Goal: Obtain resource: Obtain resource

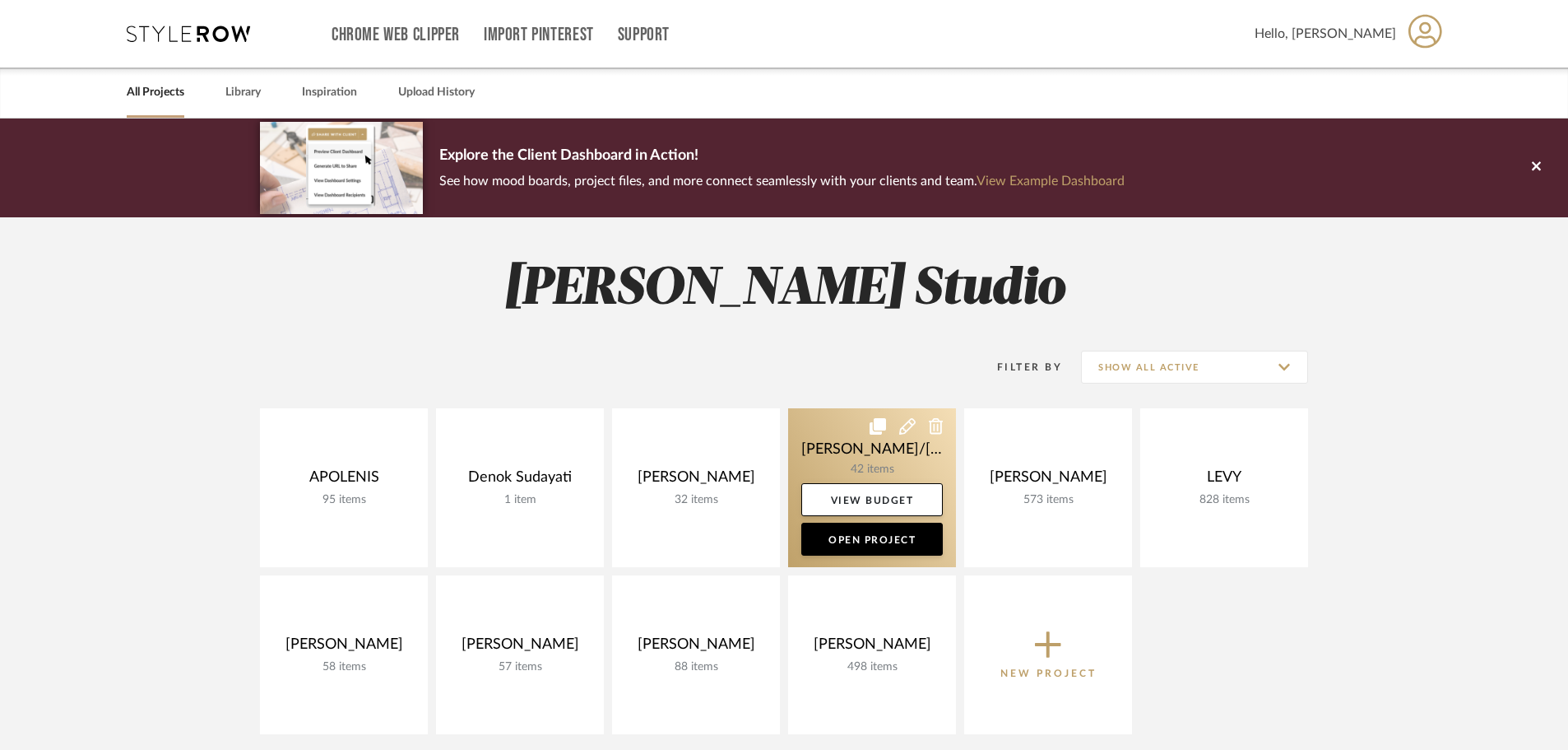
click at [875, 462] on link at bounding box center [872, 488] width 168 height 159
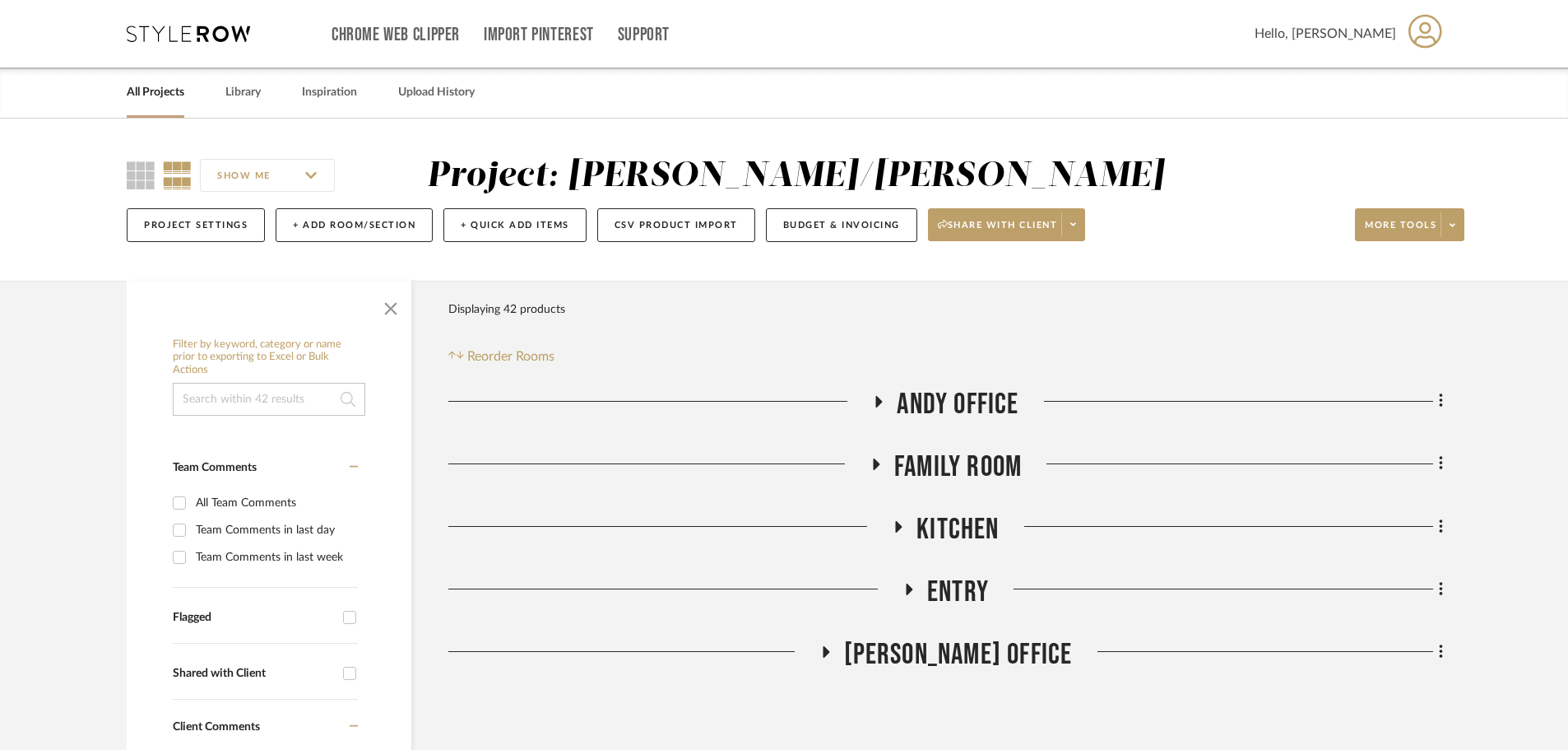
click at [873, 395] on icon at bounding box center [878, 401] width 19 height 13
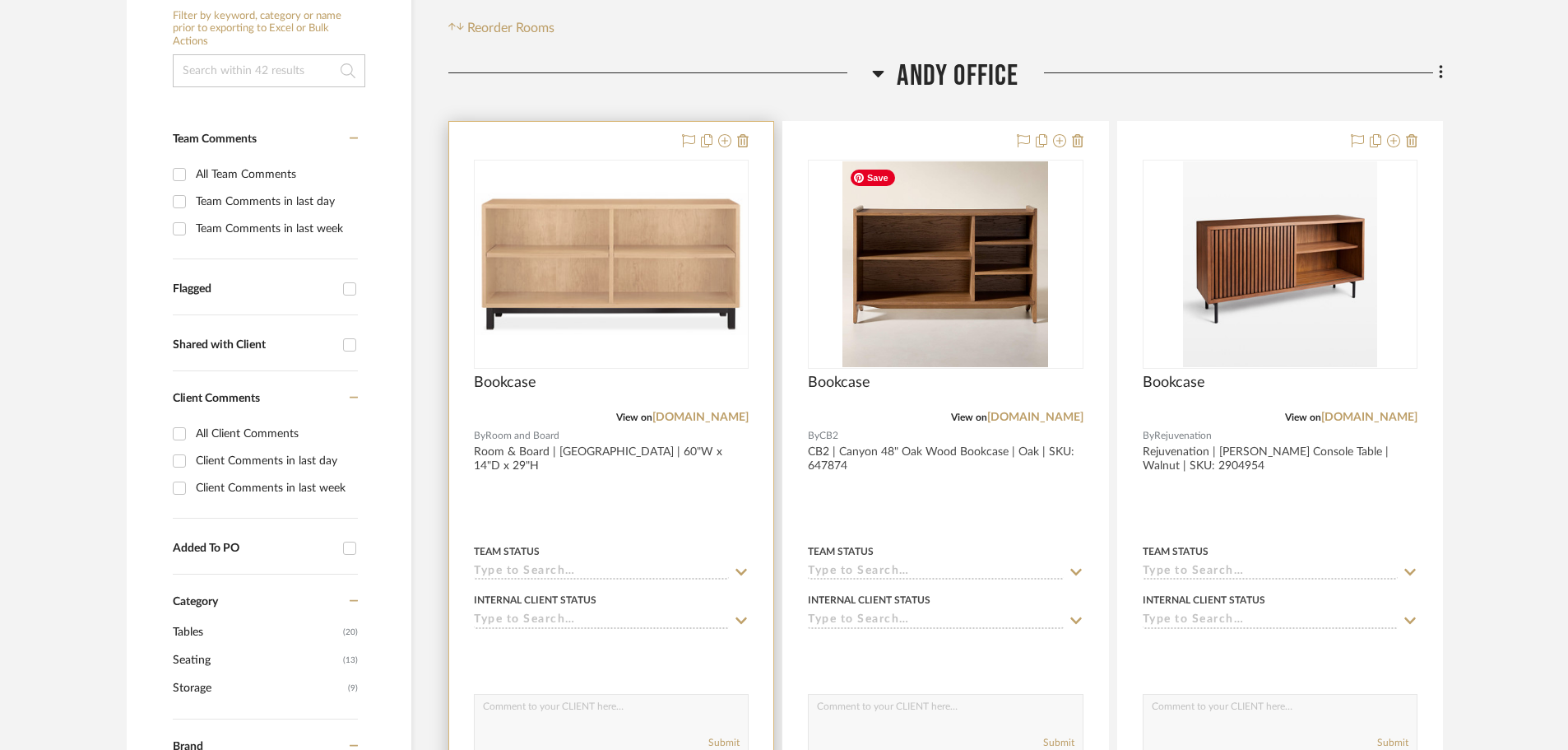
scroll to position [329, 0]
click at [674, 488] on div at bounding box center [611, 481] width 324 height 720
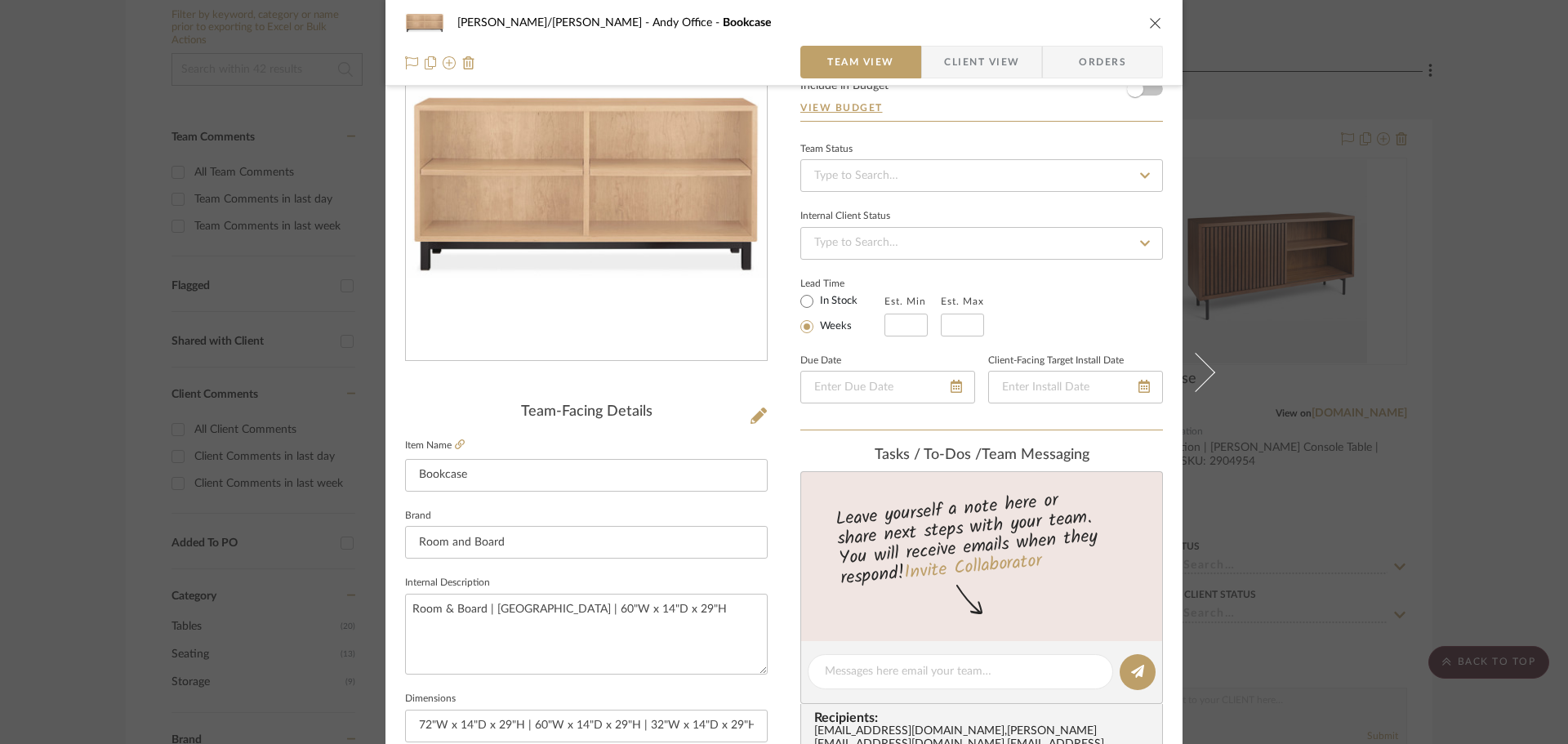
scroll to position [0, 0]
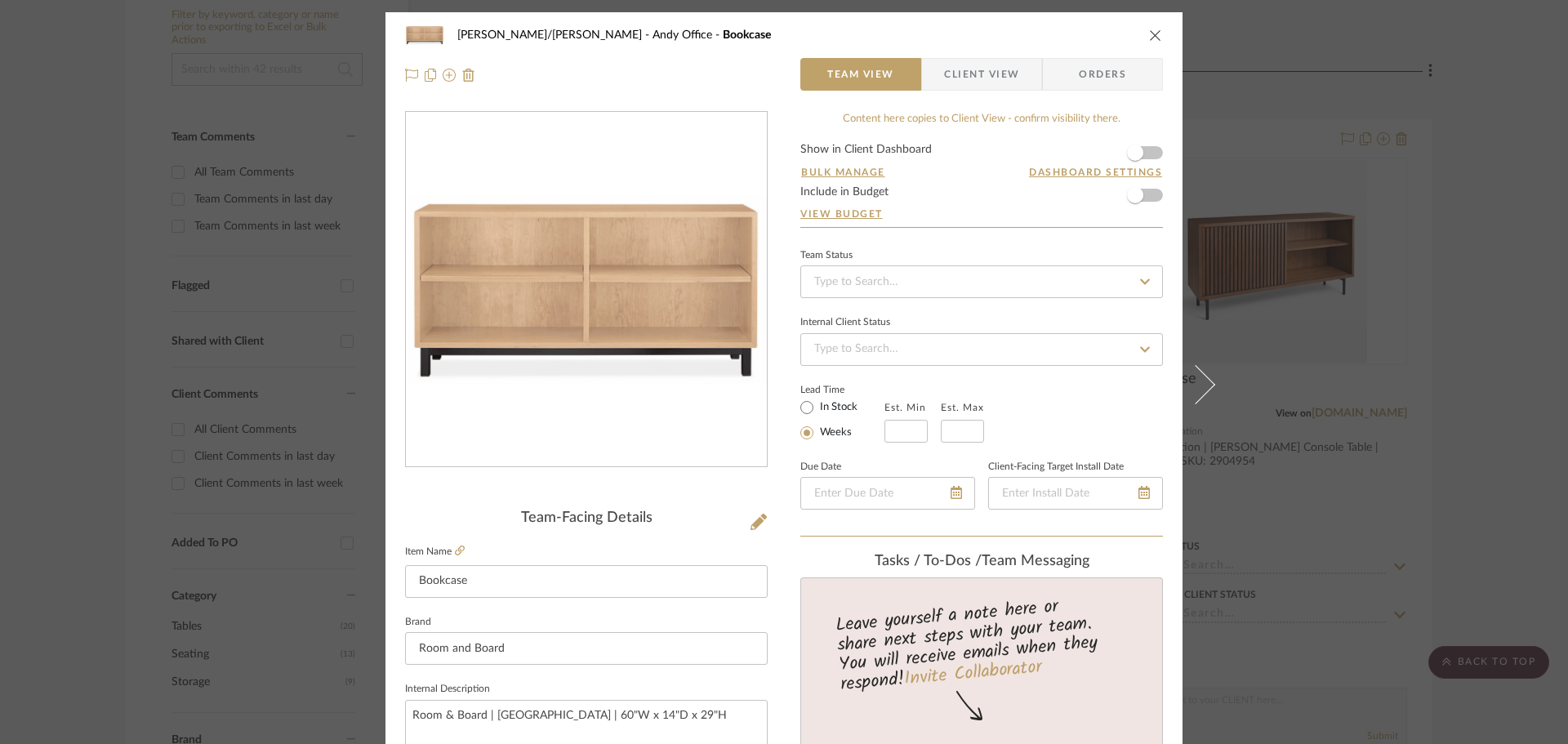
click at [1463, 294] on div "[PERSON_NAME]/[PERSON_NAME] Office Bookcase Team View Client View Orders Team-F…" at bounding box center [784, 372] width 1568 height 744
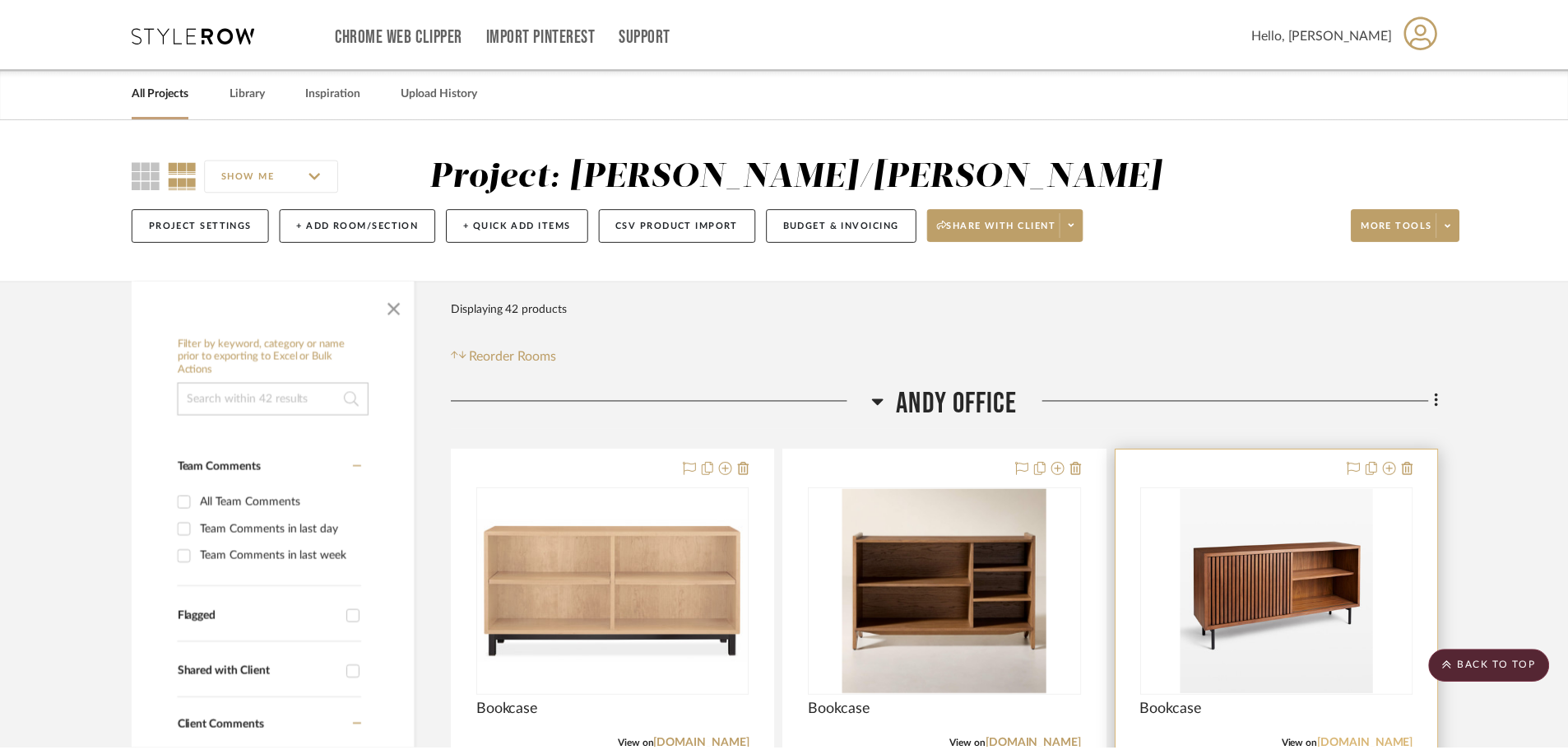
scroll to position [329, 0]
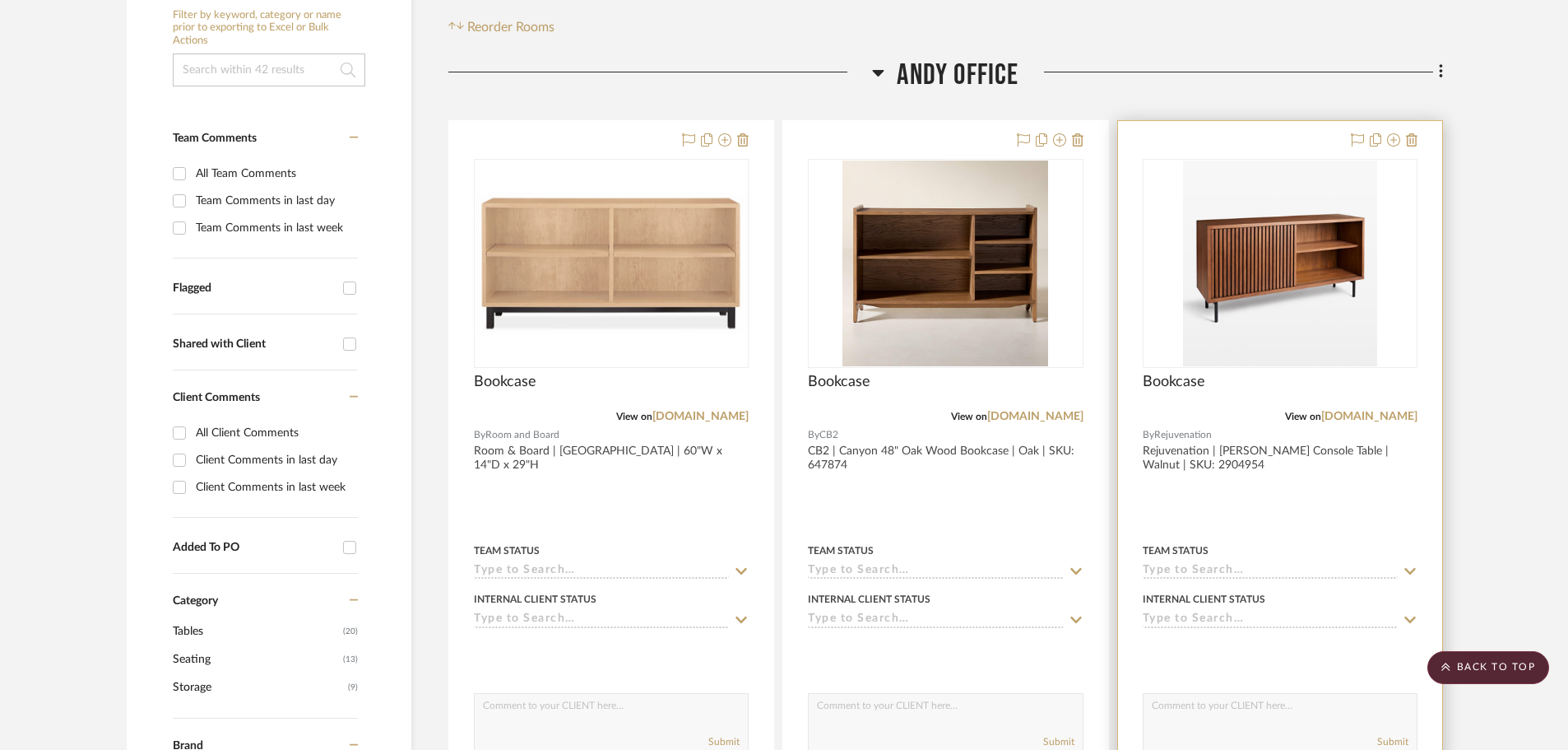
click at [1264, 514] on div at bounding box center [1279, 481] width 324 height 720
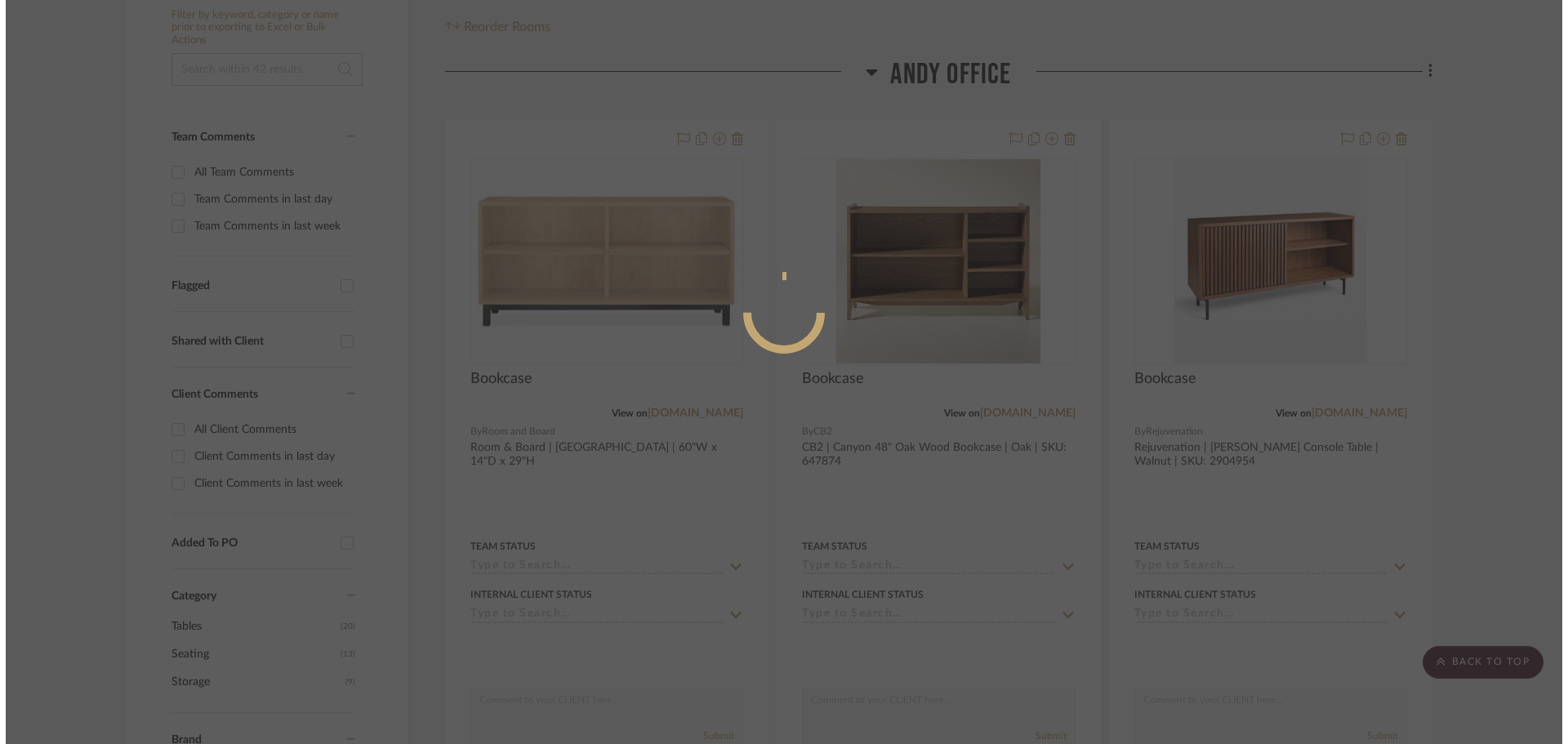
scroll to position [0, 0]
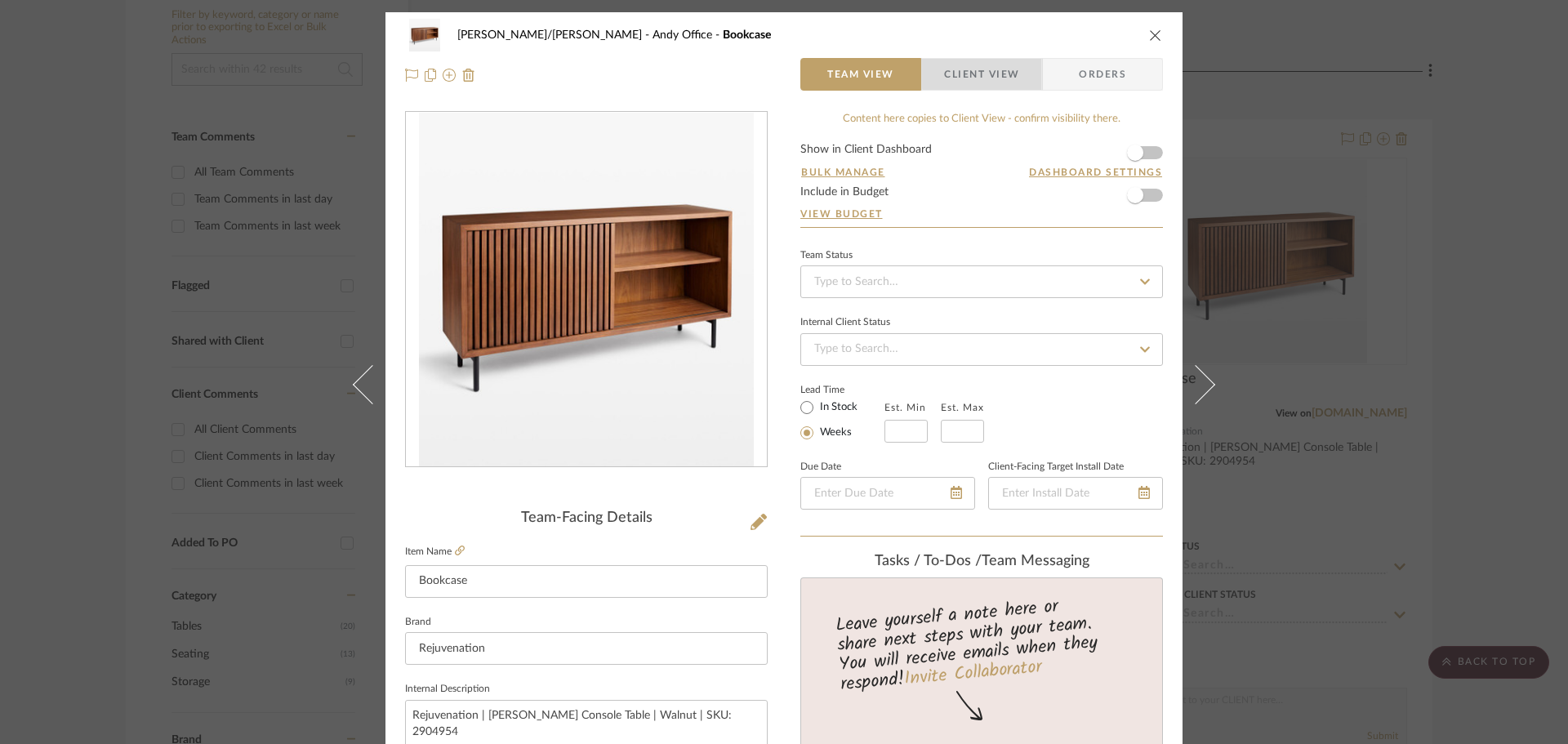
click at [984, 62] on span "Client View" at bounding box center [981, 74] width 75 height 33
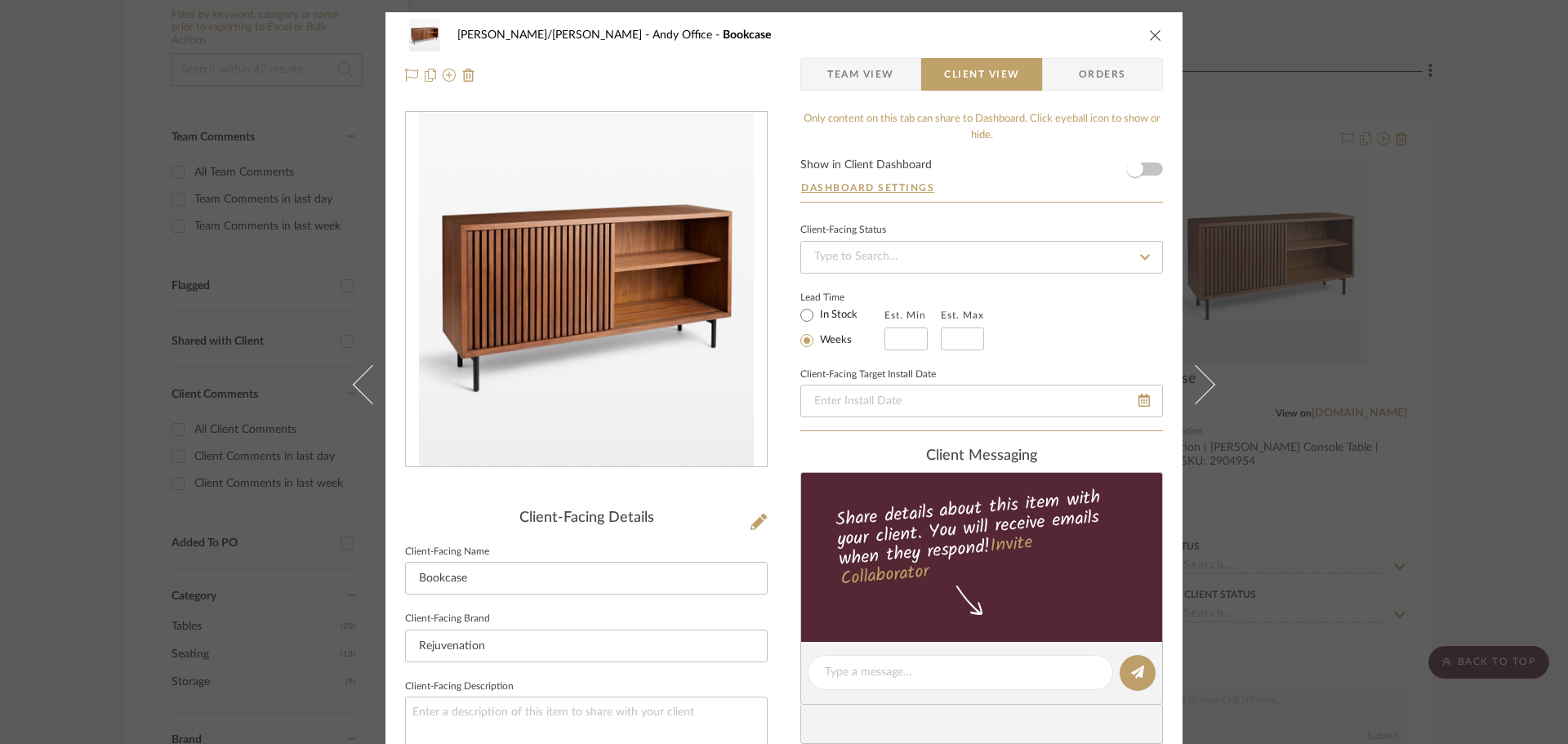
drag, startPoint x: 866, startPoint y: 50, endPoint x: 866, endPoint y: 63, distance: 13.0
click at [866, 58] on div "[PERSON_NAME]/[PERSON_NAME] Office Bookcase Team View Client View Orders" at bounding box center [784, 55] width 797 height 86
click at [866, 64] on span "Team View" at bounding box center [861, 74] width 67 height 33
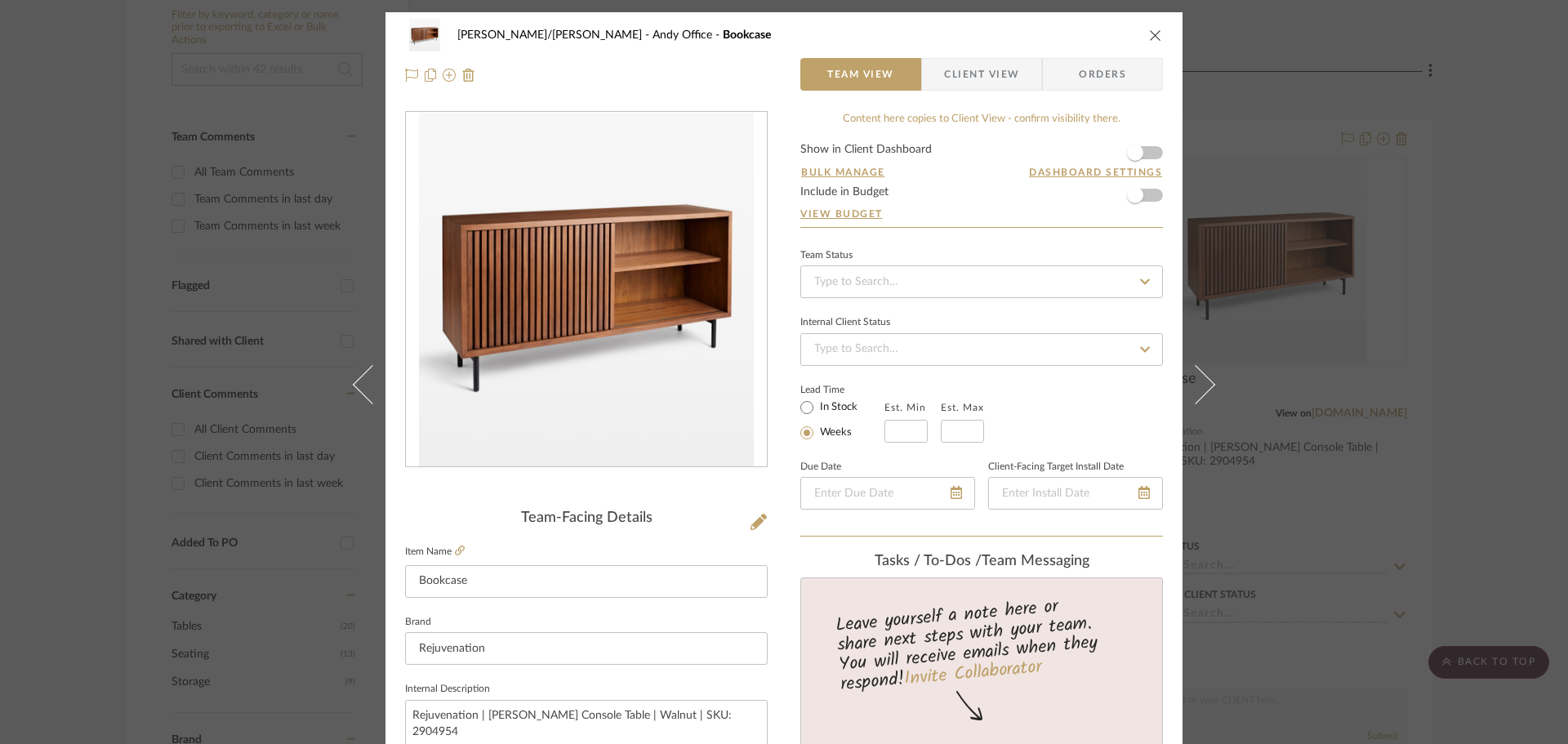
click at [1438, 325] on div "[PERSON_NAME]/[PERSON_NAME] Office Bookcase Team View Client View Orders Team-F…" at bounding box center [784, 372] width 1568 height 744
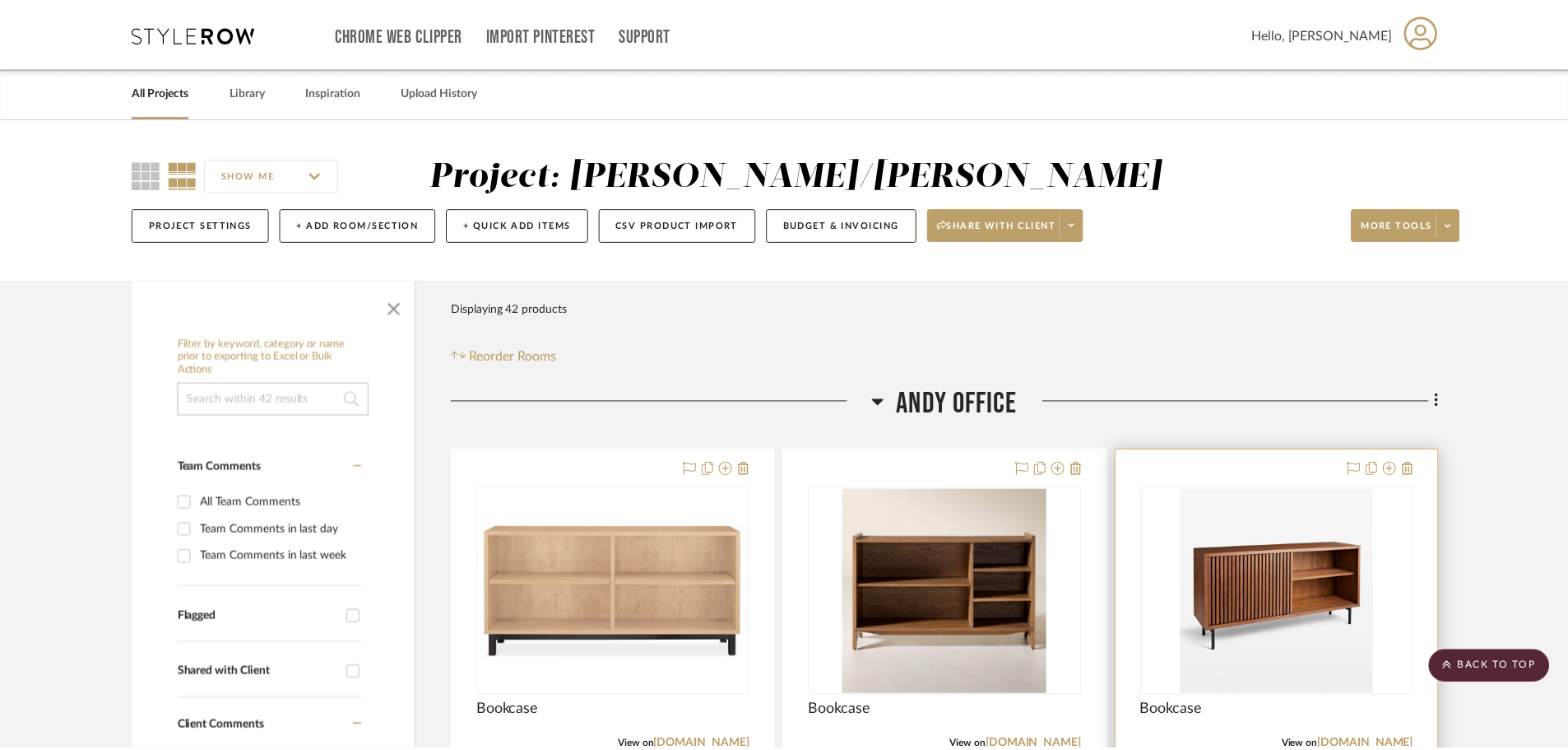
scroll to position [329, 0]
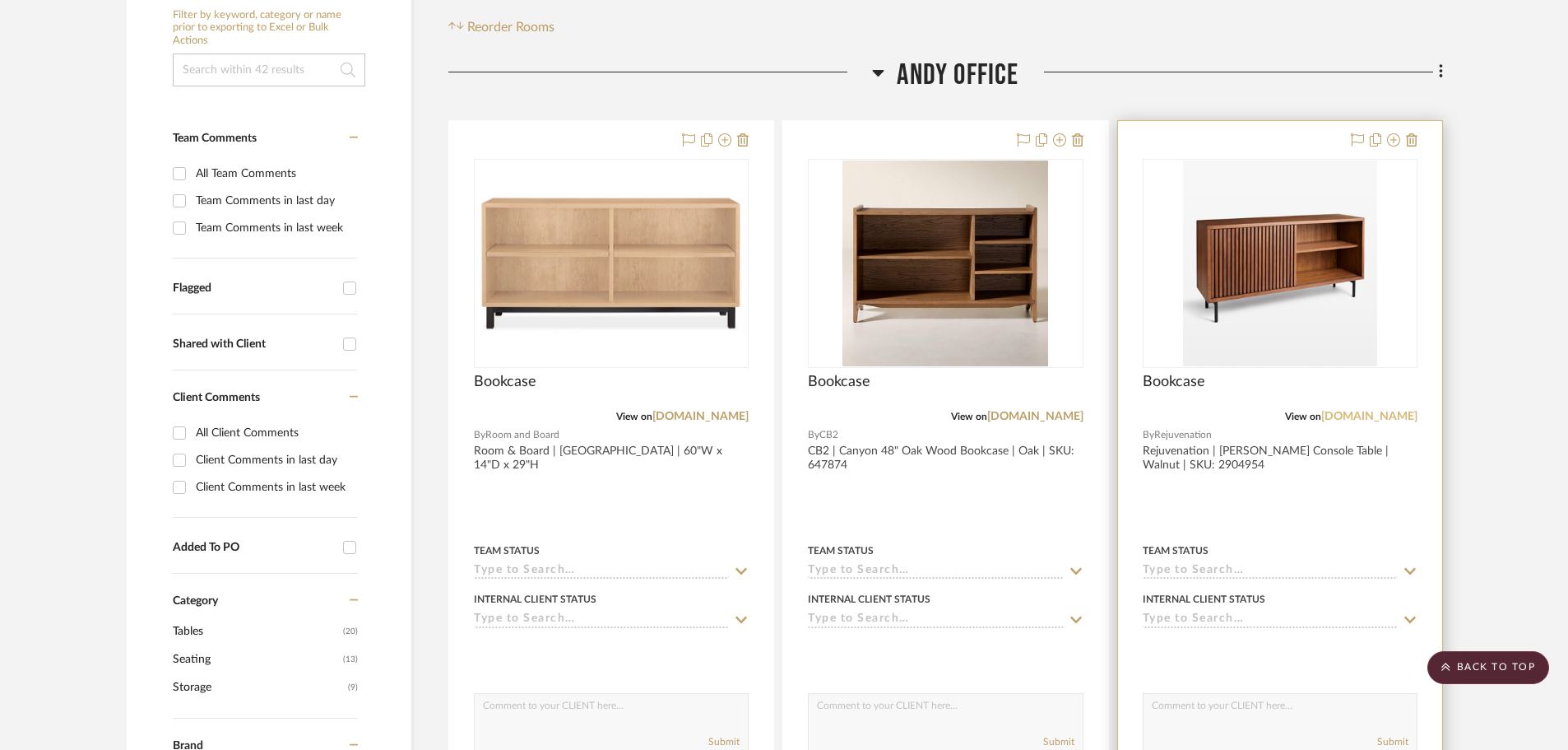
click at [1377, 416] on link "[DOMAIN_NAME]" at bounding box center [1369, 416] width 96 height 12
click at [1236, 489] on div at bounding box center [1279, 481] width 324 height 720
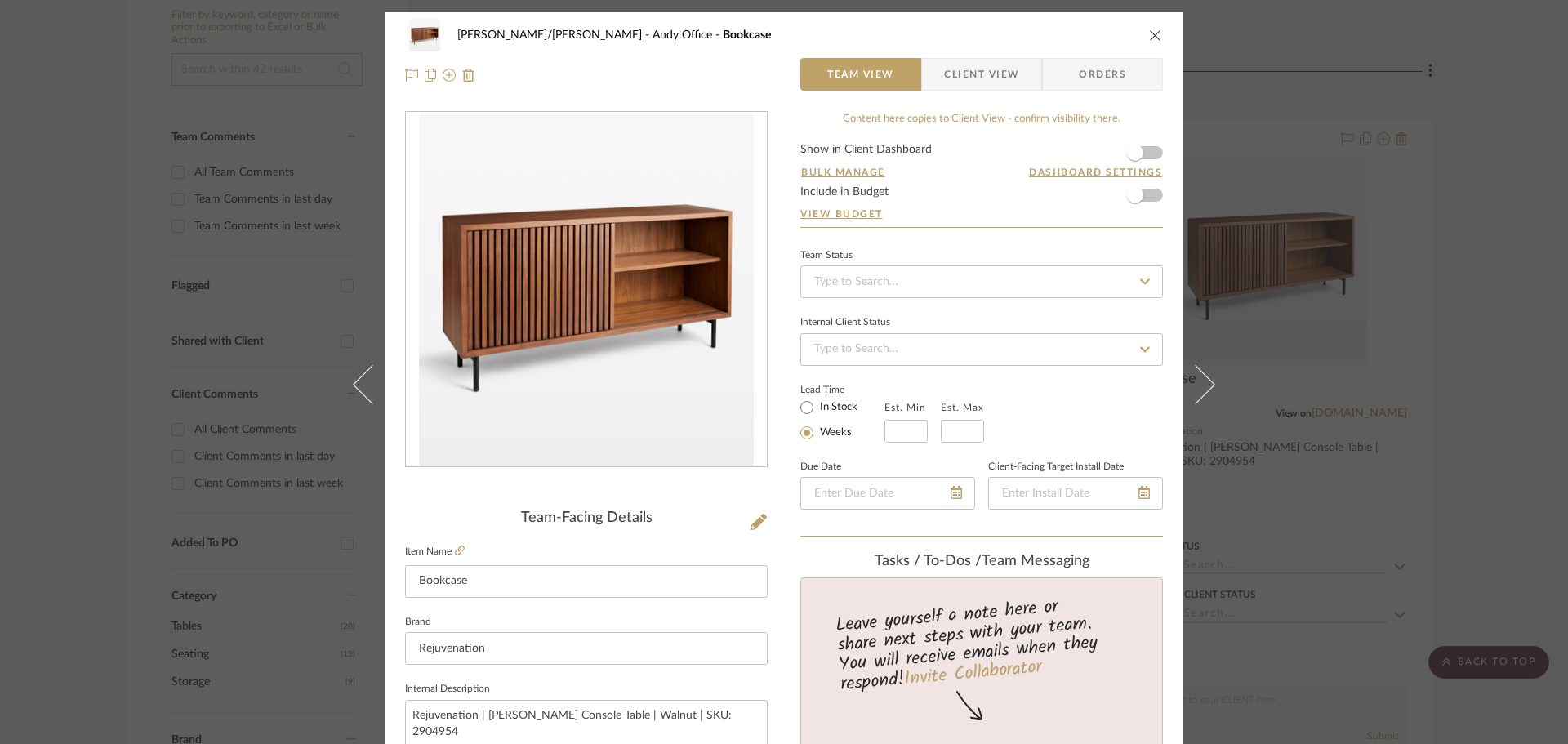
click at [947, 49] on div "[PERSON_NAME]/[PERSON_NAME] Office Bookcase" at bounding box center [784, 34] width 758 height 33
click at [954, 62] on span "Client View" at bounding box center [981, 74] width 75 height 33
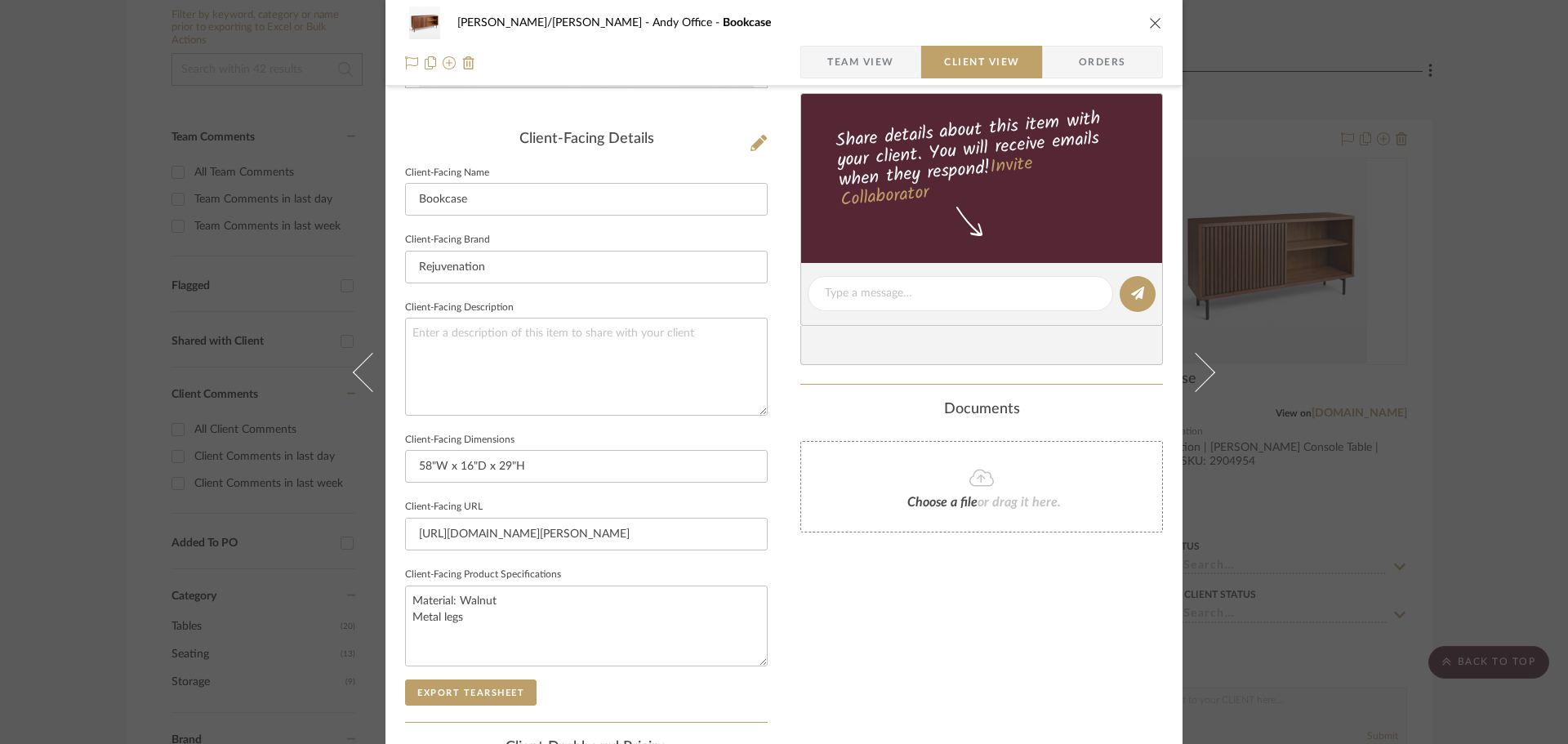
scroll to position [408, 0]
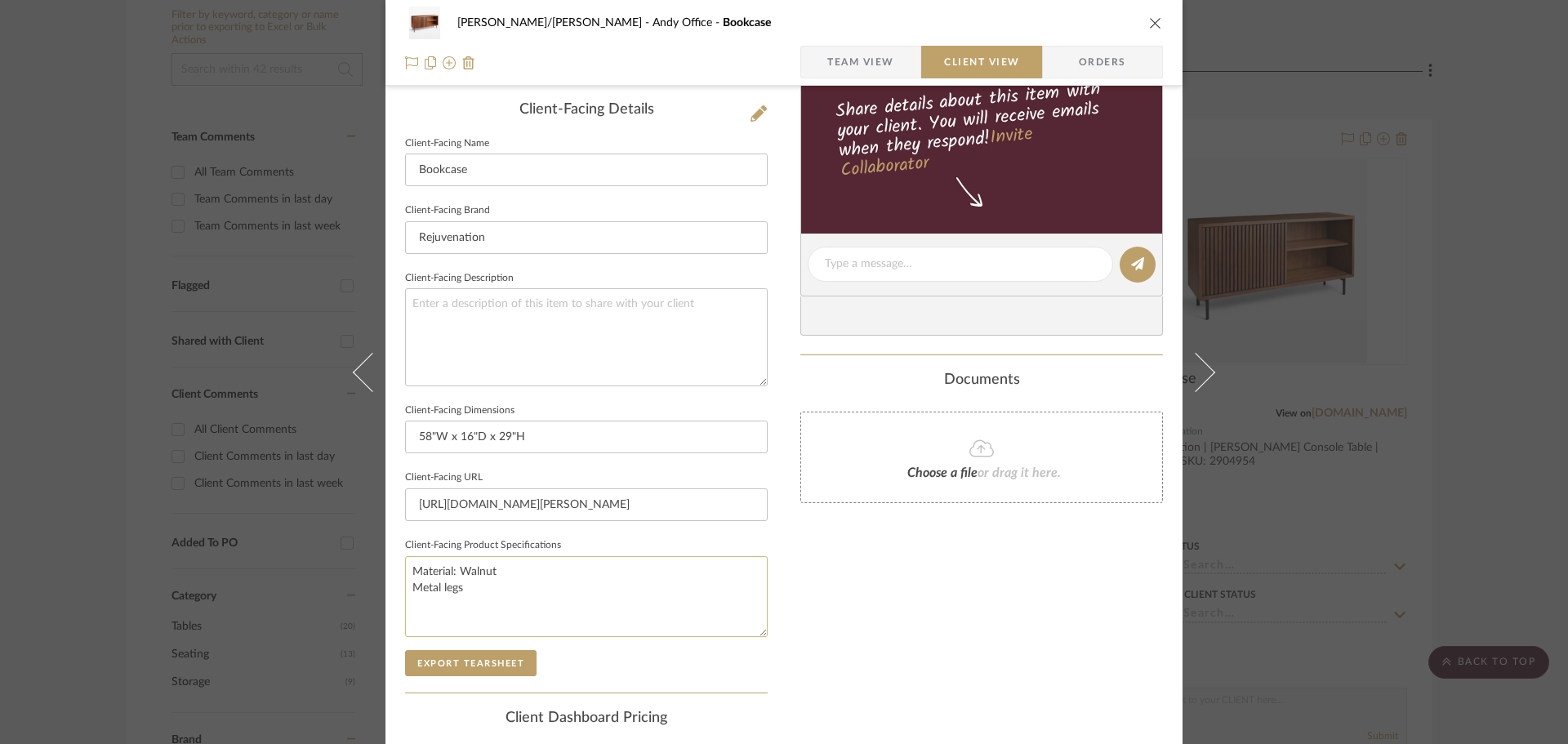
click at [464, 588] on textarea "Material: Walnut Metal legs" at bounding box center [586, 596] width 363 height 81
click at [463, 587] on textarea "Material: Walnut Metal legs" at bounding box center [586, 596] width 363 height 81
click at [454, 591] on textarea "Material: Walnut Metal legs" at bounding box center [586, 596] width 363 height 81
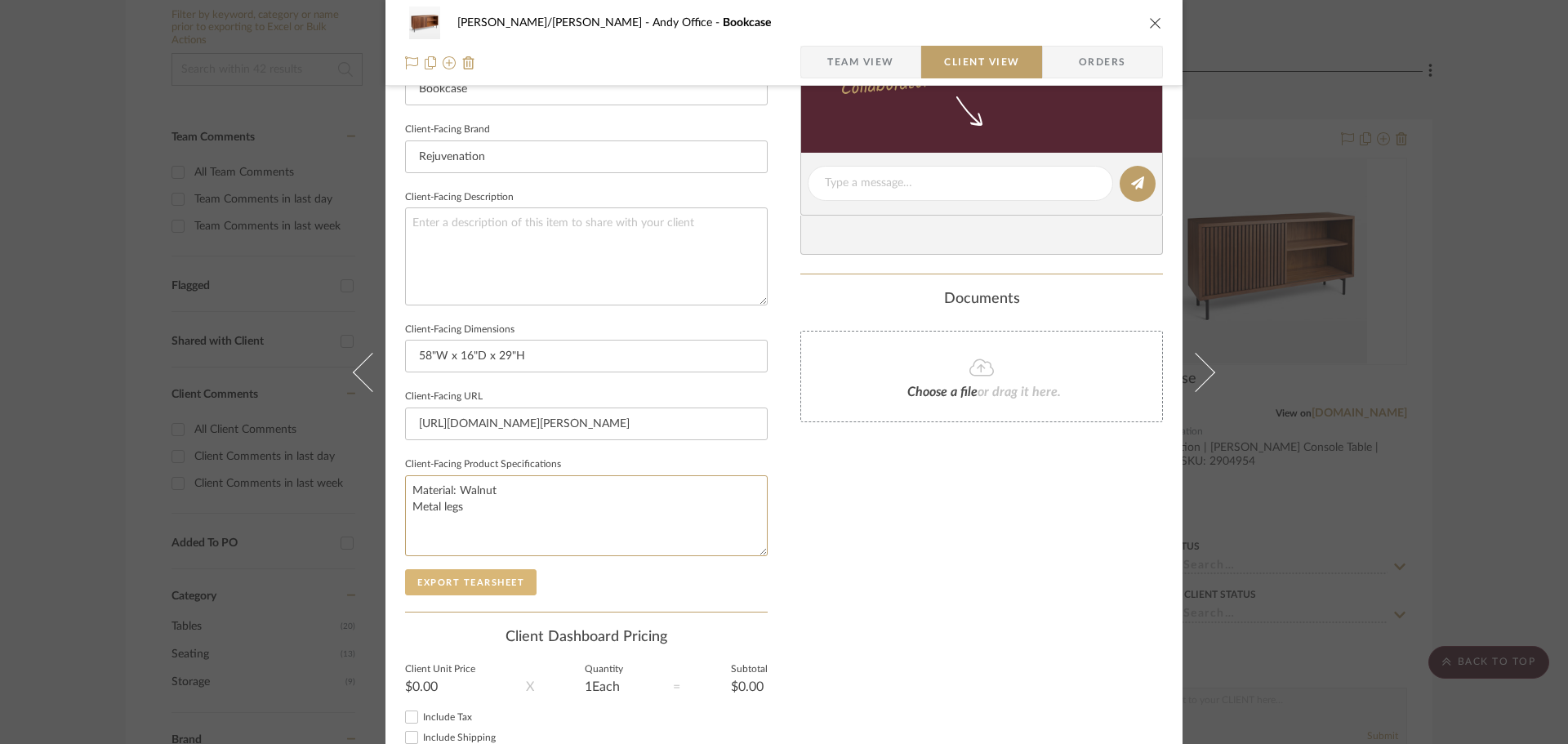
scroll to position [490, 0]
click at [443, 511] on textarea "Material: Walnut Metal legs" at bounding box center [586, 515] width 363 height 81
drag, startPoint x: 462, startPoint y: 511, endPoint x: 397, endPoint y: 509, distance: 65.0
click at [397, 509] on div "[PERSON_NAME]/[PERSON_NAME] Office Bookcase Team View Client View Orders Client…" at bounding box center [784, 188] width 797 height 1333
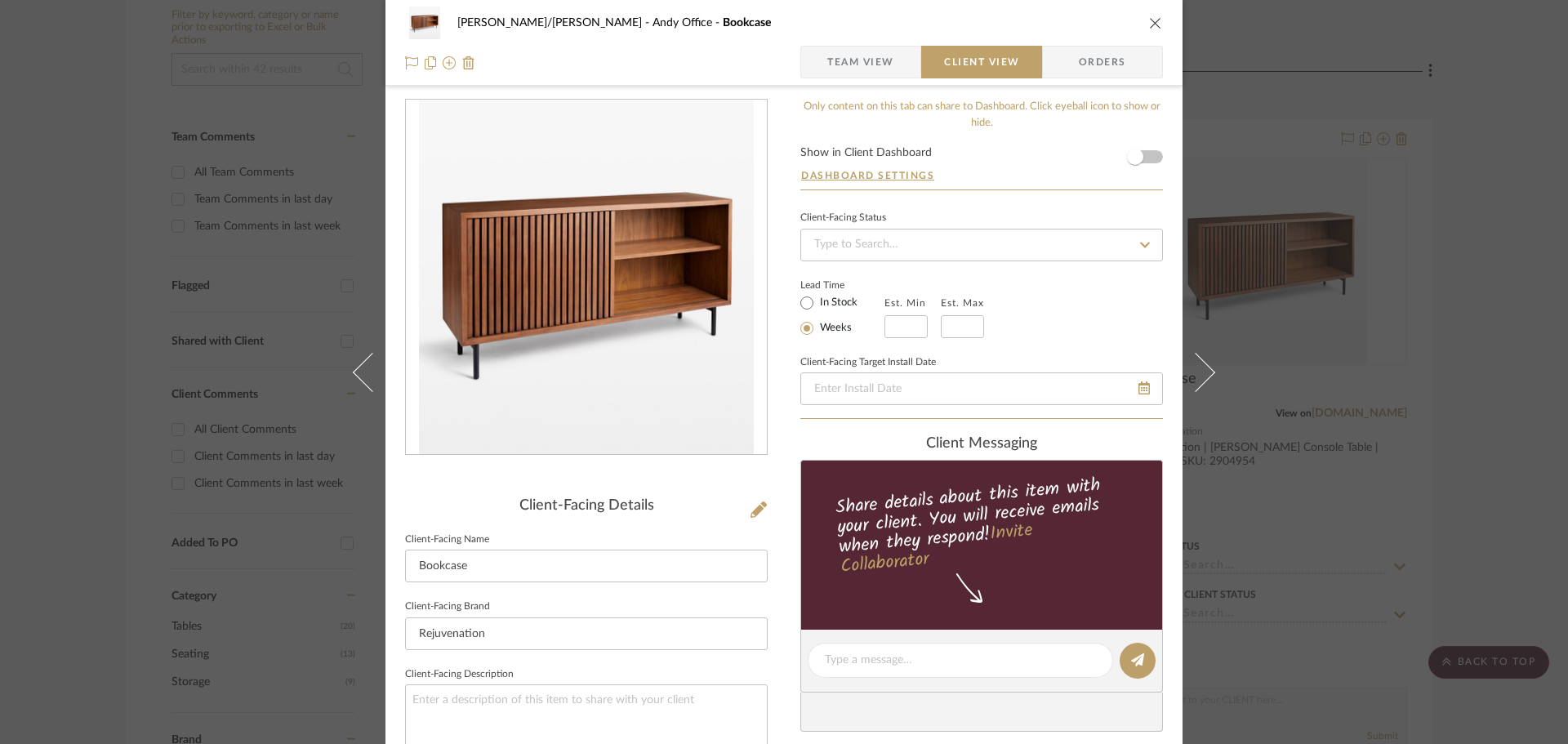
scroll to position [0, 0]
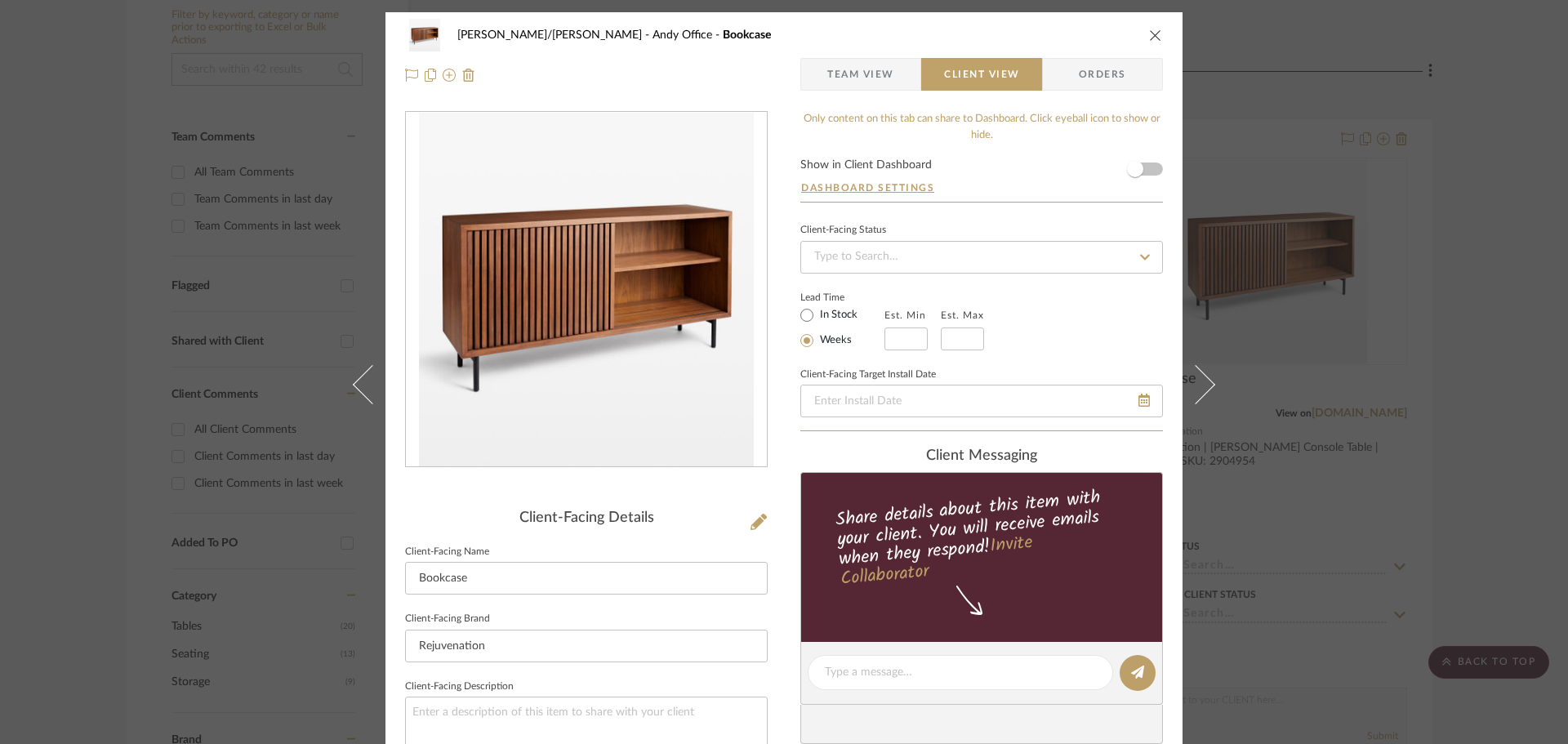
type textarea "Material: Walnut Leg Finish:"
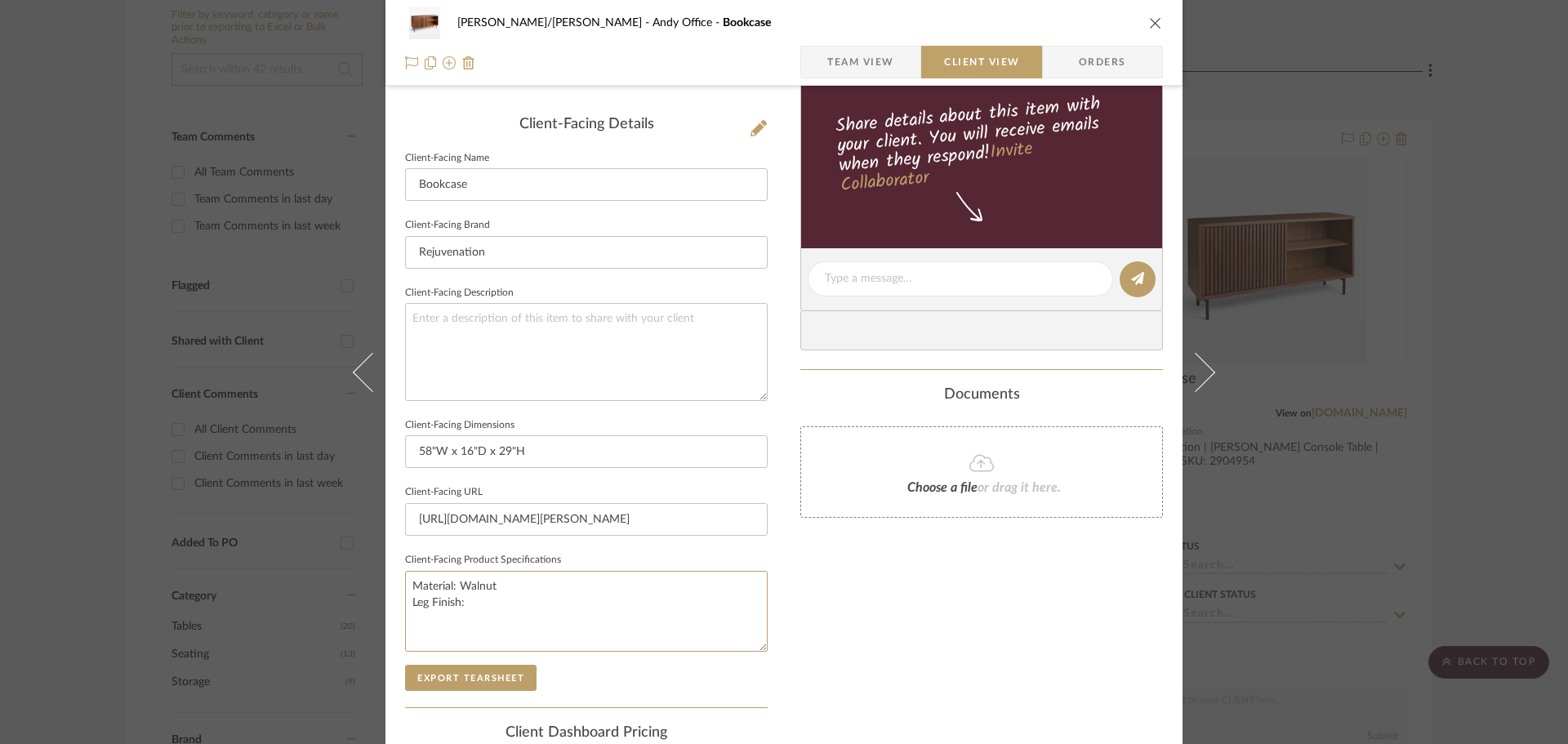
scroll to position [408, 0]
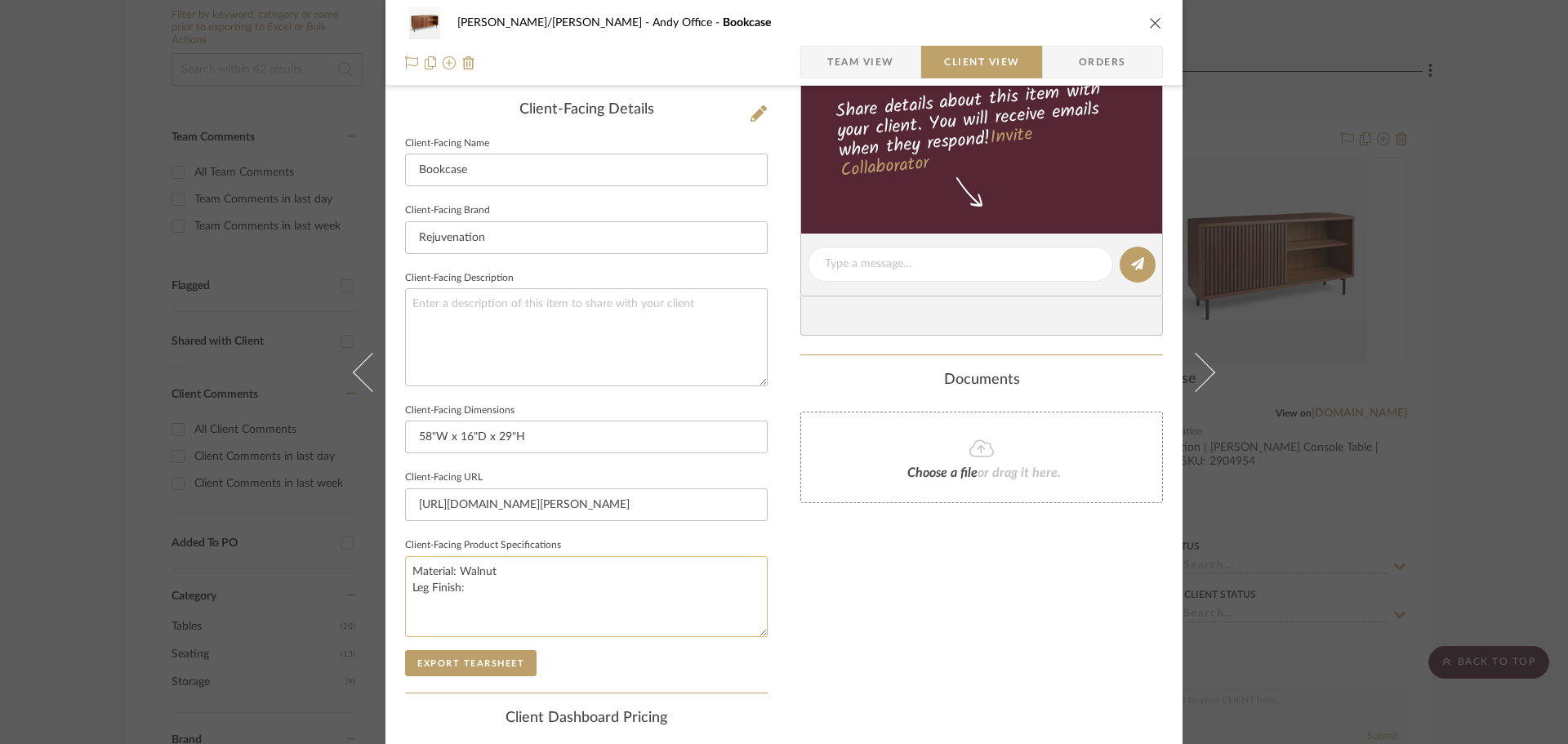
click at [472, 589] on textarea "Material: Walnut Leg Finish:" at bounding box center [586, 596] width 363 height 81
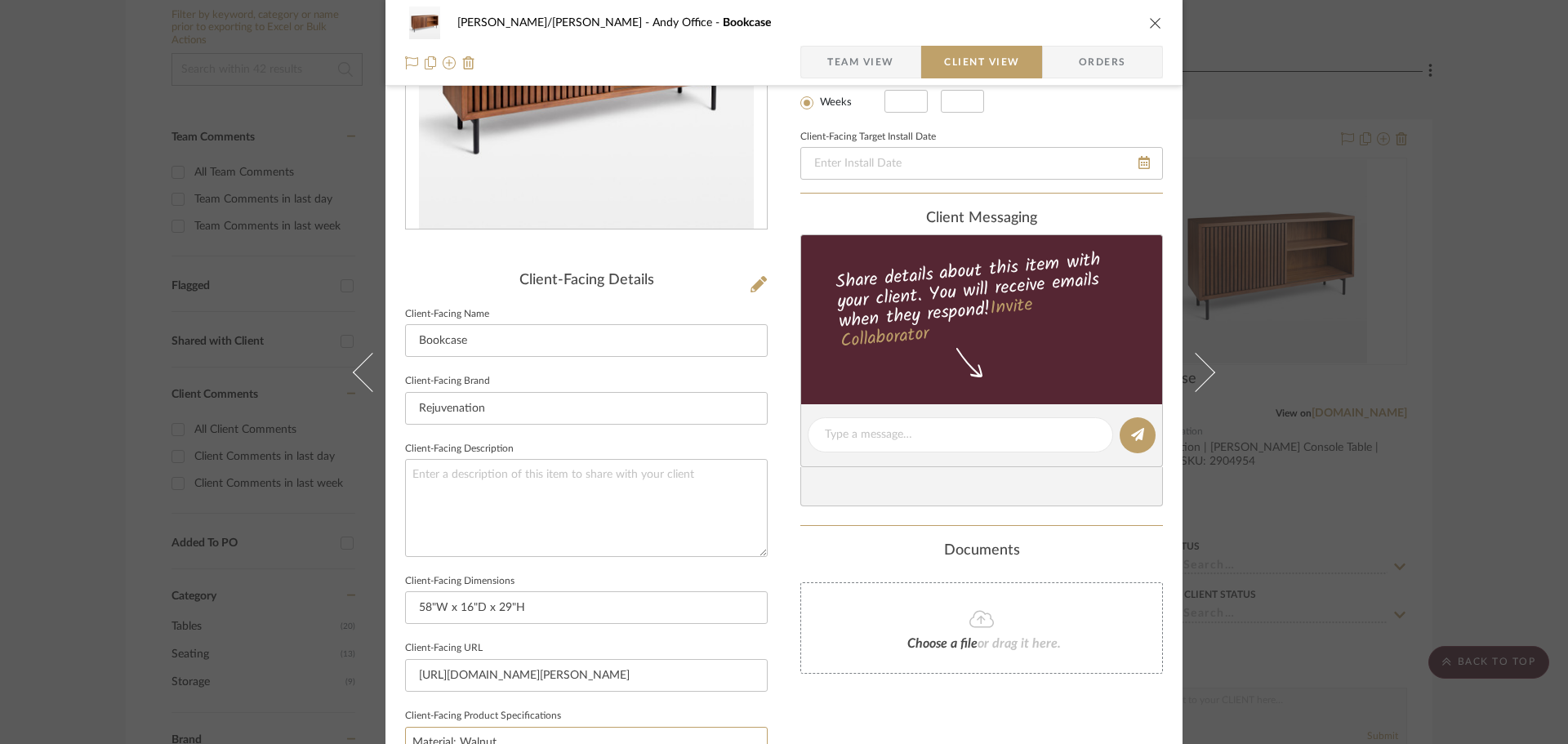
scroll to position [81, 0]
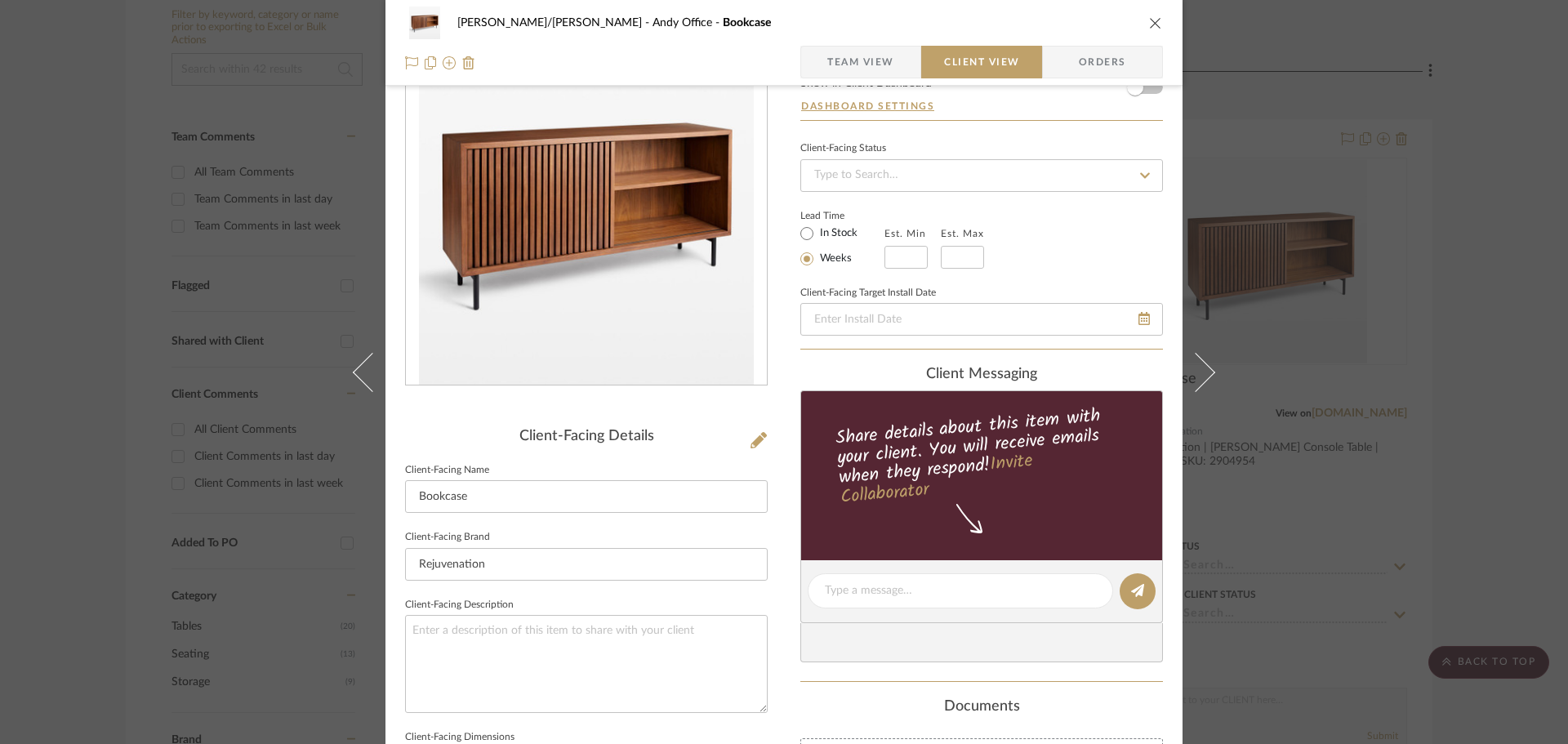
type textarea "Material: Walnut Leg Finish: Black Metal"
click at [770, 380] on div "[PERSON_NAME]/[PERSON_NAME] Office Bookcase Team View Client View Orders Client…" at bounding box center [784, 596] width 797 height 1333
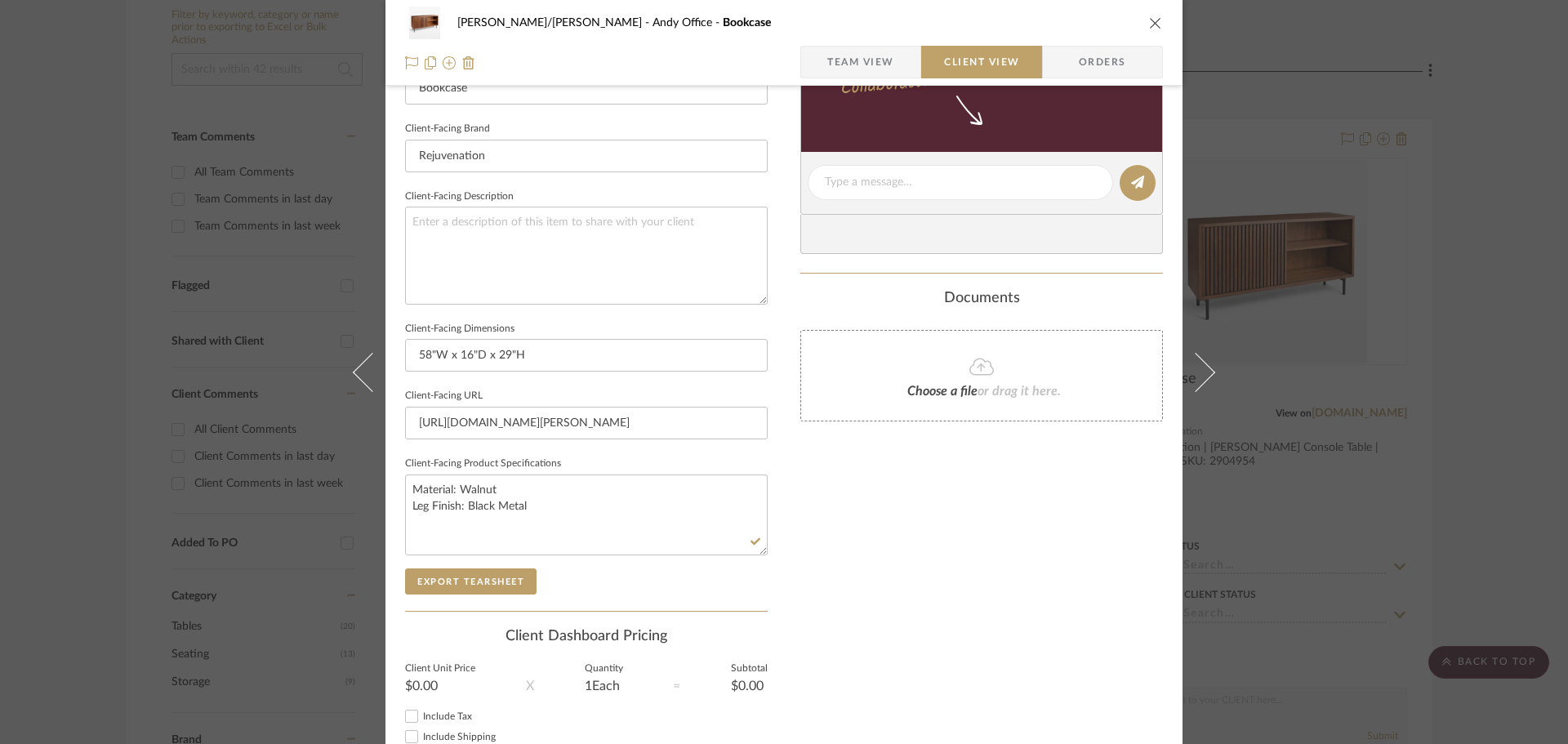
scroll to position [601, 0]
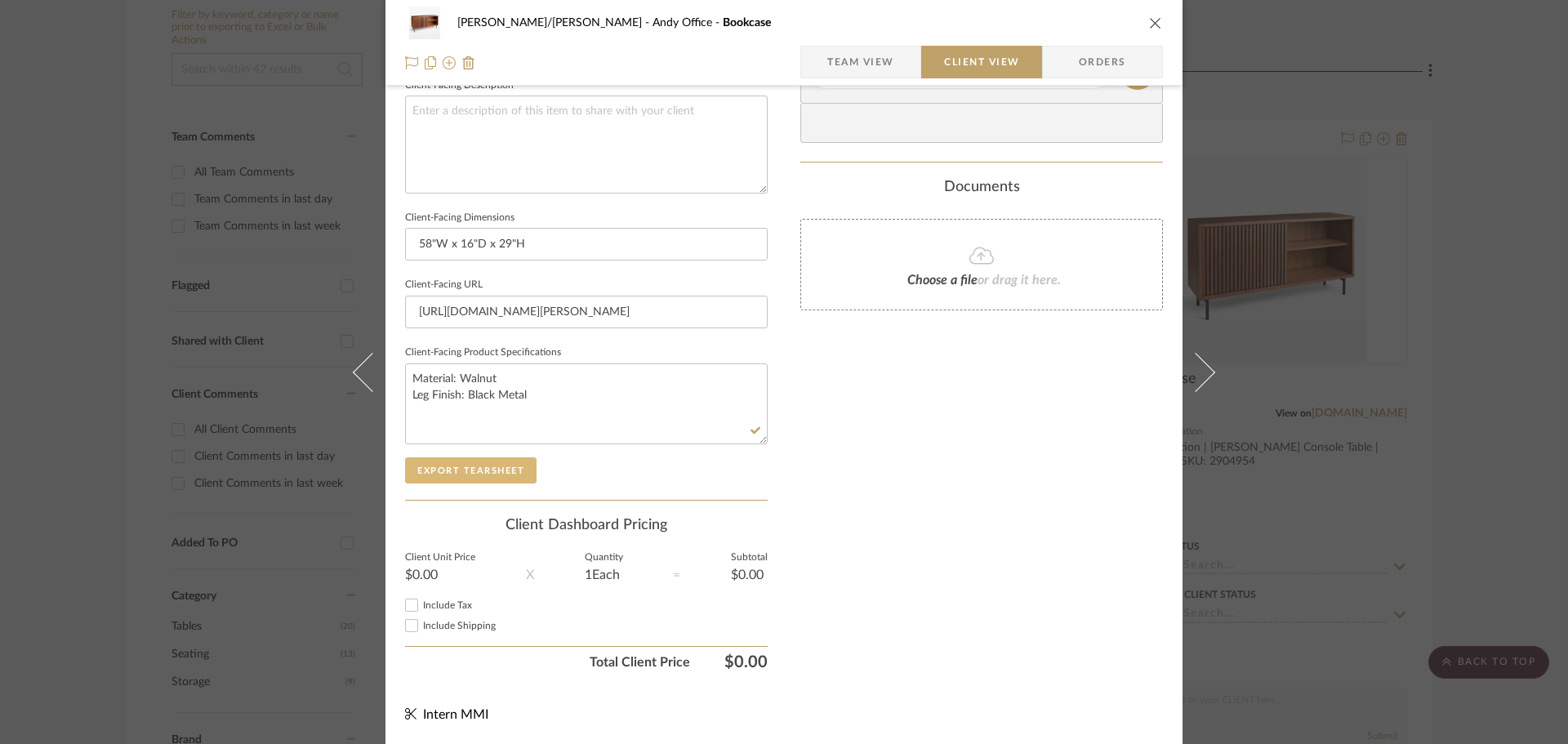
click at [471, 464] on button "Export Tearsheet" at bounding box center [470, 469] width 132 height 26
click at [1509, 364] on div "[PERSON_NAME]/[PERSON_NAME] Office Bookcase Team View Client View Orders Client…" at bounding box center [784, 372] width 1568 height 744
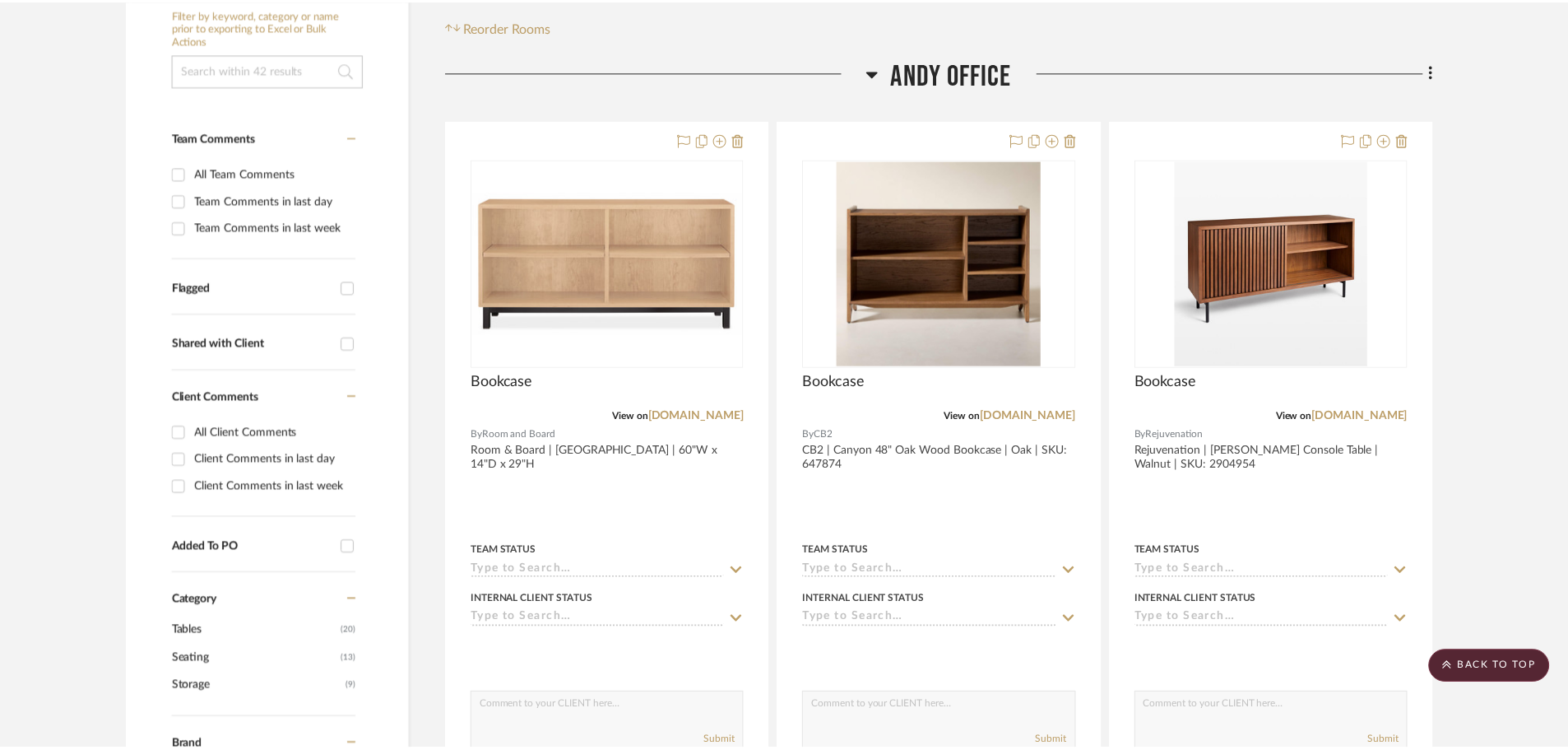
scroll to position [329, 0]
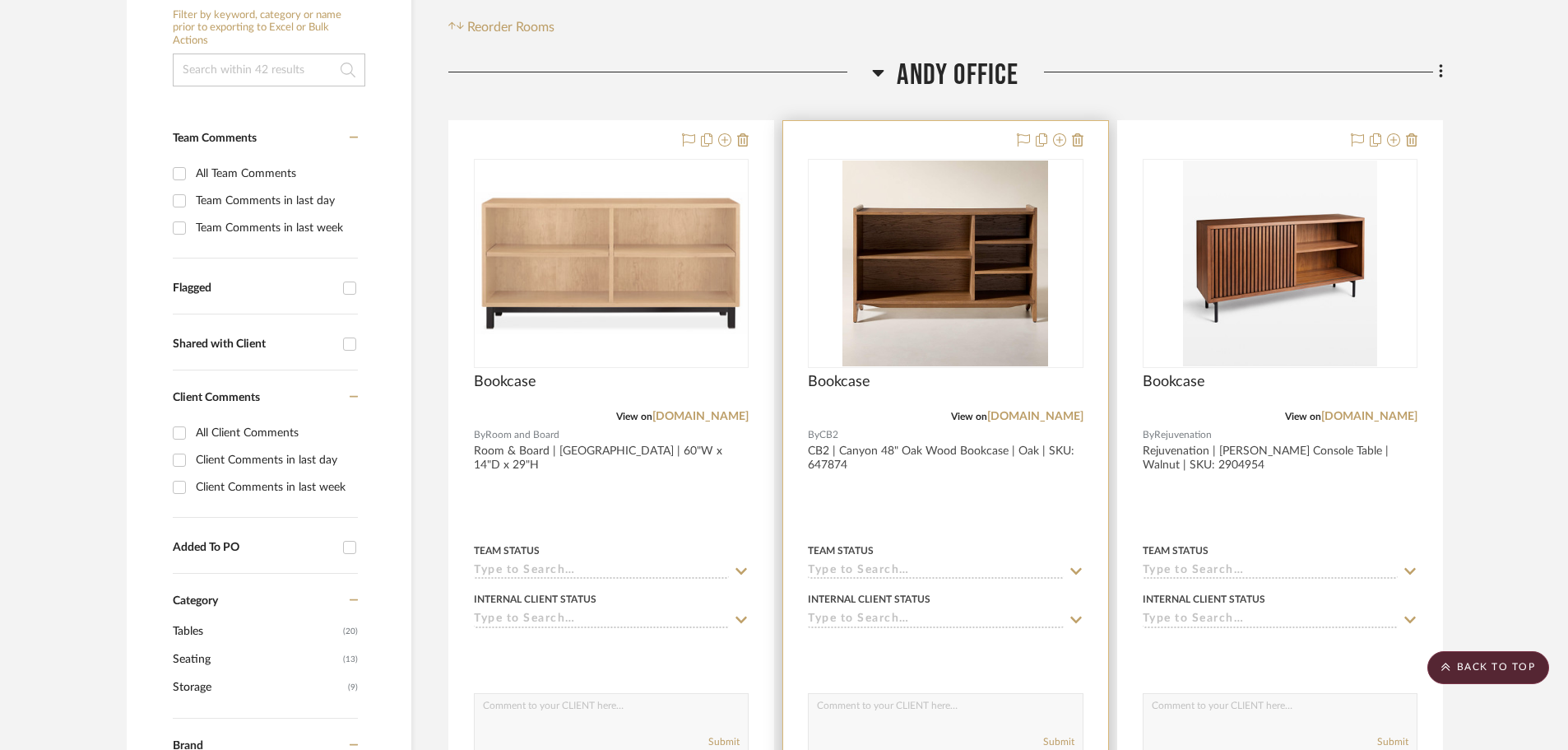
click at [976, 492] on div at bounding box center [945, 481] width 324 height 720
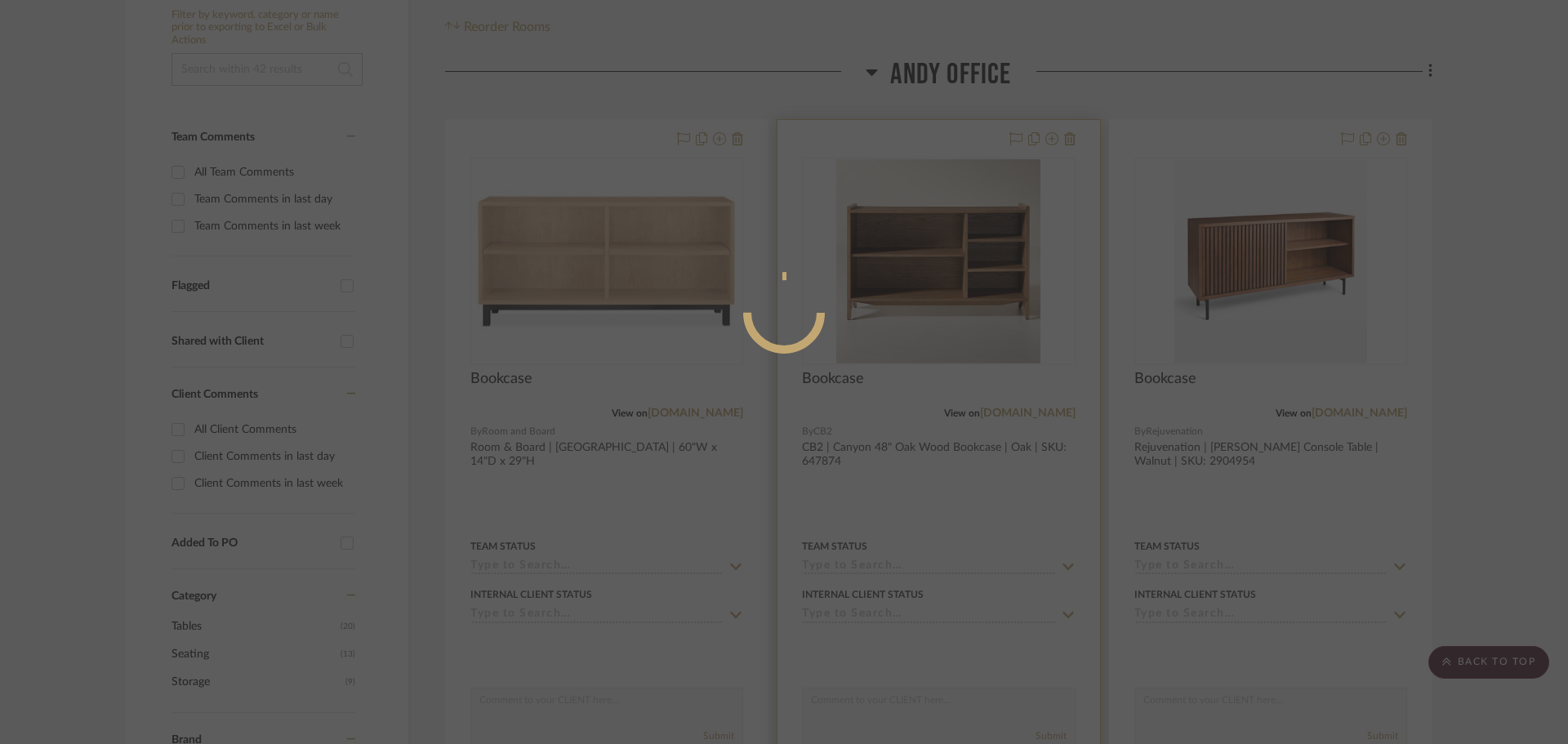
click at [968, 488] on div at bounding box center [784, 372] width 1568 height 744
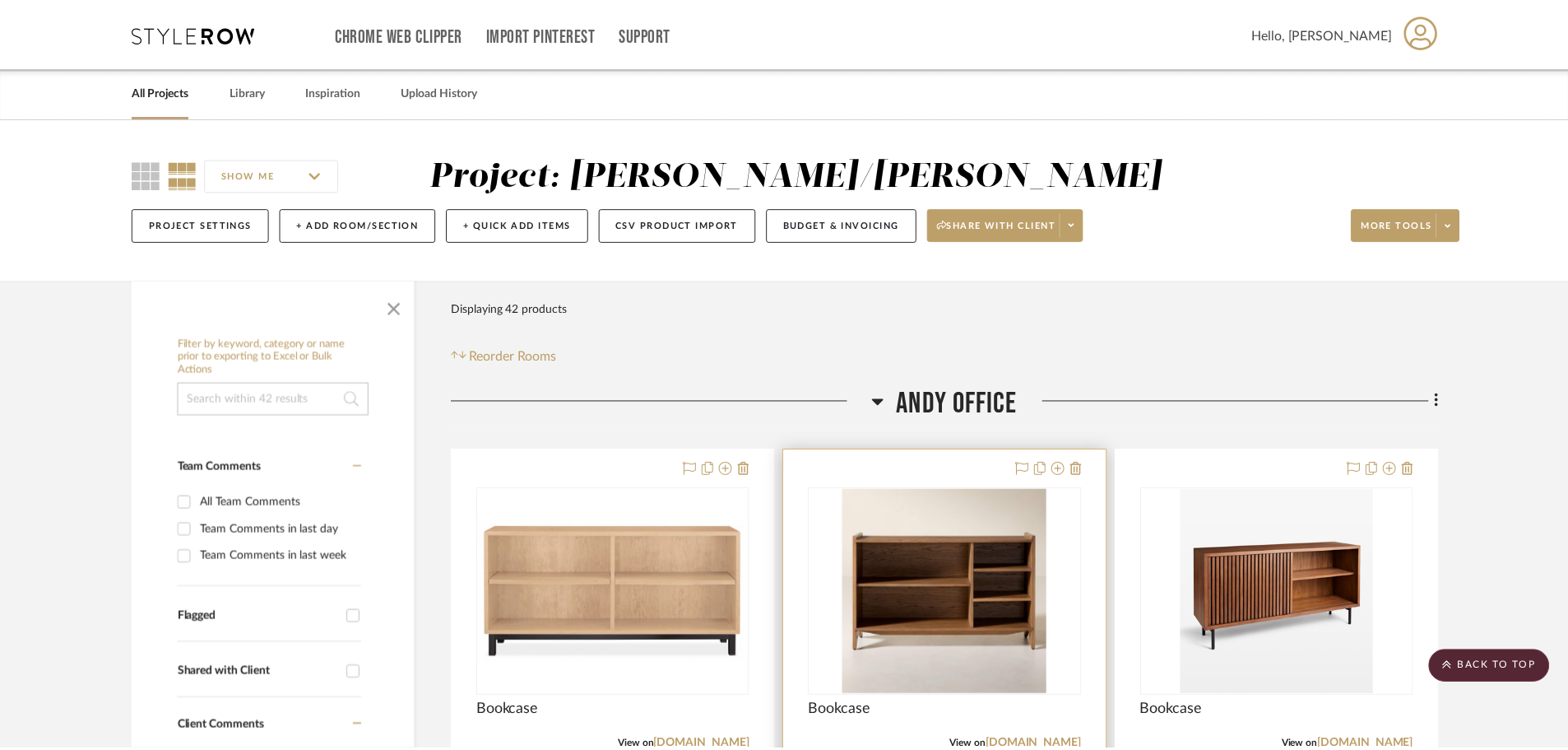
scroll to position [329, 0]
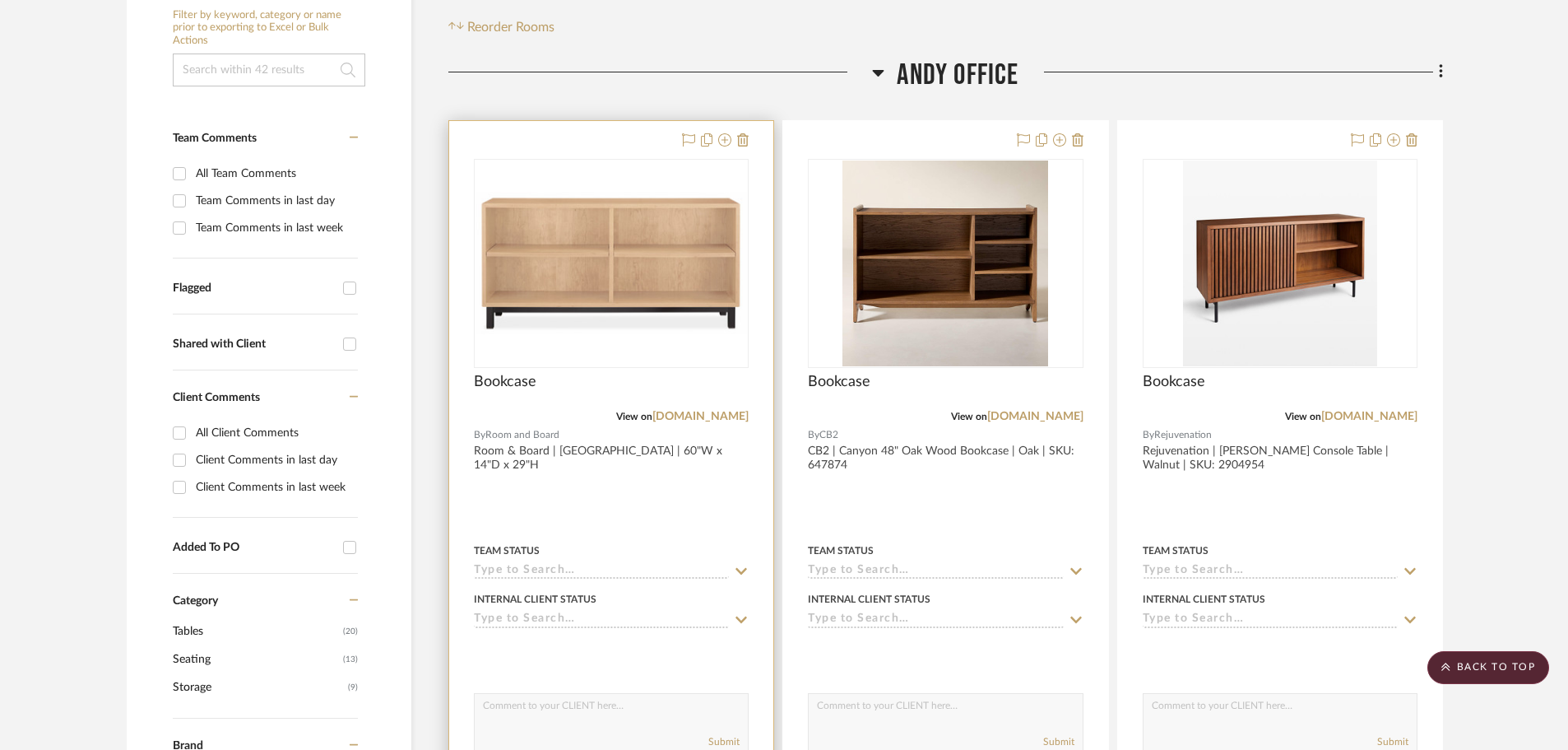
click at [700, 505] on div at bounding box center [611, 481] width 324 height 720
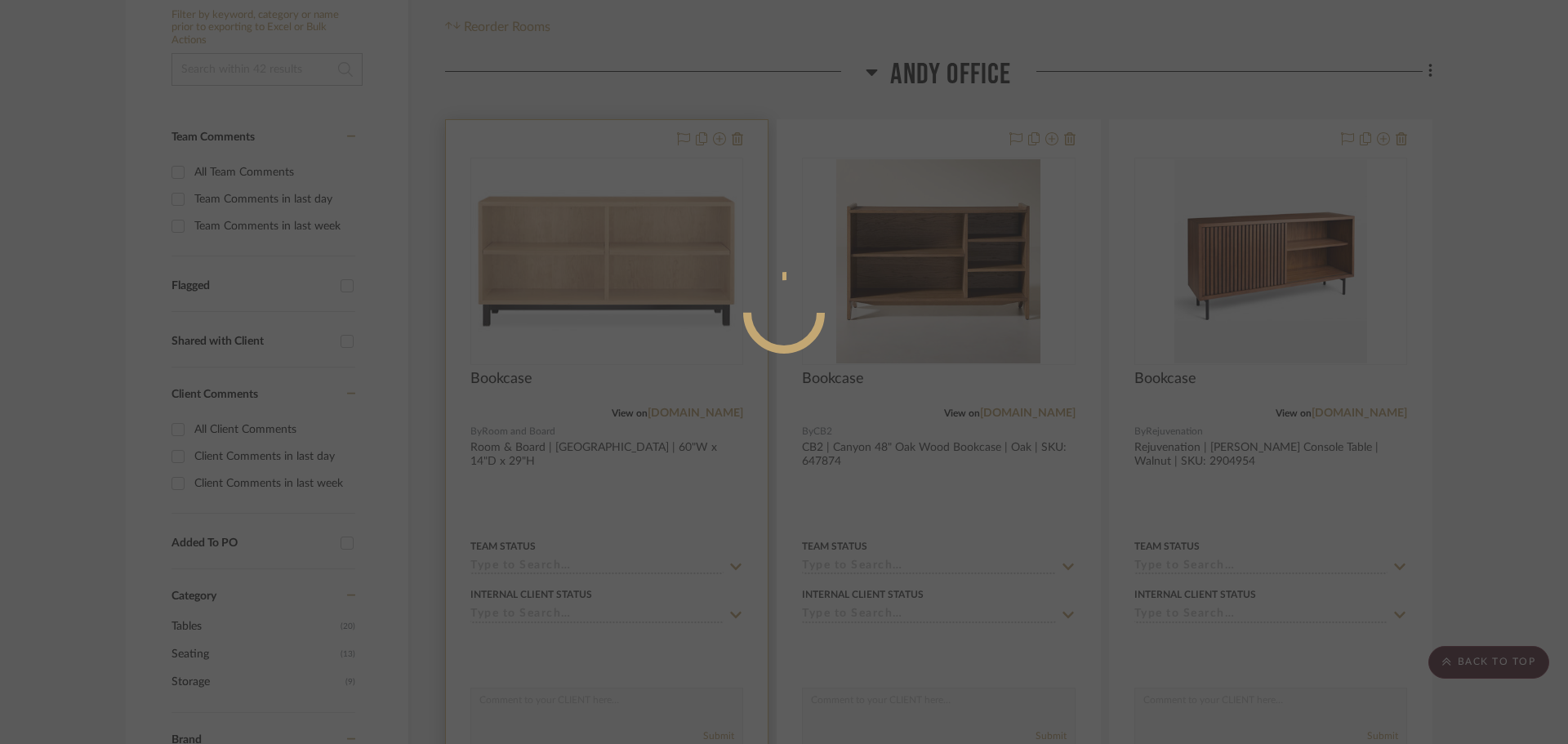
click at [695, 500] on mat-dialog-content at bounding box center [784, 378] width 245 height 703
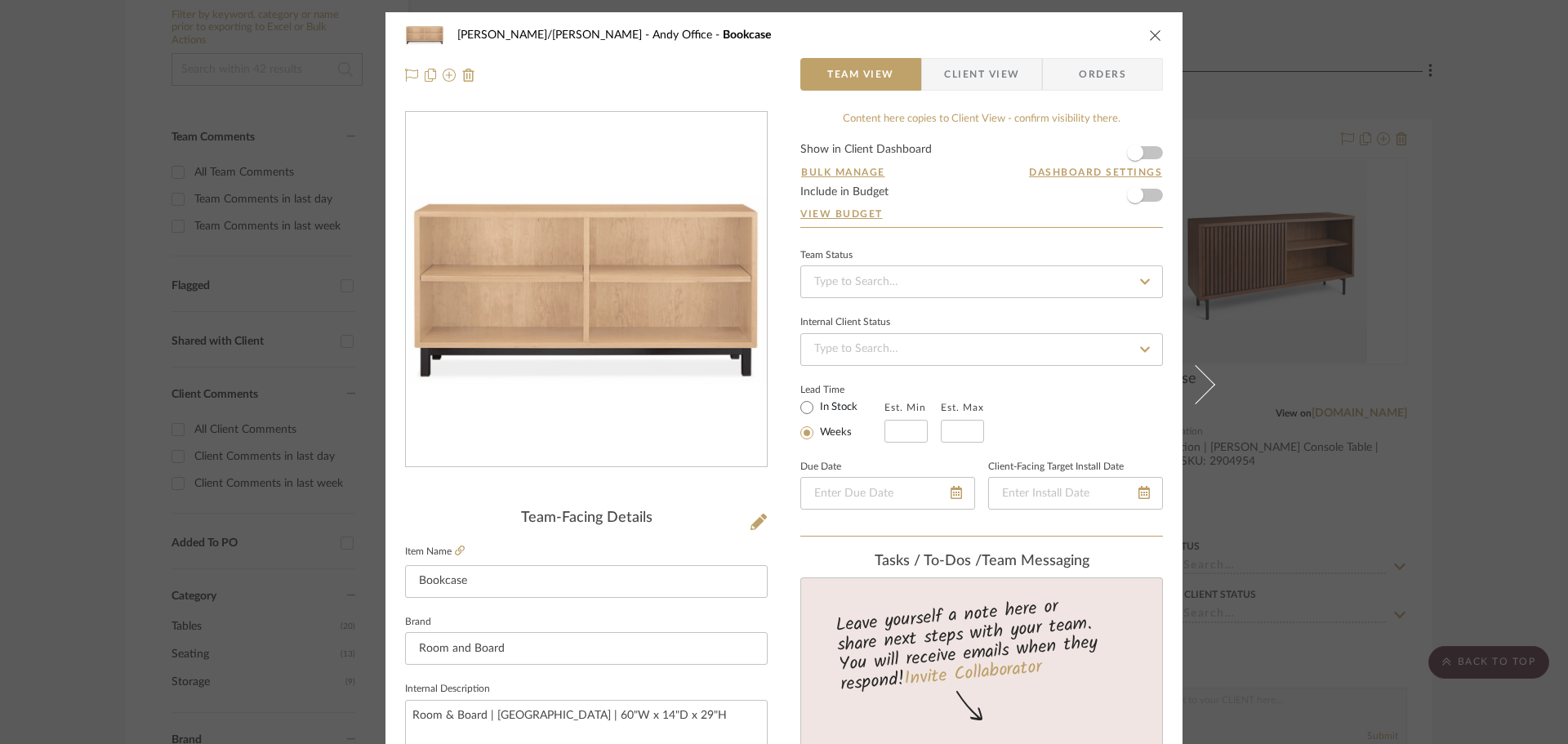
click at [936, 68] on span "button" at bounding box center [933, 74] width 22 height 33
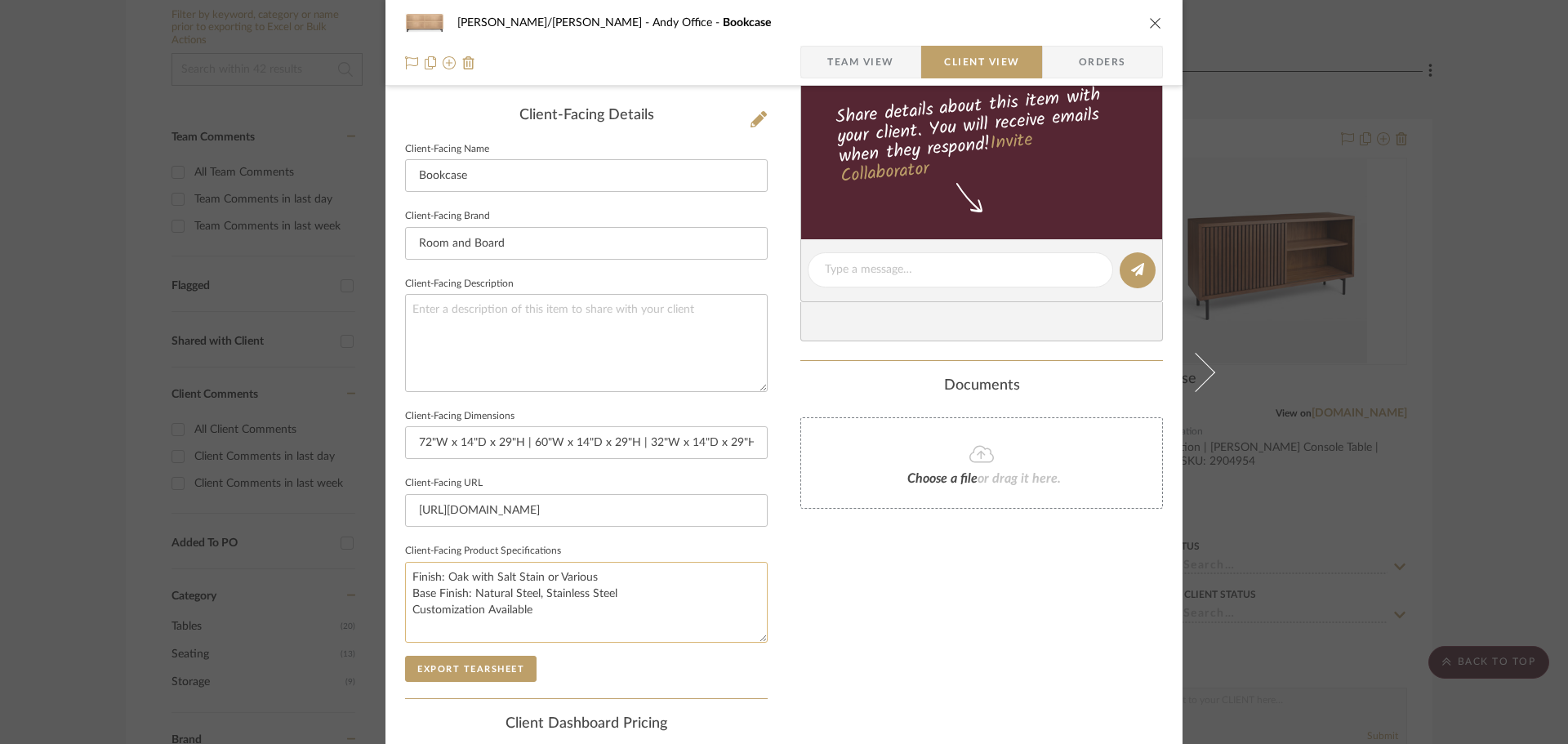
scroll to position [408, 0]
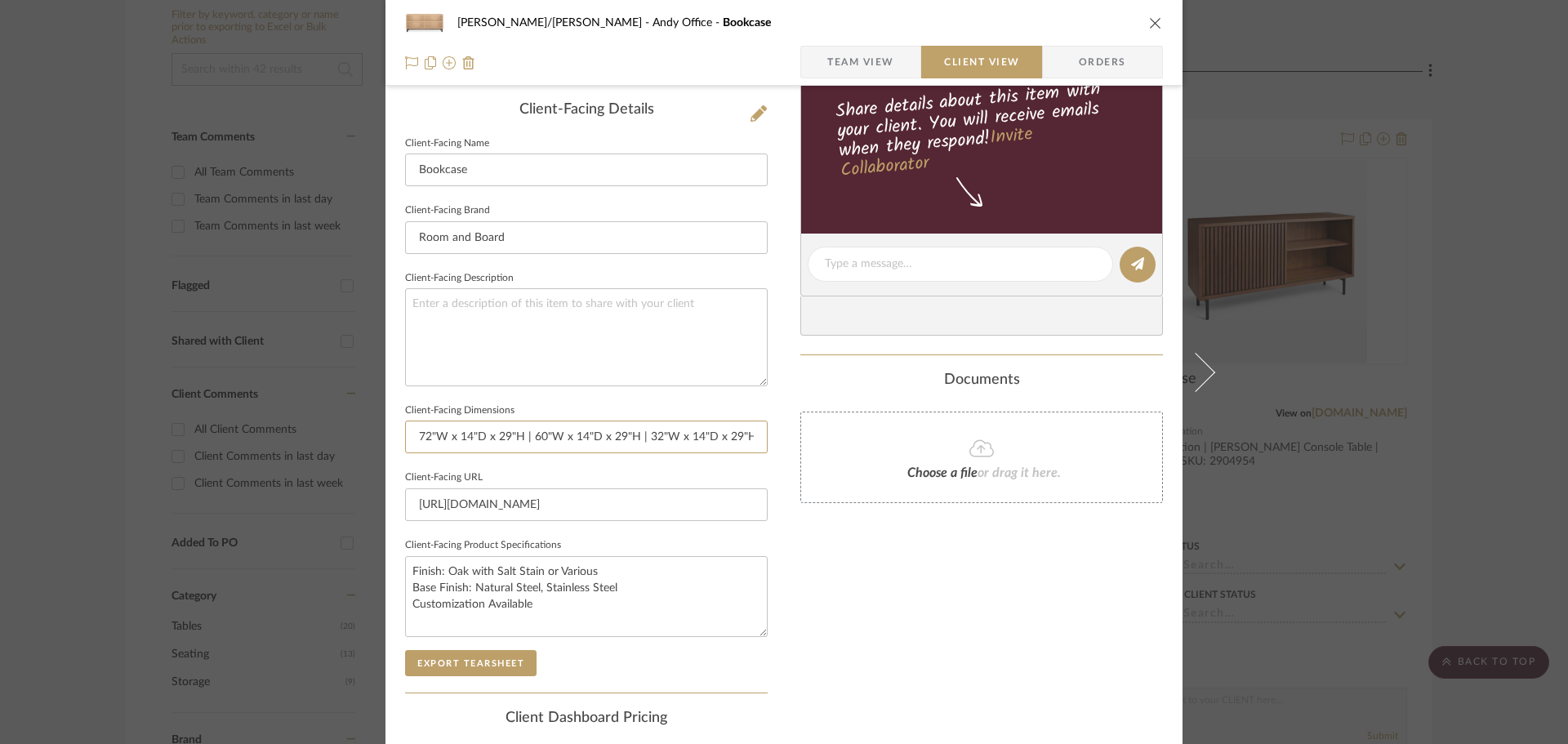
drag, startPoint x: 407, startPoint y: 441, endPoint x: 525, endPoint y: 455, distance: 118.8
click at [525, 455] on sr-form-field "Client-Facing Dimensions 72"W x 14"D x 29"H | 60"W x 14"D x 29"H | 32"W x 14"D …" at bounding box center [586, 432] width 363 height 68
drag, startPoint x: 522, startPoint y: 438, endPoint x: 660, endPoint y: 442, distance: 138.1
click at [660, 442] on input "60"W x 14"D x 29"H | 32"W x 14"D x 29"H" at bounding box center [586, 437] width 363 height 33
type input "60"W x 14"D x 29"H"
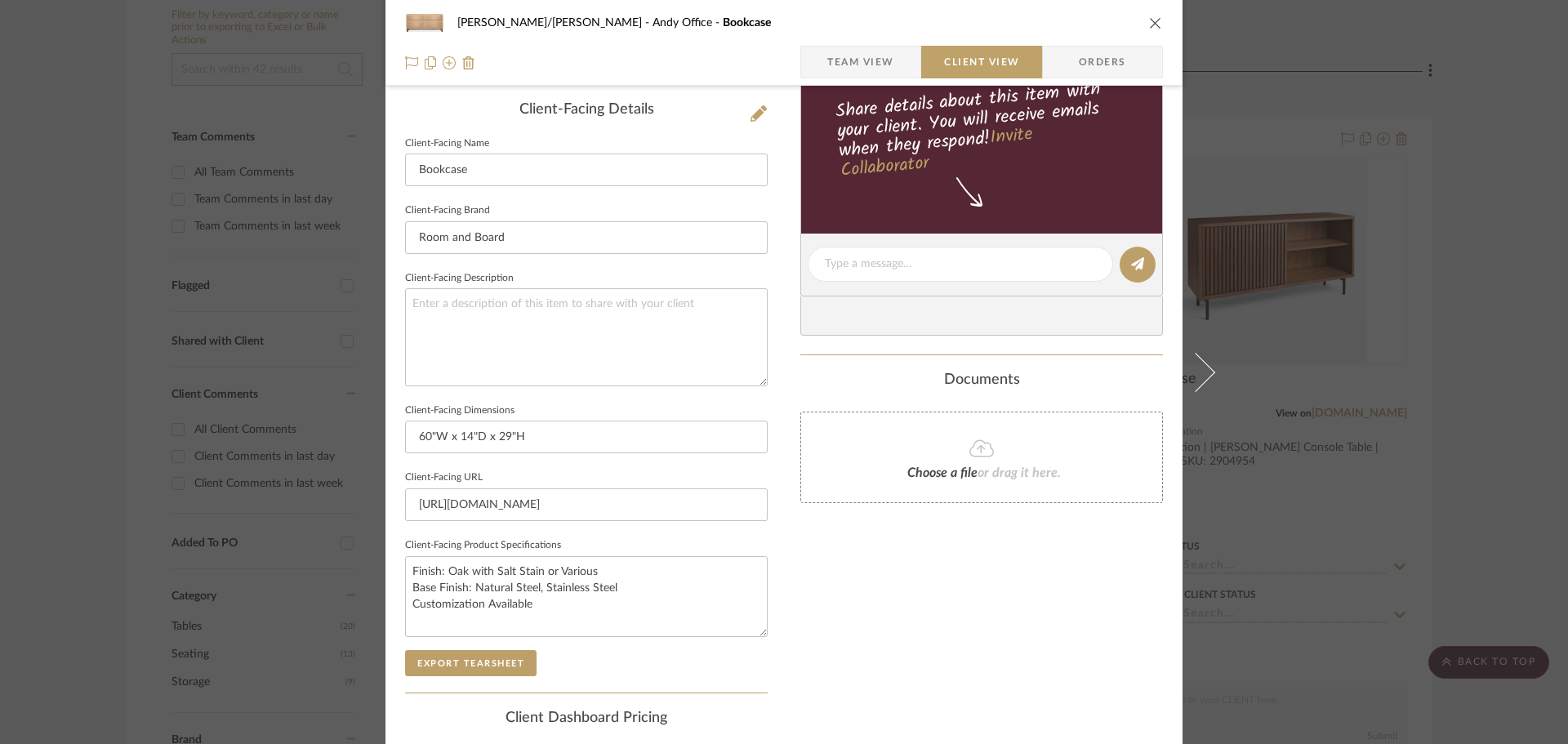
click at [816, 633] on div "Only content on this tab can share to Dashboard. Click eyeball icon to show or …" at bounding box center [982, 286] width 363 height 1168
click at [481, 665] on button "Export Tearsheet" at bounding box center [470, 663] width 132 height 26
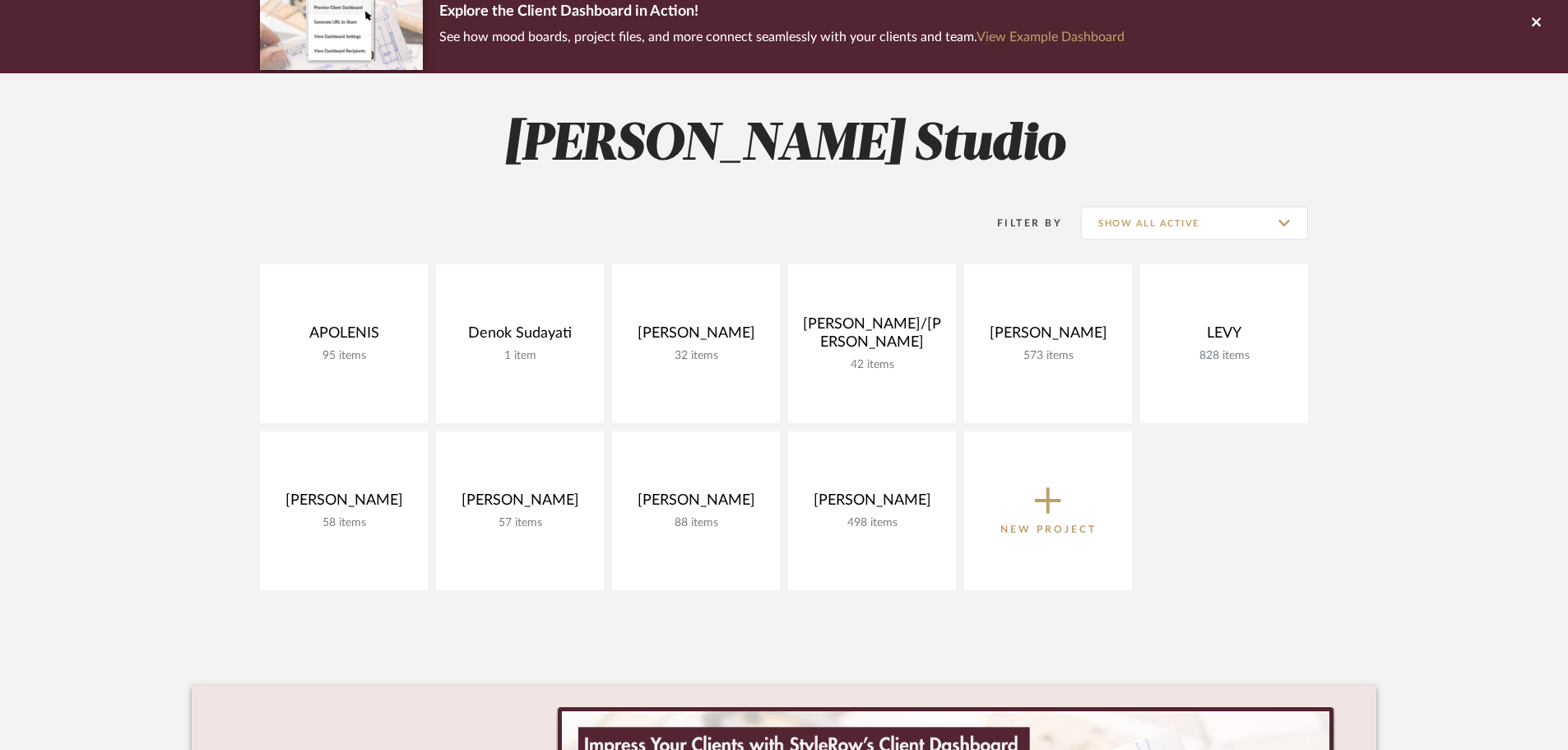
scroll to position [82, 0]
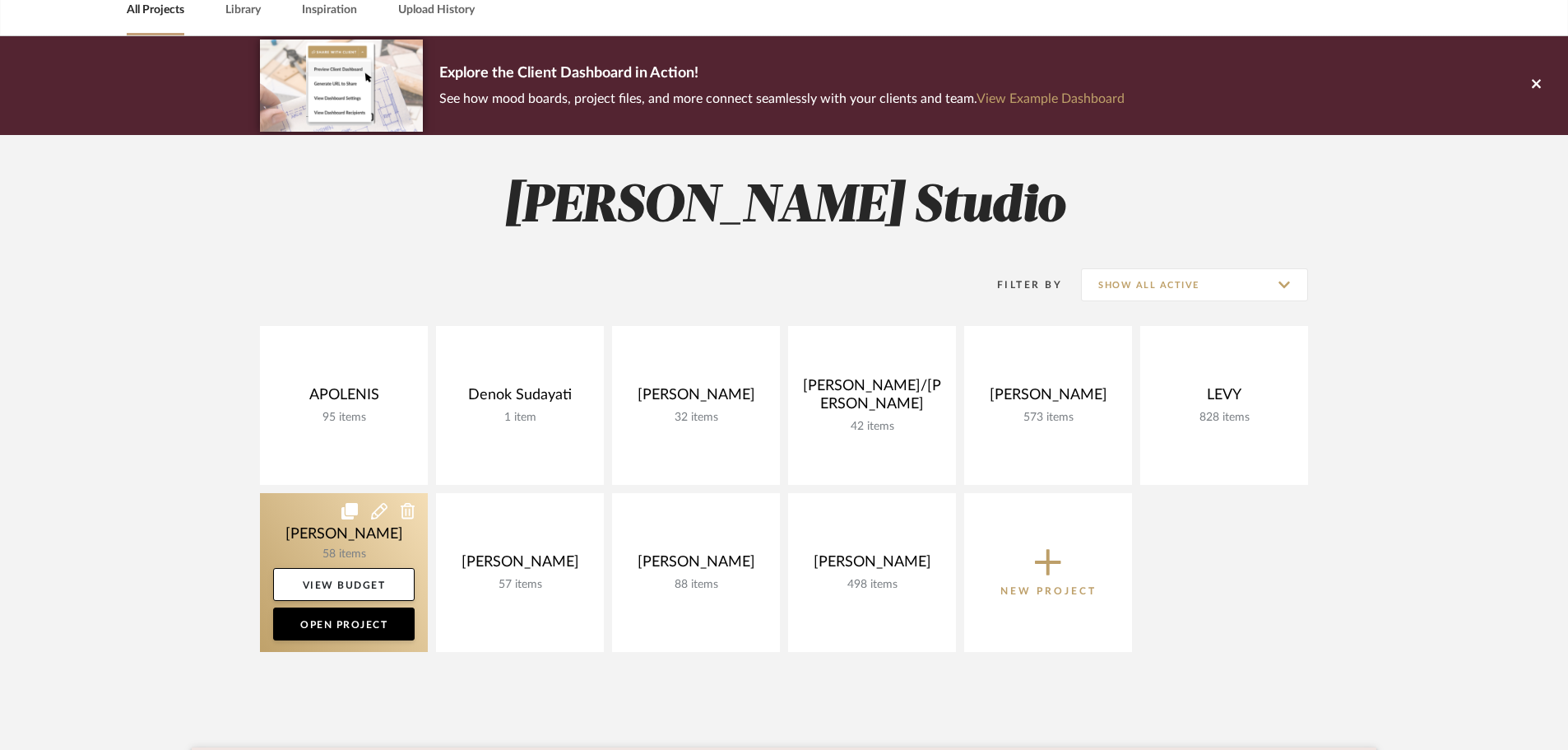
click at [338, 543] on link at bounding box center [344, 572] width 168 height 159
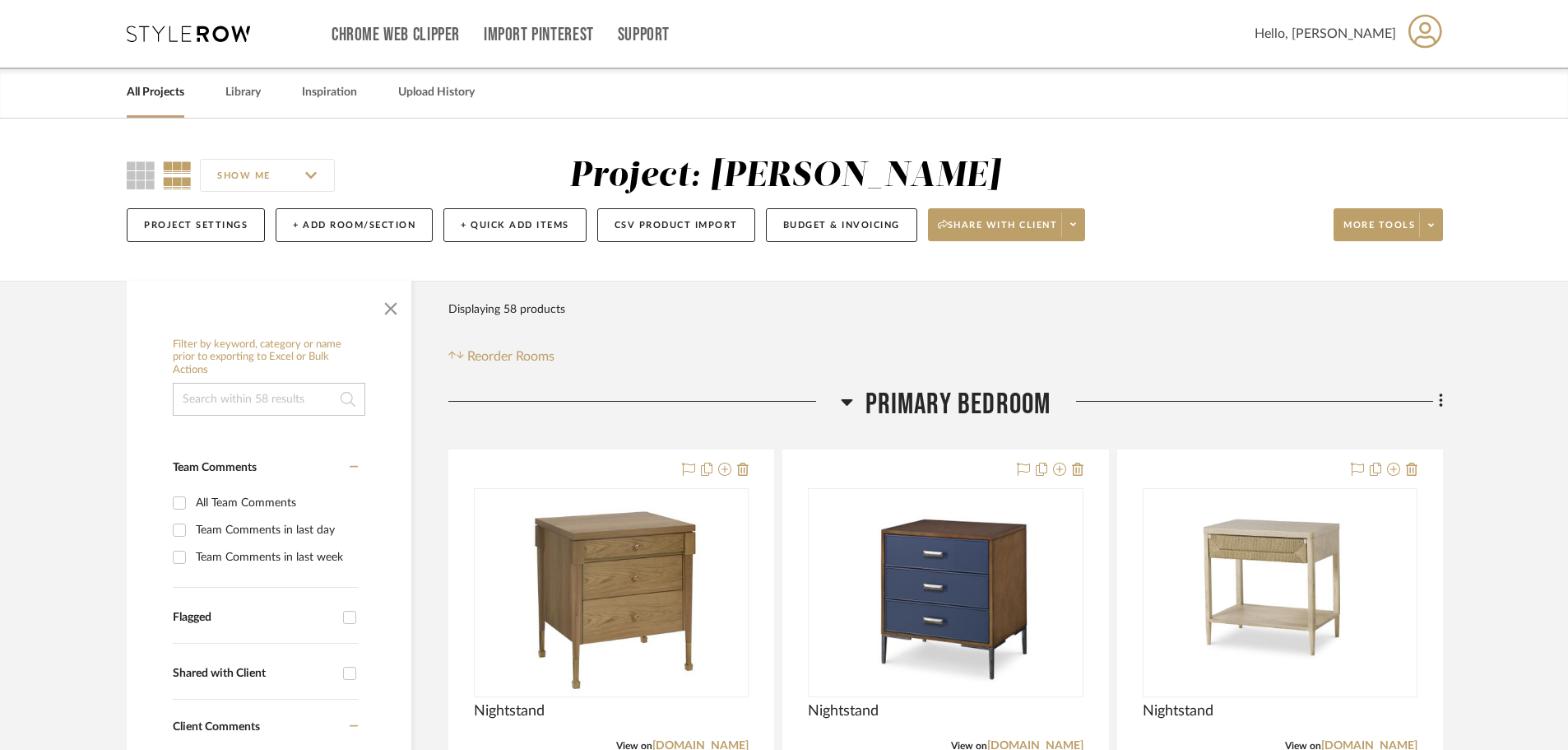
click at [845, 397] on icon at bounding box center [847, 401] width 13 height 19
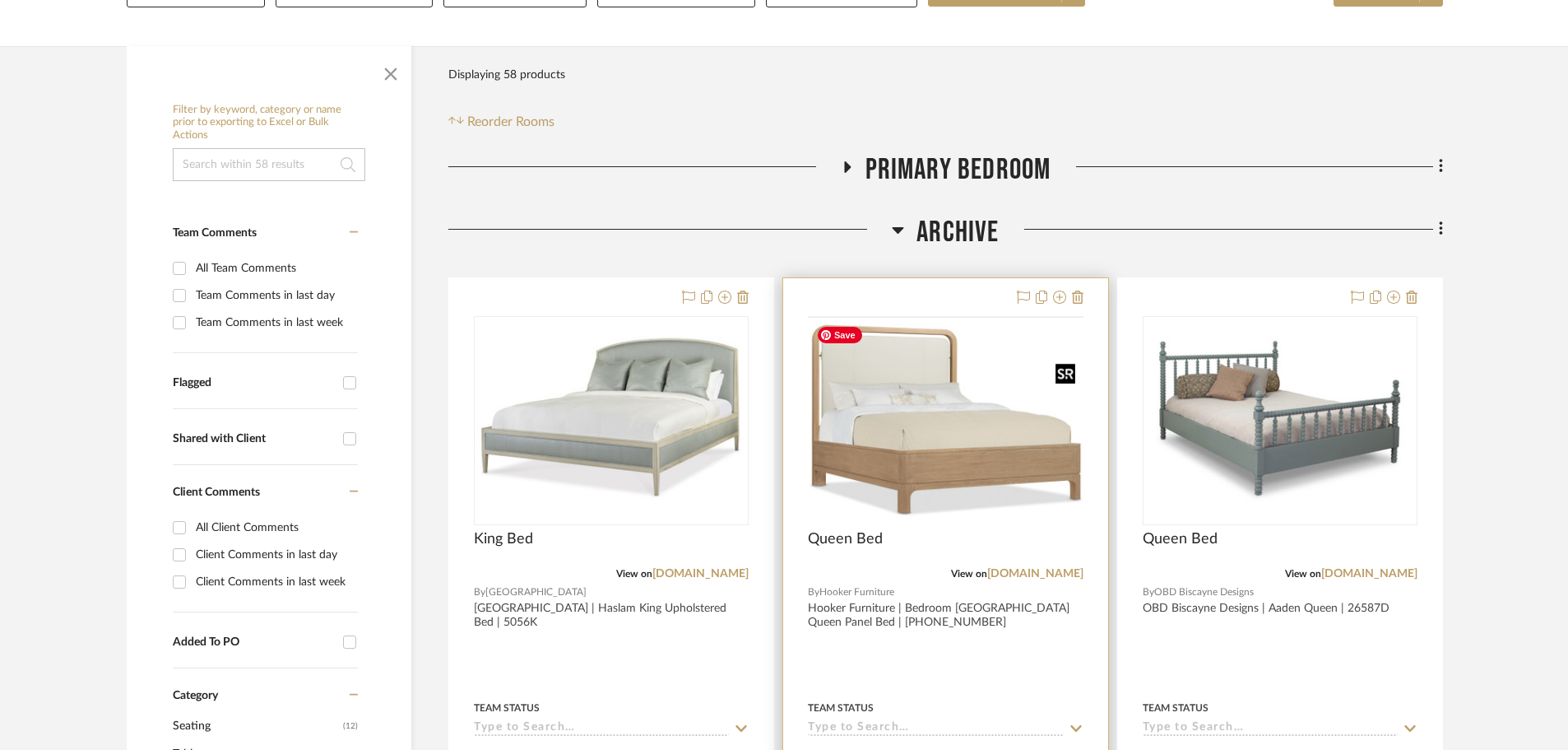
scroll to position [247, 0]
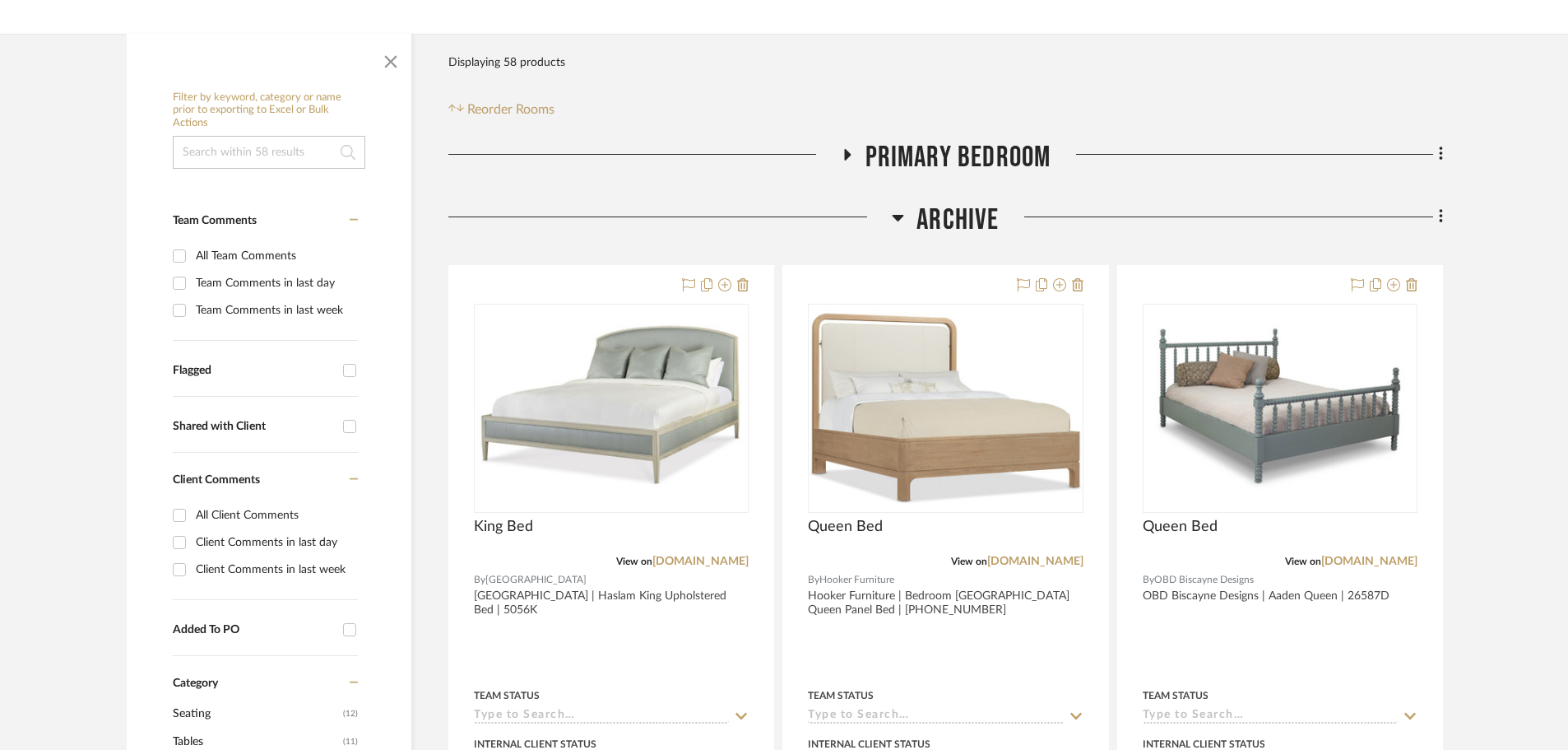
click at [906, 211] on h3 "Archive" at bounding box center [945, 220] width 107 height 36
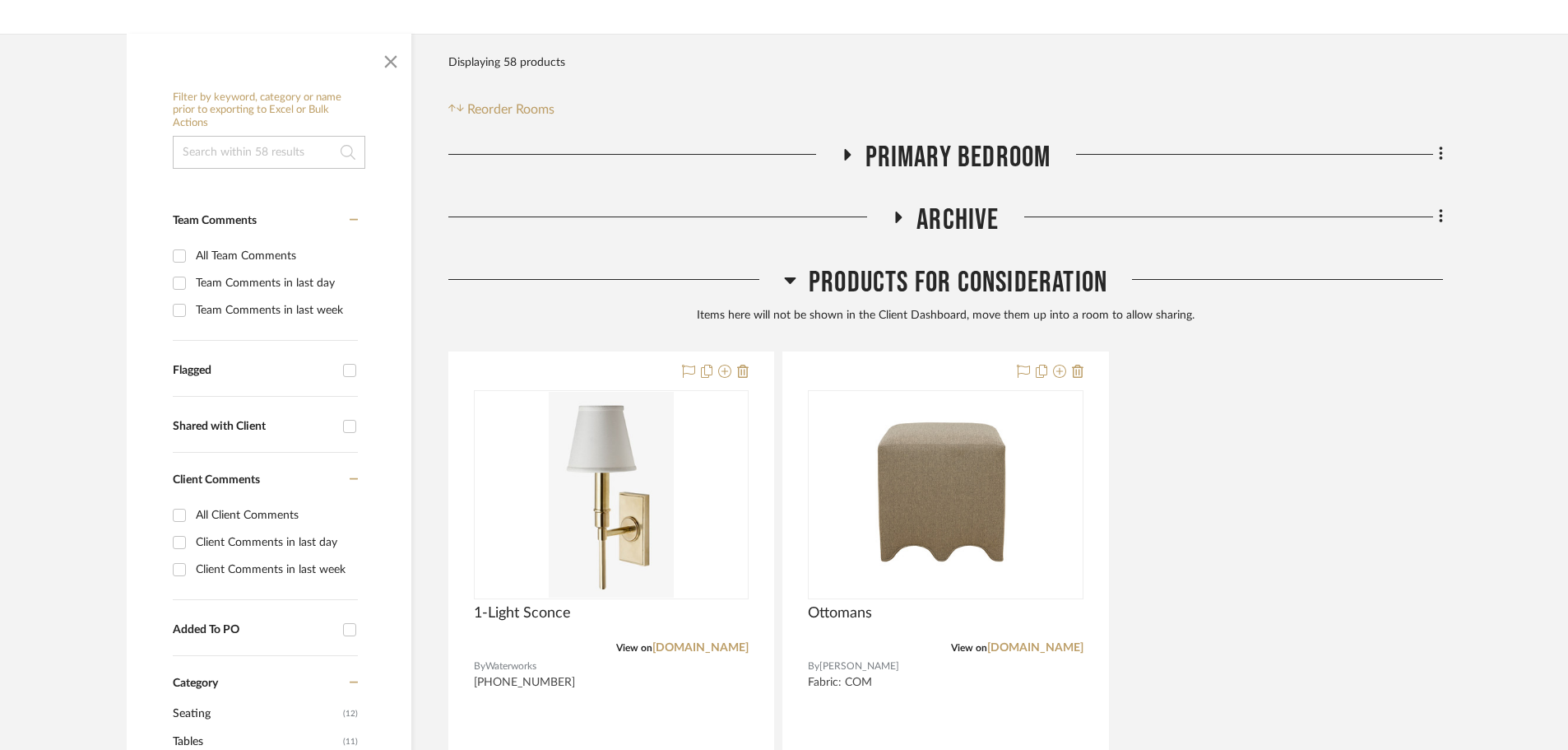
click at [795, 282] on icon at bounding box center [790, 279] width 13 height 19
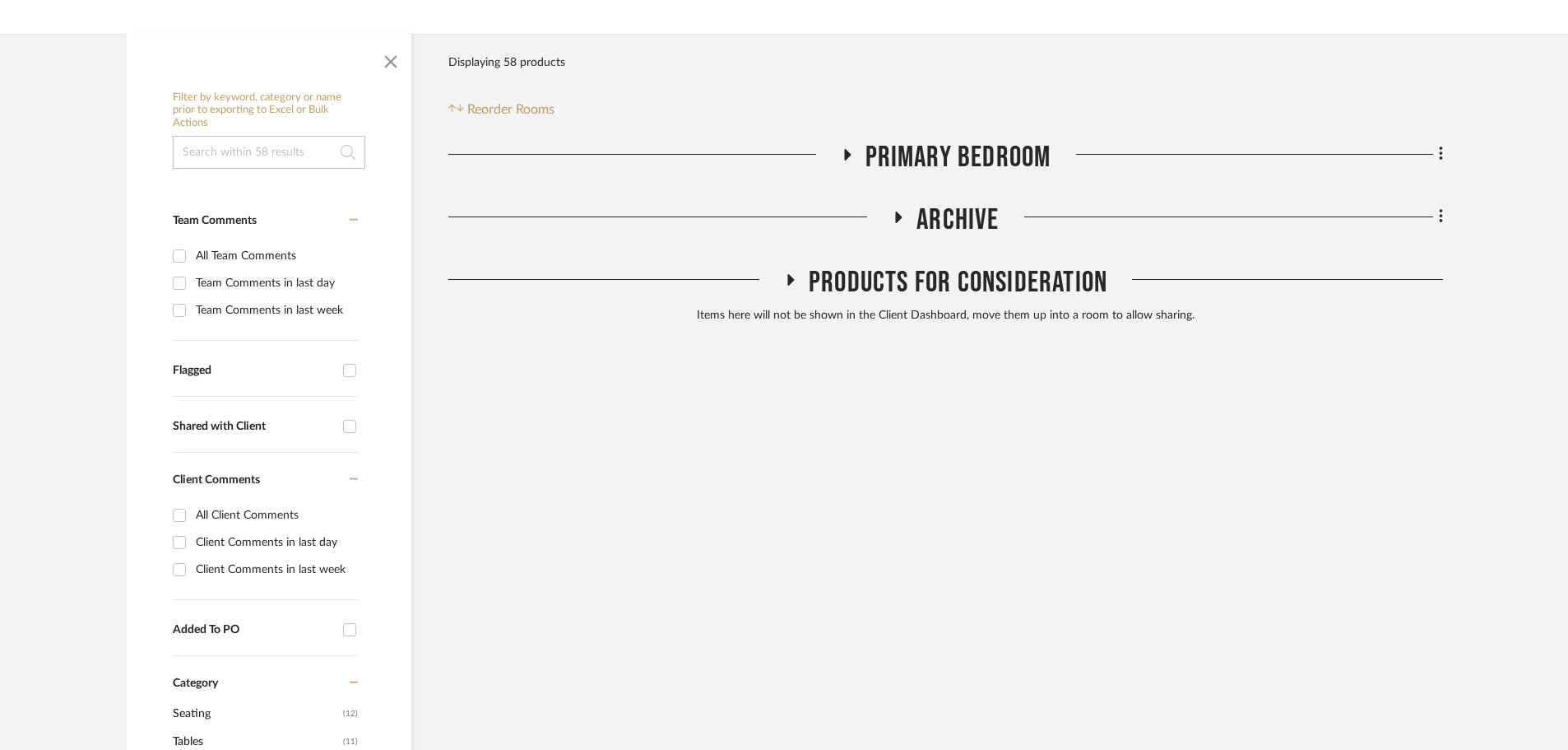
click at [851, 151] on icon at bounding box center [846, 154] width 19 height 13
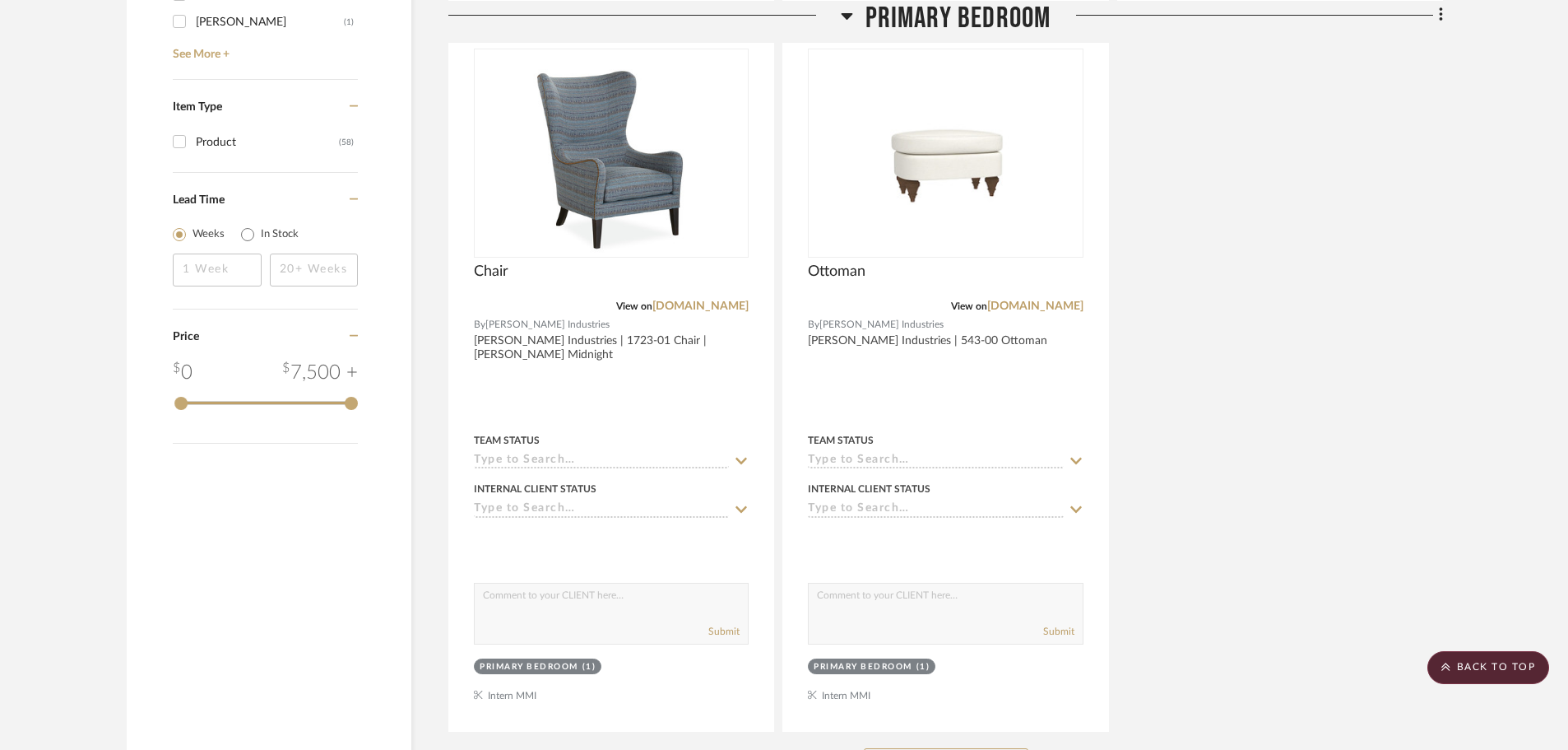
scroll to position [2225, 0]
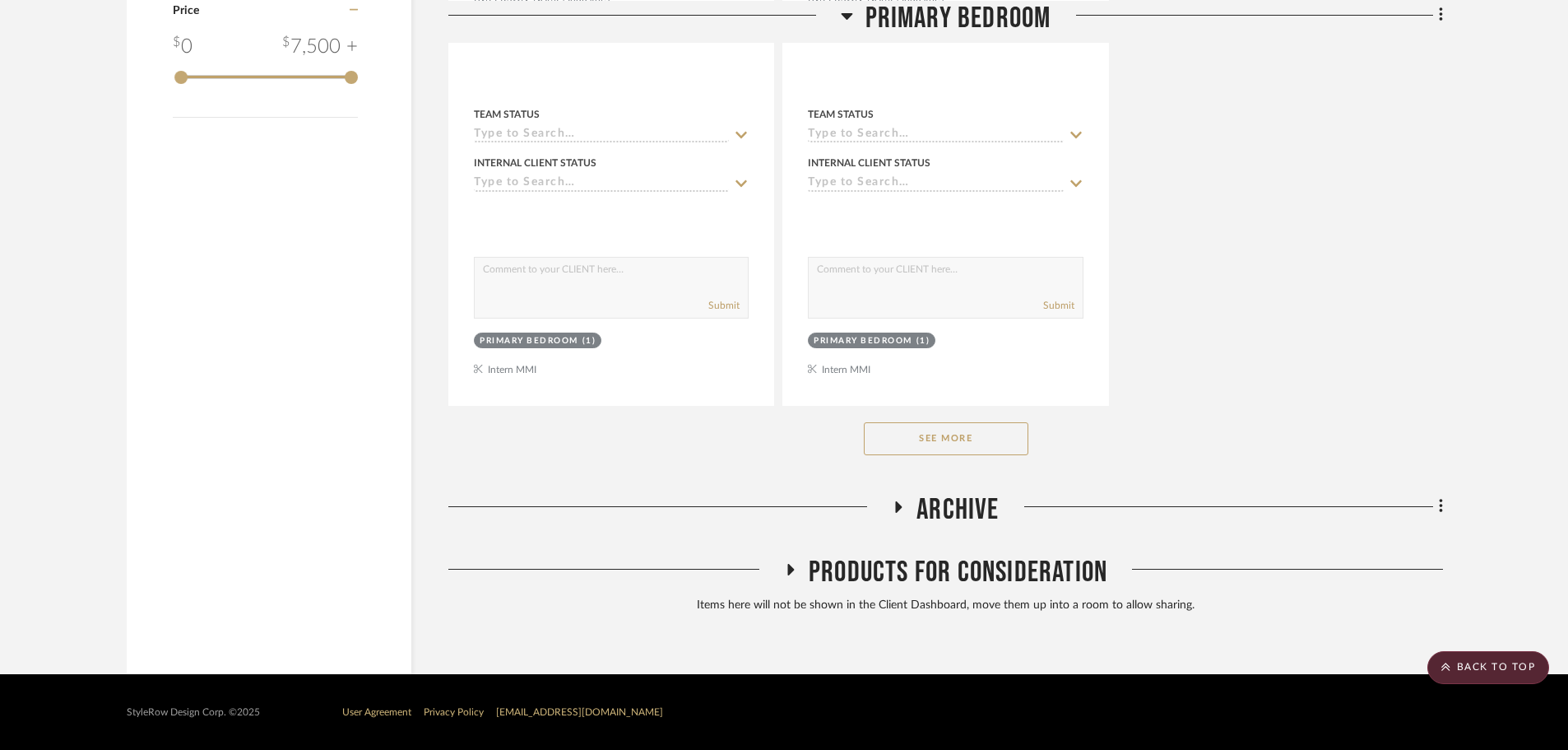
click at [917, 433] on button "See More" at bounding box center [946, 438] width 164 height 33
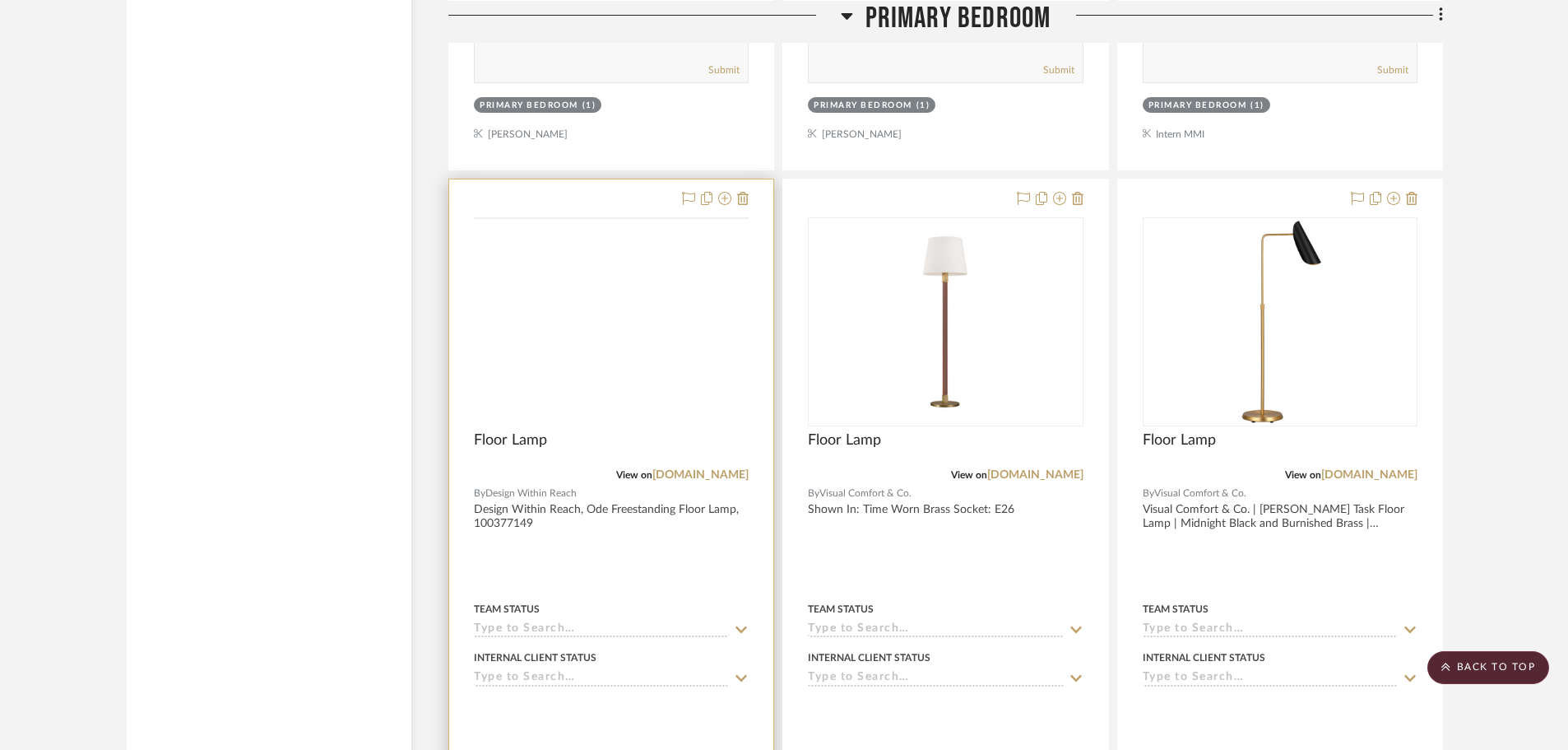
scroll to position [6258, 0]
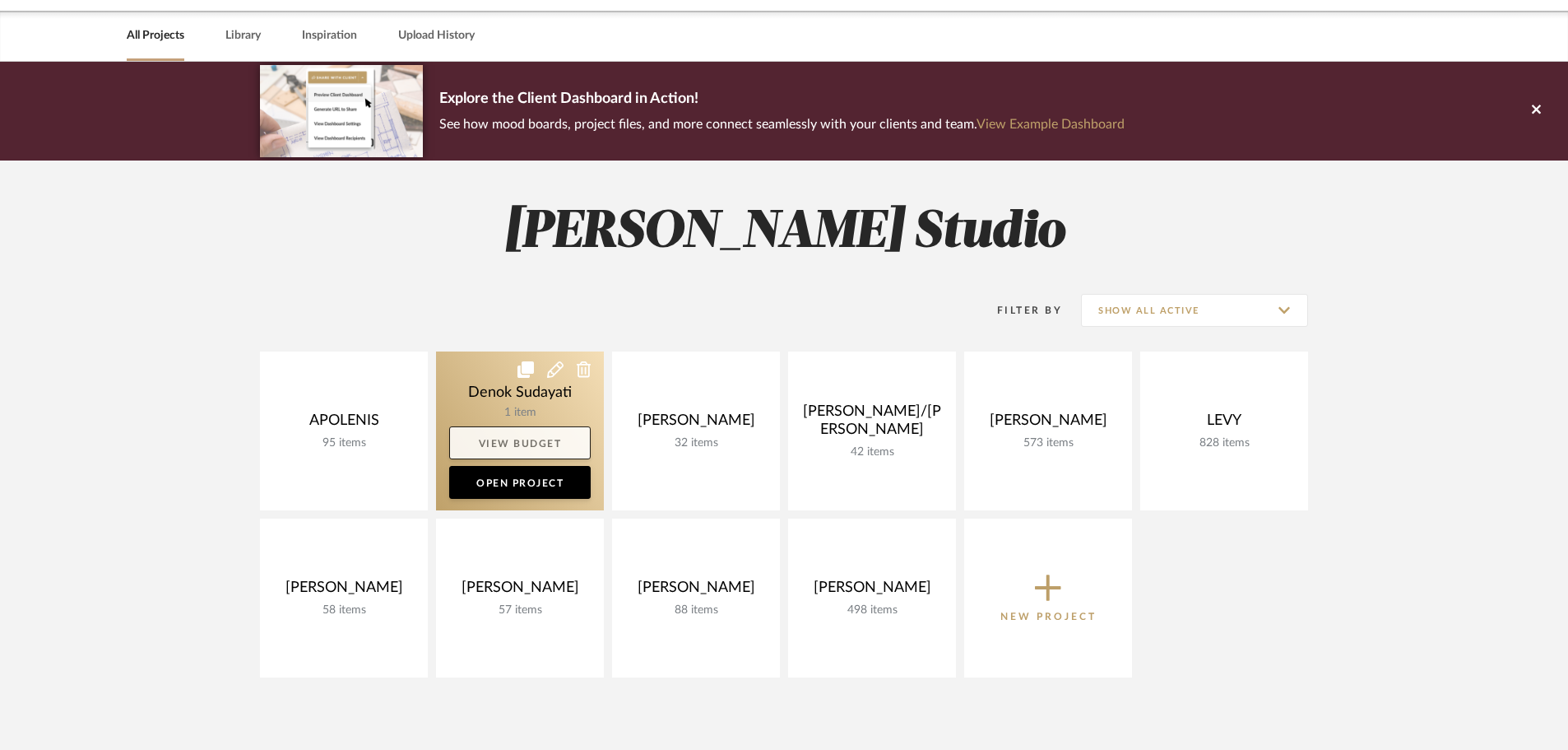
scroll to position [82, 0]
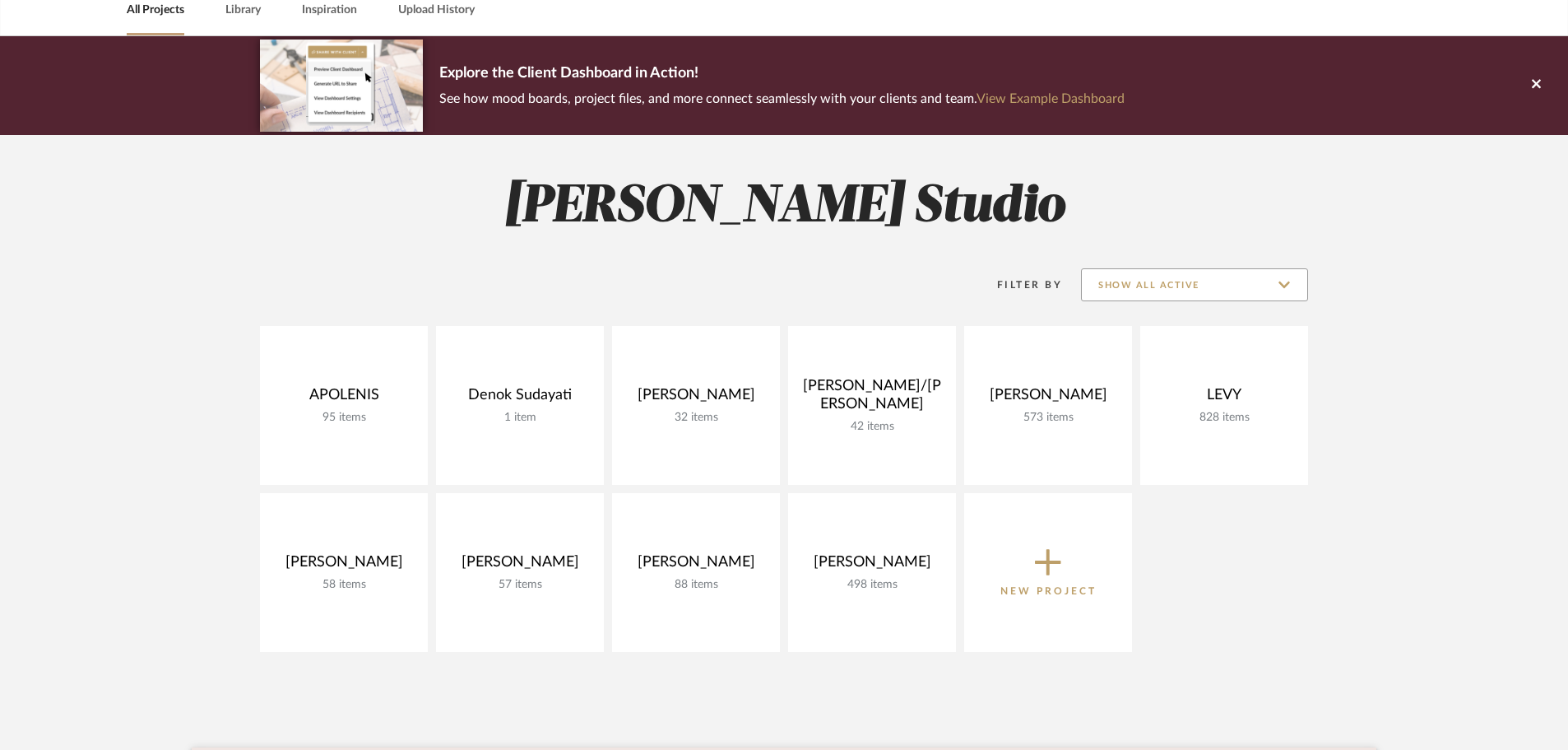
click at [1236, 282] on input "Show All Active" at bounding box center [1195, 284] width 227 height 33
click at [1163, 409] on span "Archived" at bounding box center [1197, 405] width 195 height 14
type input "Archived"
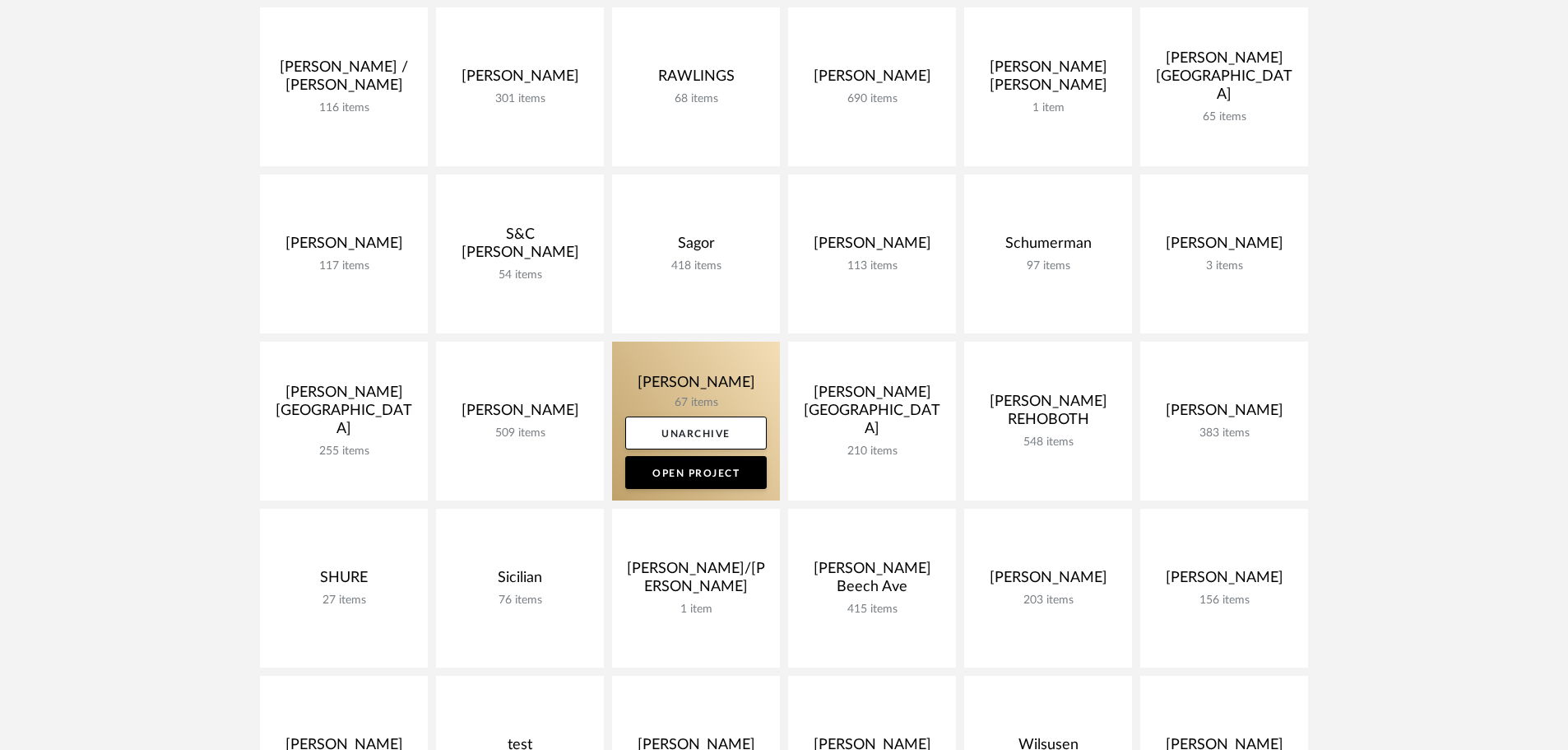
scroll to position [2140, 0]
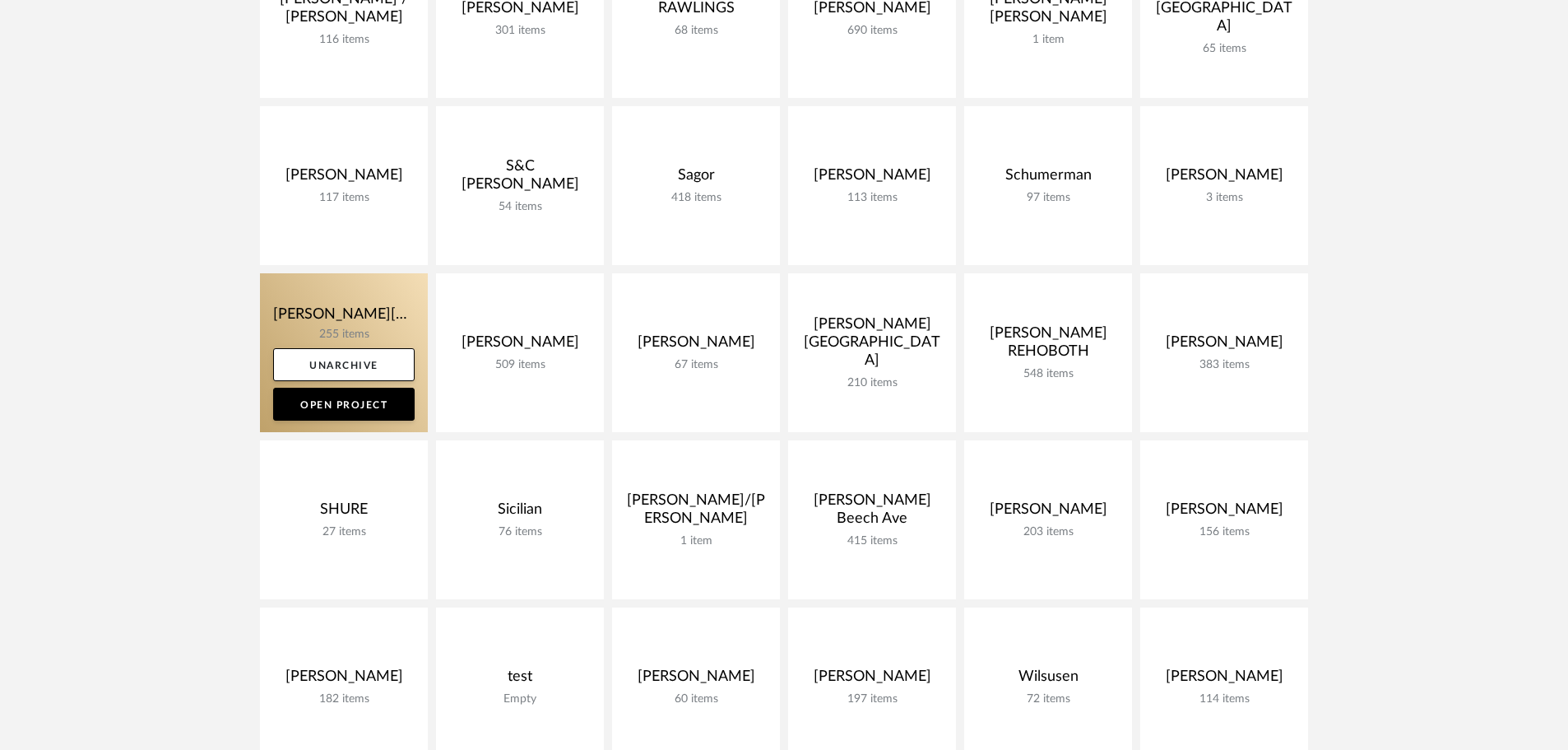
click at [344, 328] on link at bounding box center [344, 353] width 168 height 159
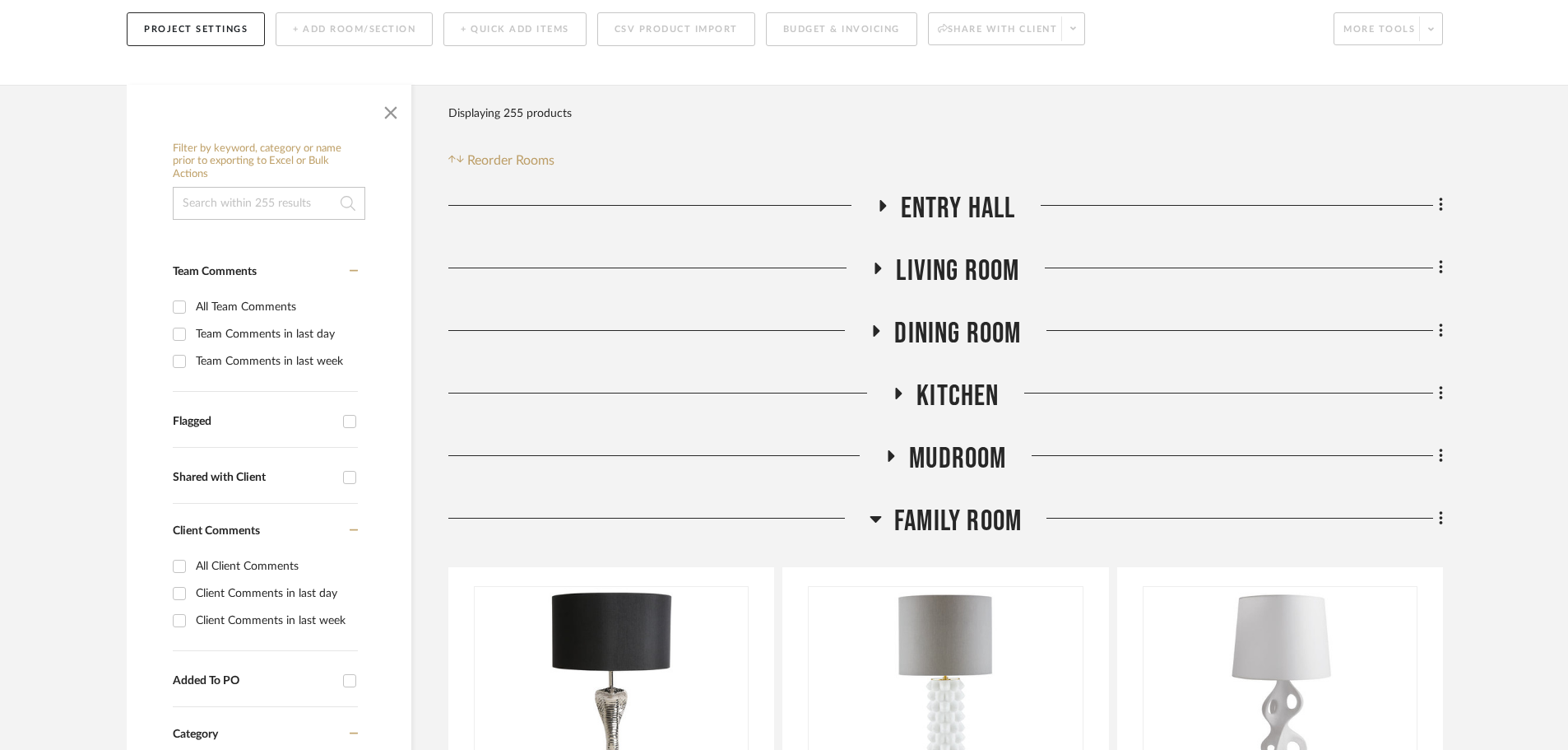
scroll to position [247, 0]
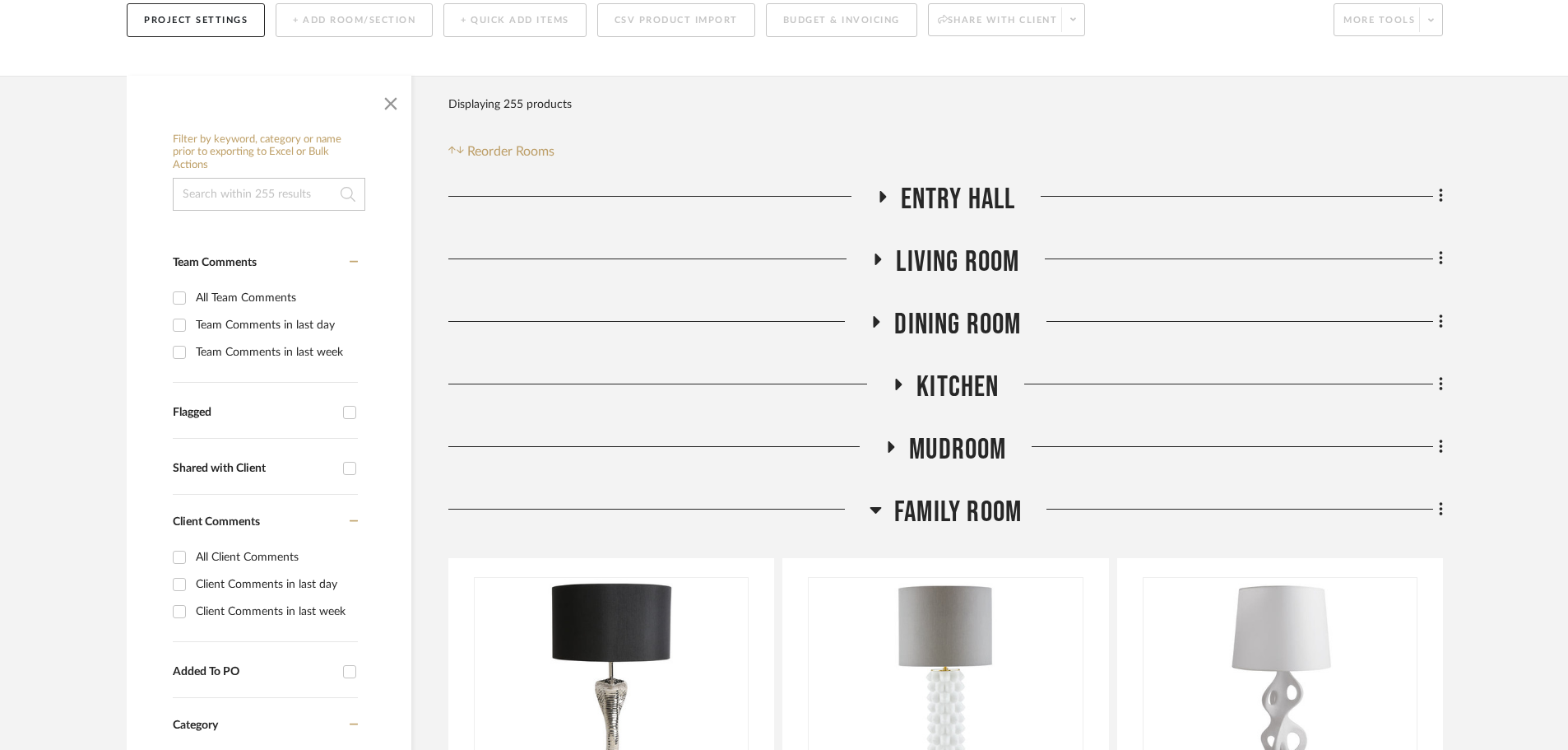
click at [868, 315] on icon at bounding box center [876, 321] width 19 height 13
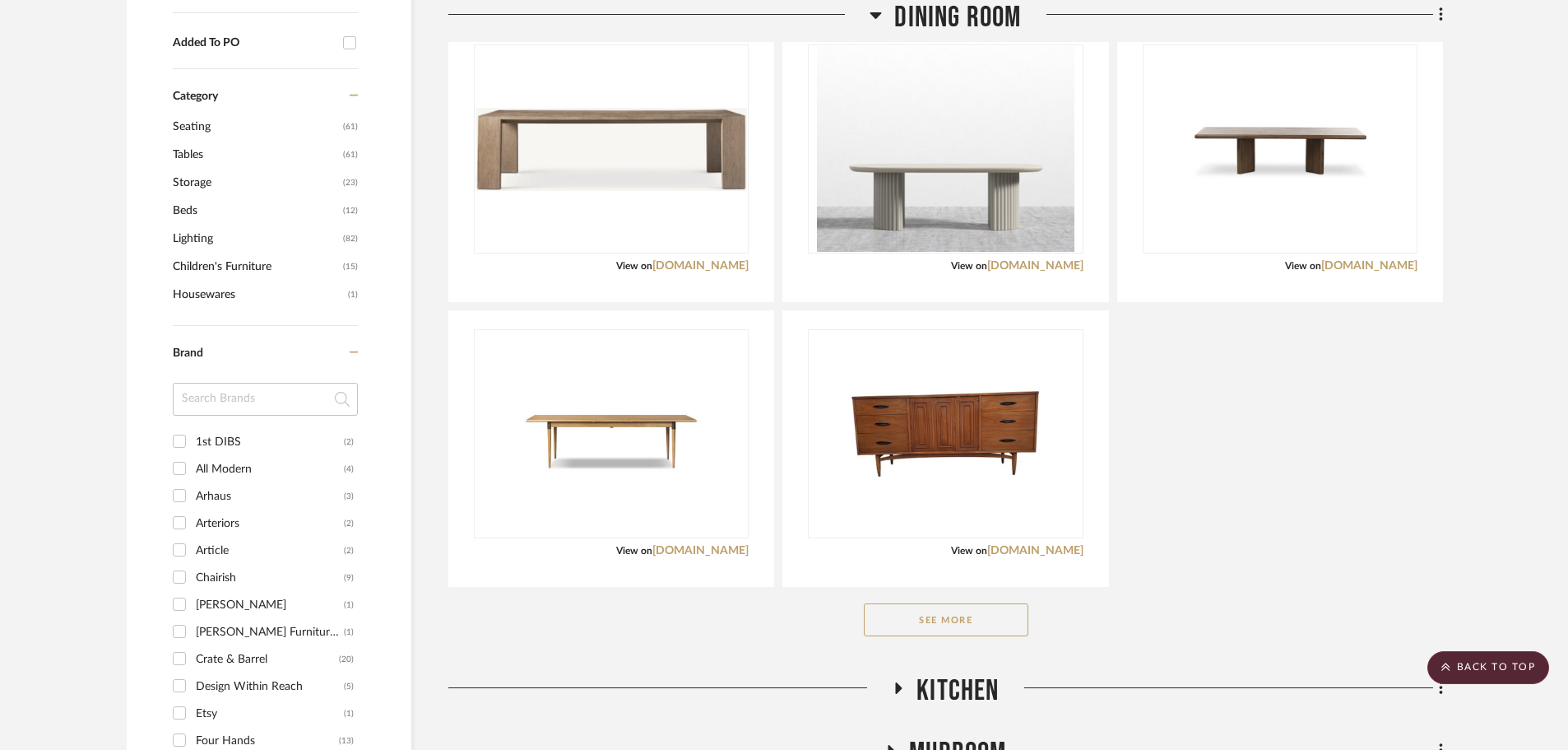
scroll to position [905, 0]
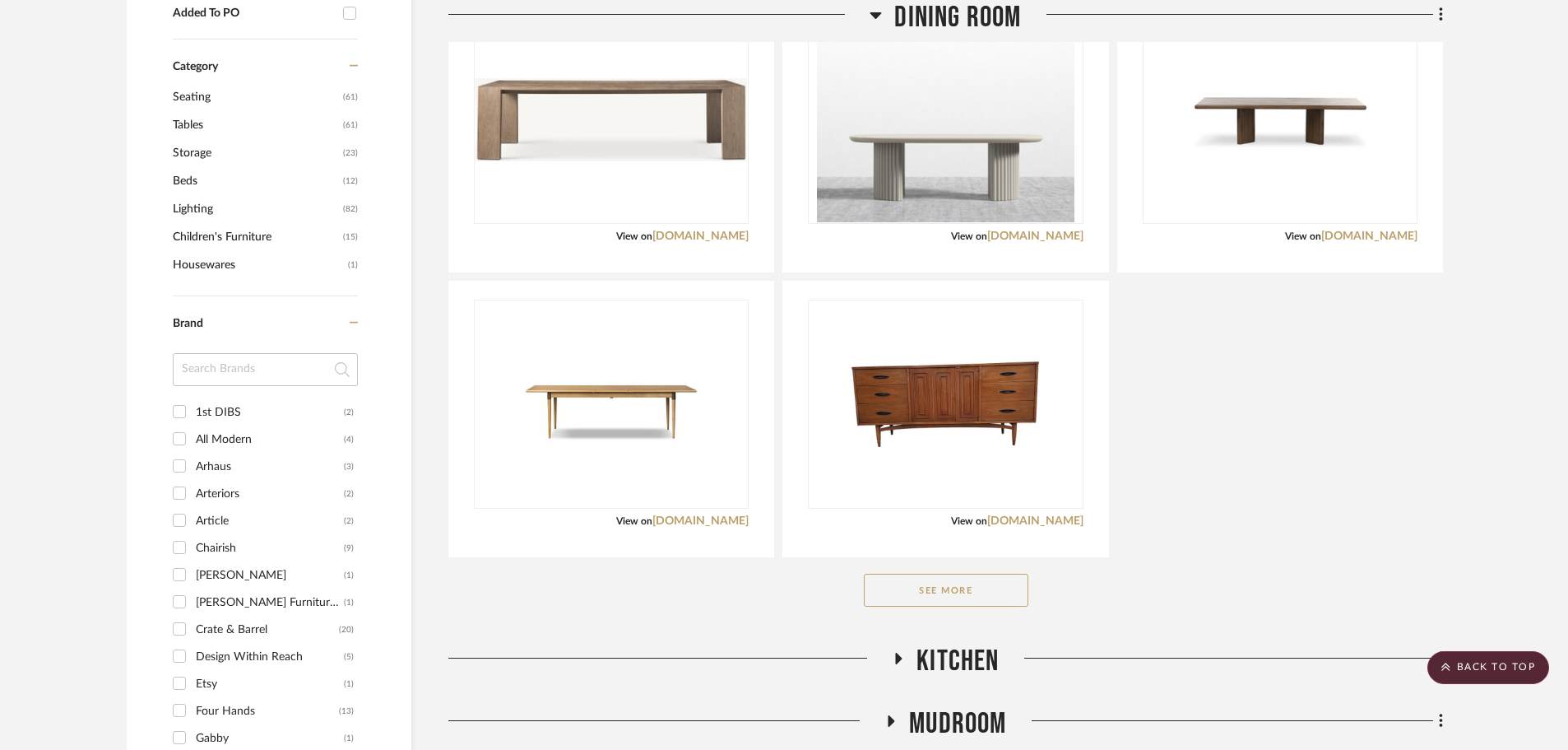
click at [988, 574] on button "See More" at bounding box center [946, 590] width 164 height 33
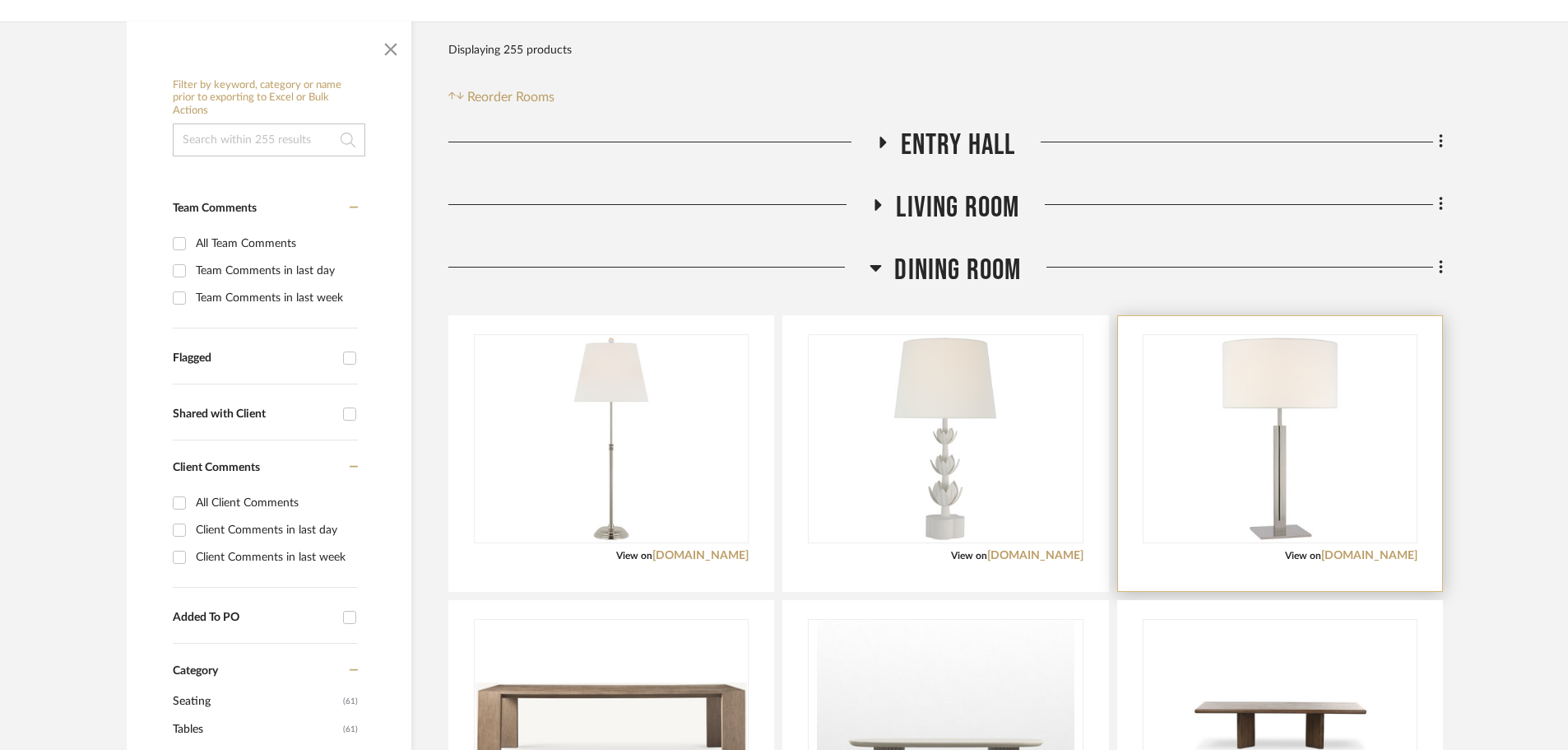
scroll to position [329, 0]
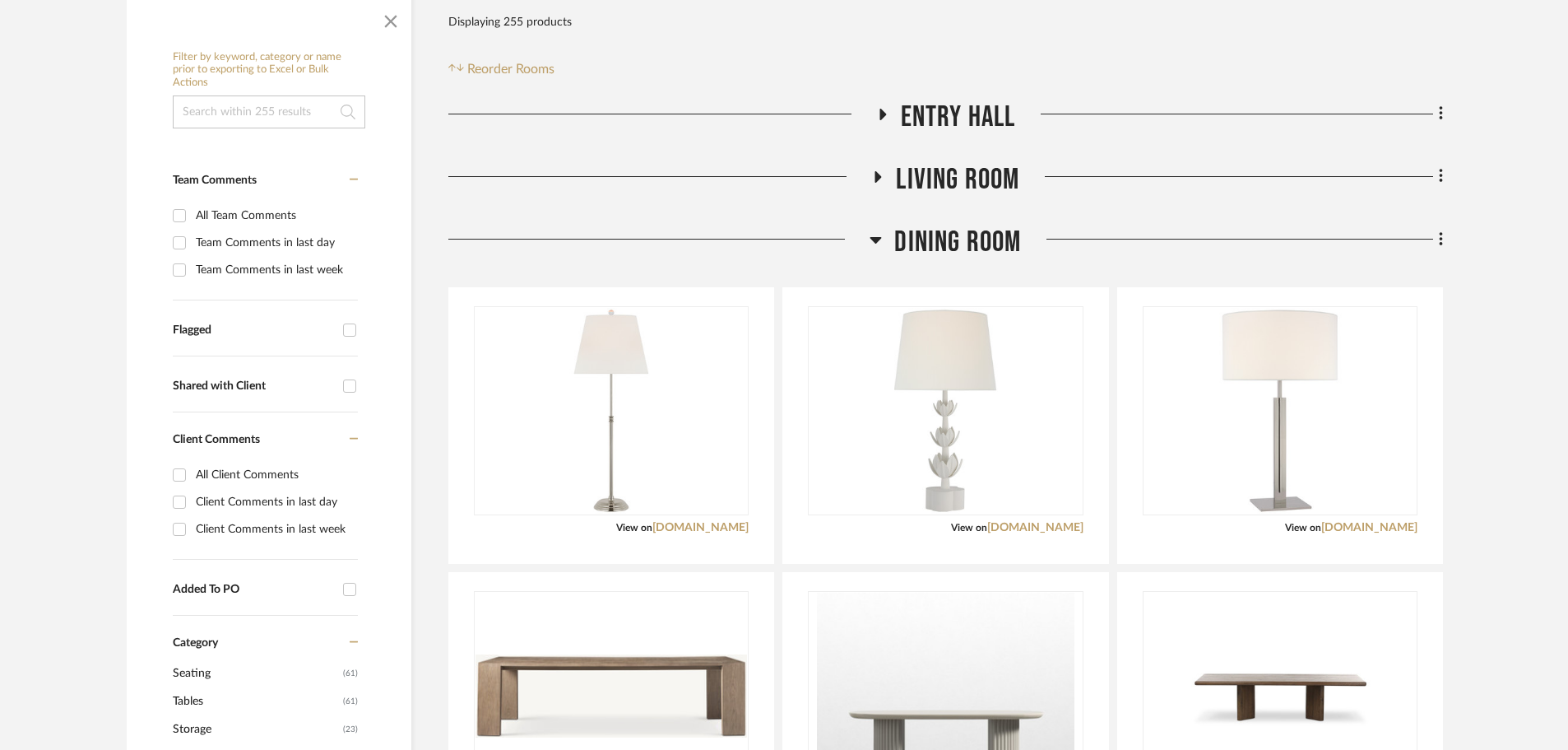
click at [867, 224] on div at bounding box center [659, 245] width 421 height 42
click at [878, 108] on icon at bounding box center [882, 113] width 19 height 13
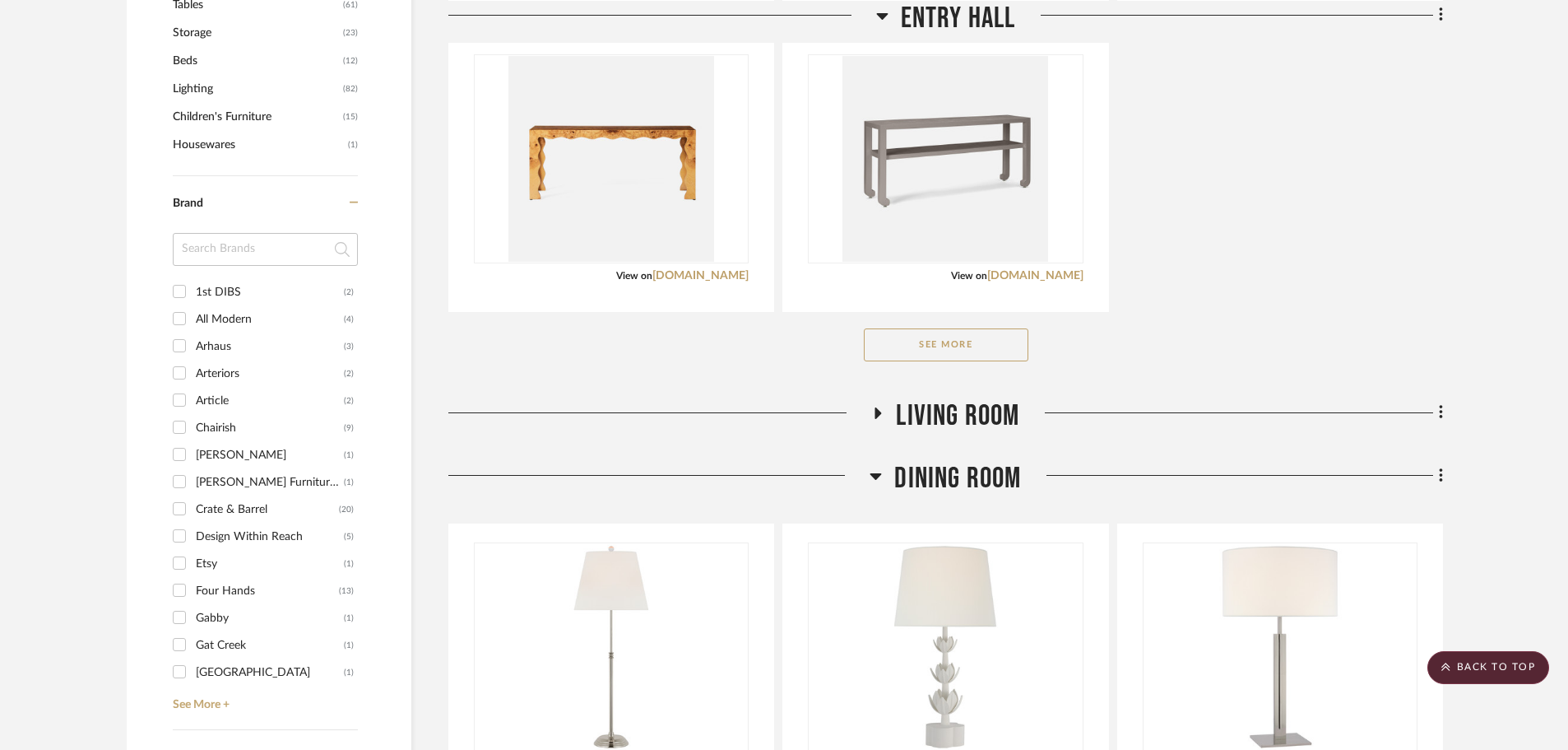
scroll to position [1070, 0]
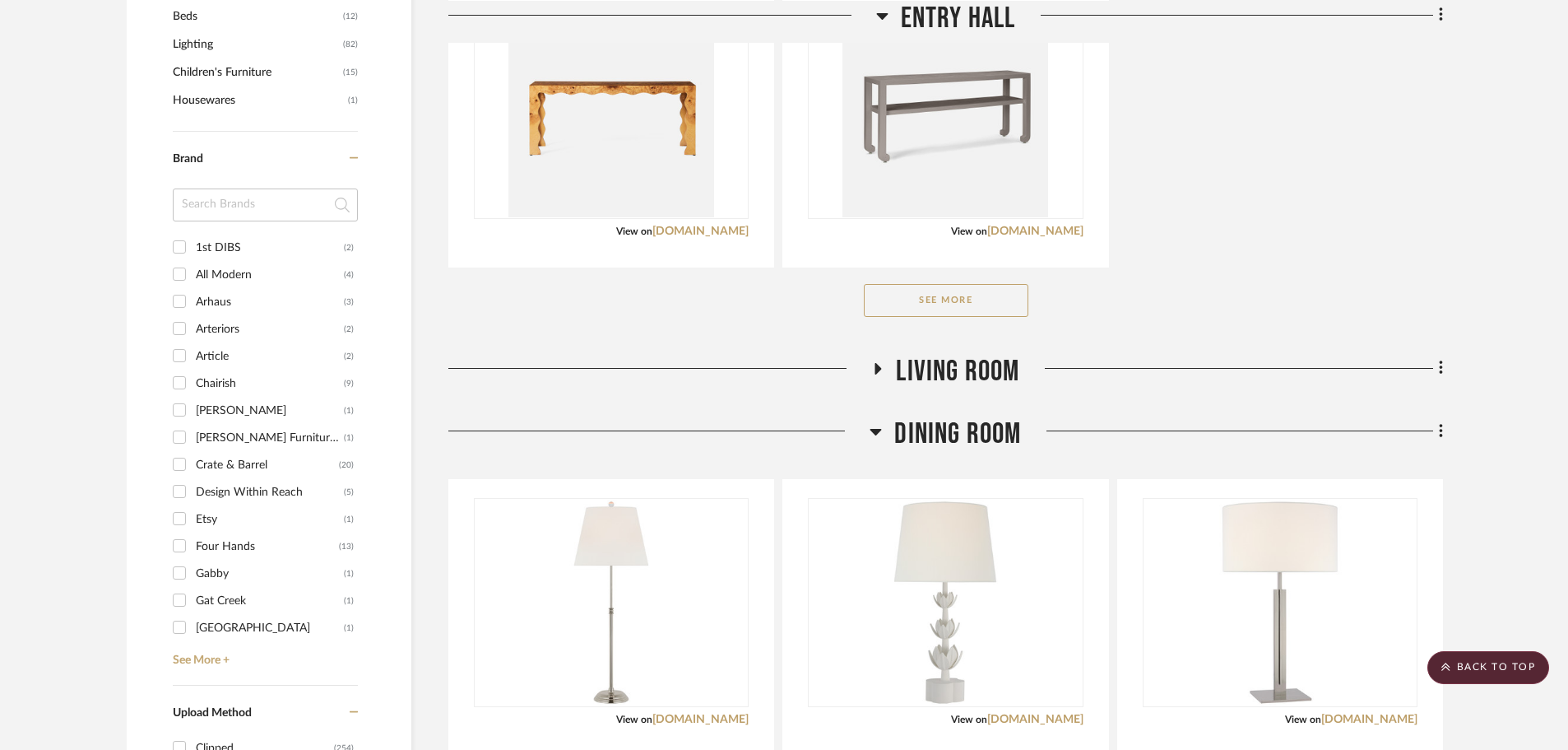
click at [934, 284] on button "See More" at bounding box center [946, 300] width 164 height 33
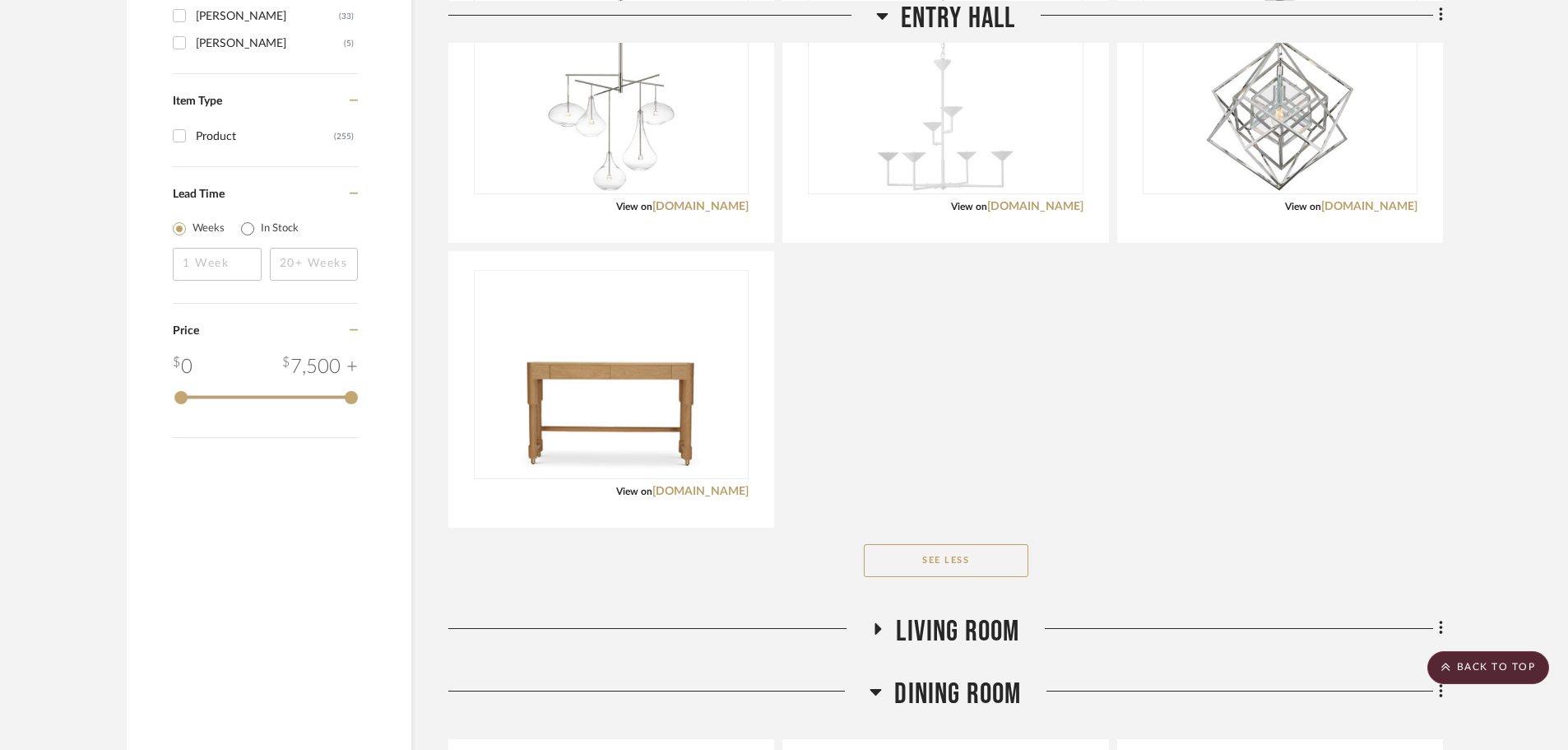
scroll to position [2140, 0]
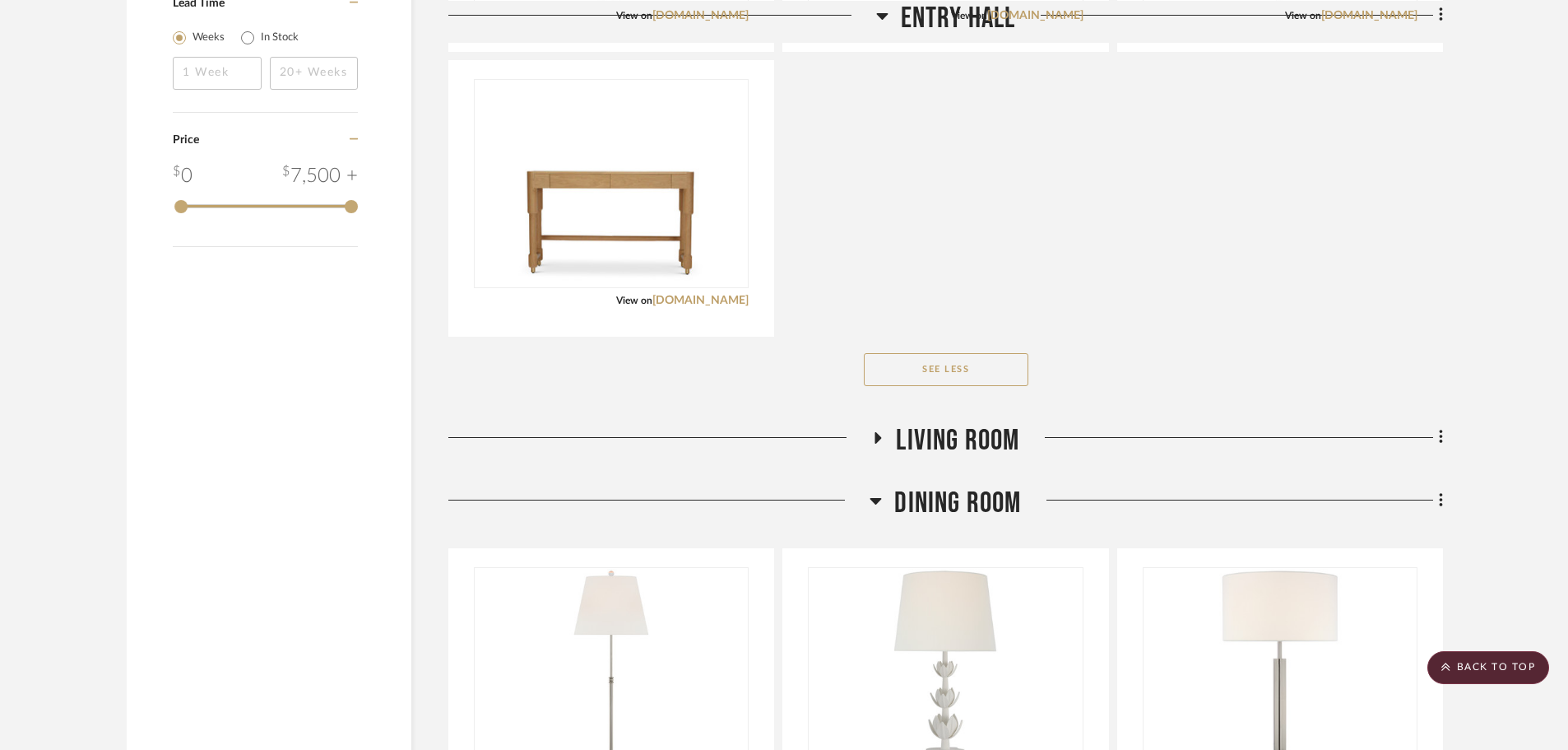
click at [959, 423] on span "Living Room" at bounding box center [958, 441] width 124 height 36
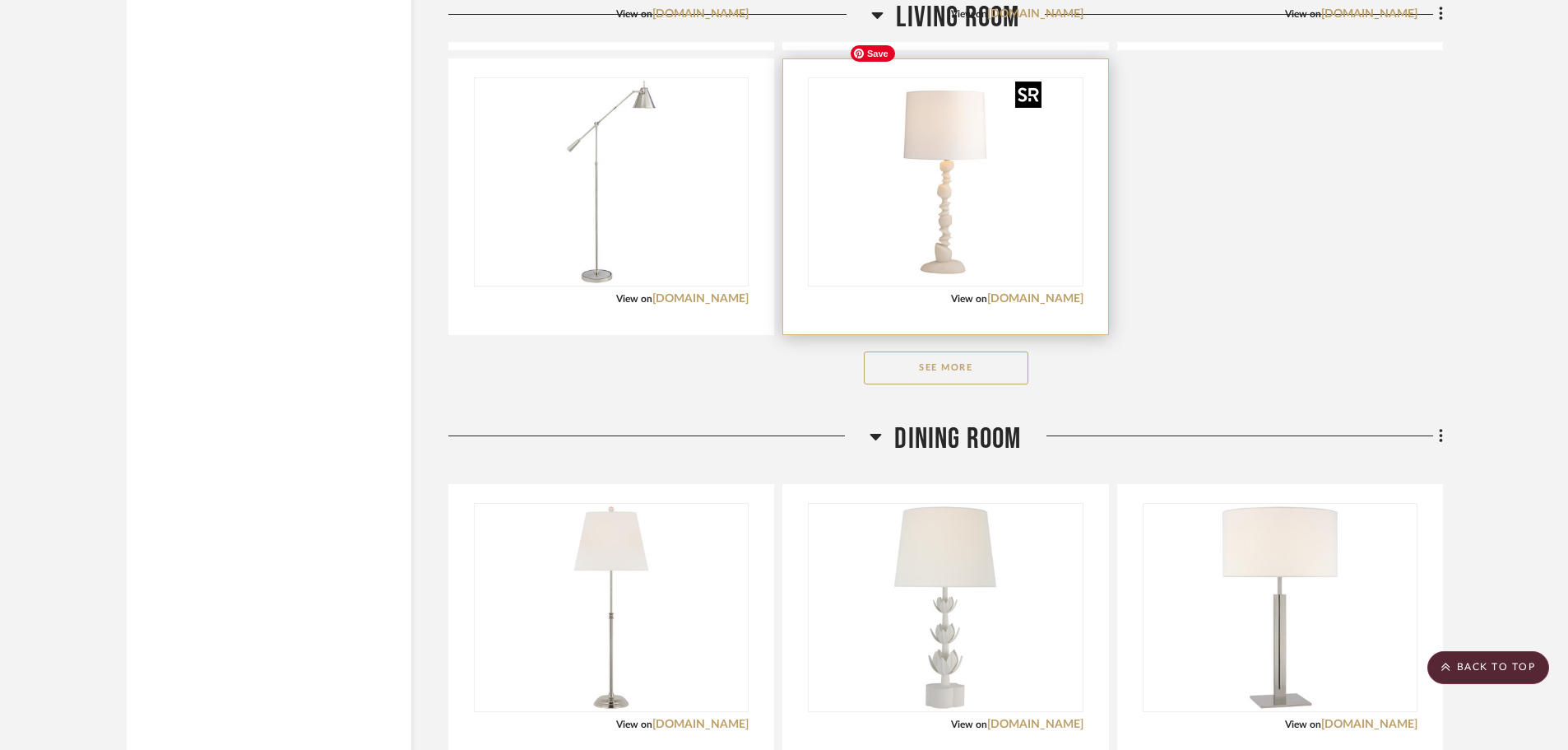
scroll to position [3374, 0]
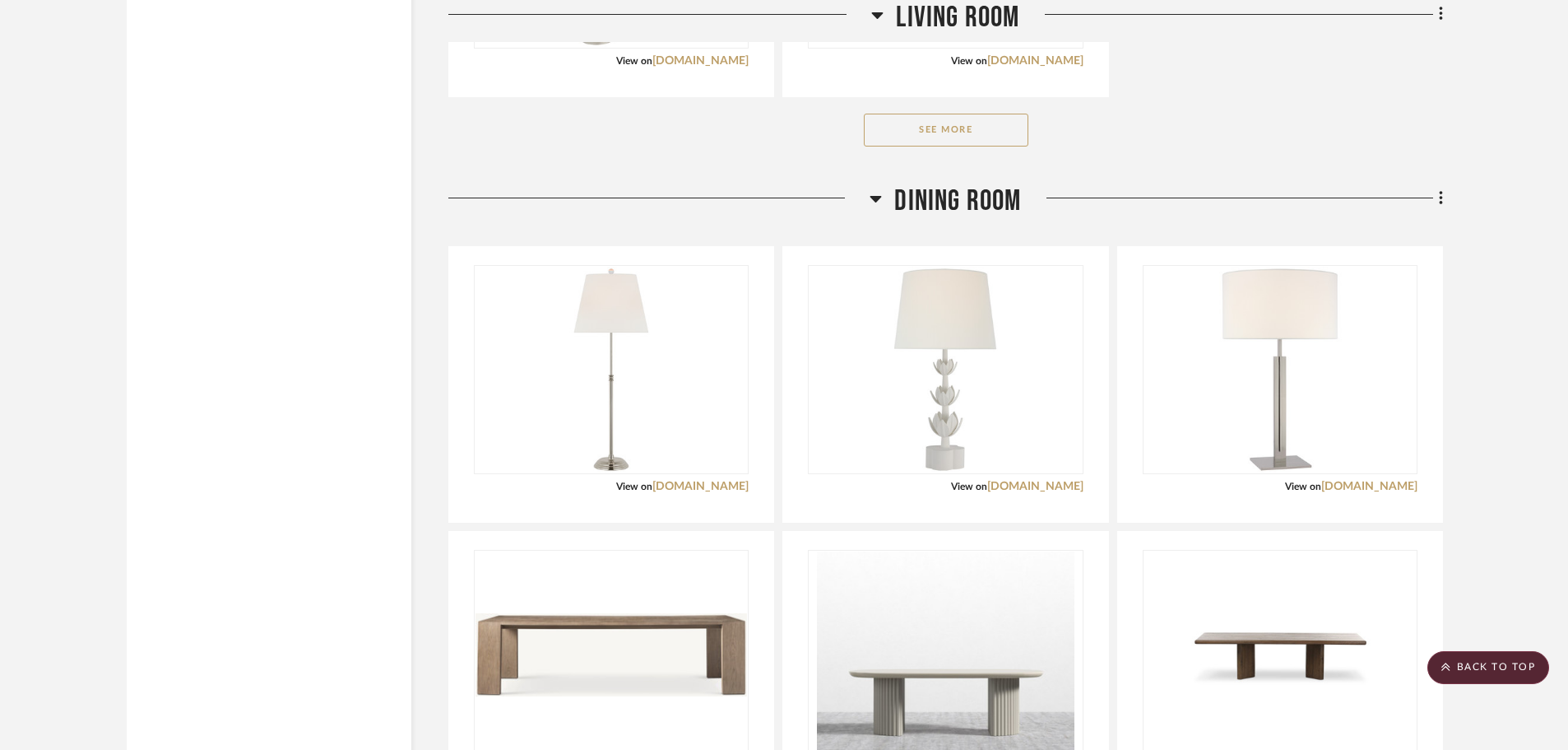
click at [910, 113] on button "See More" at bounding box center [946, 130] width 164 height 33
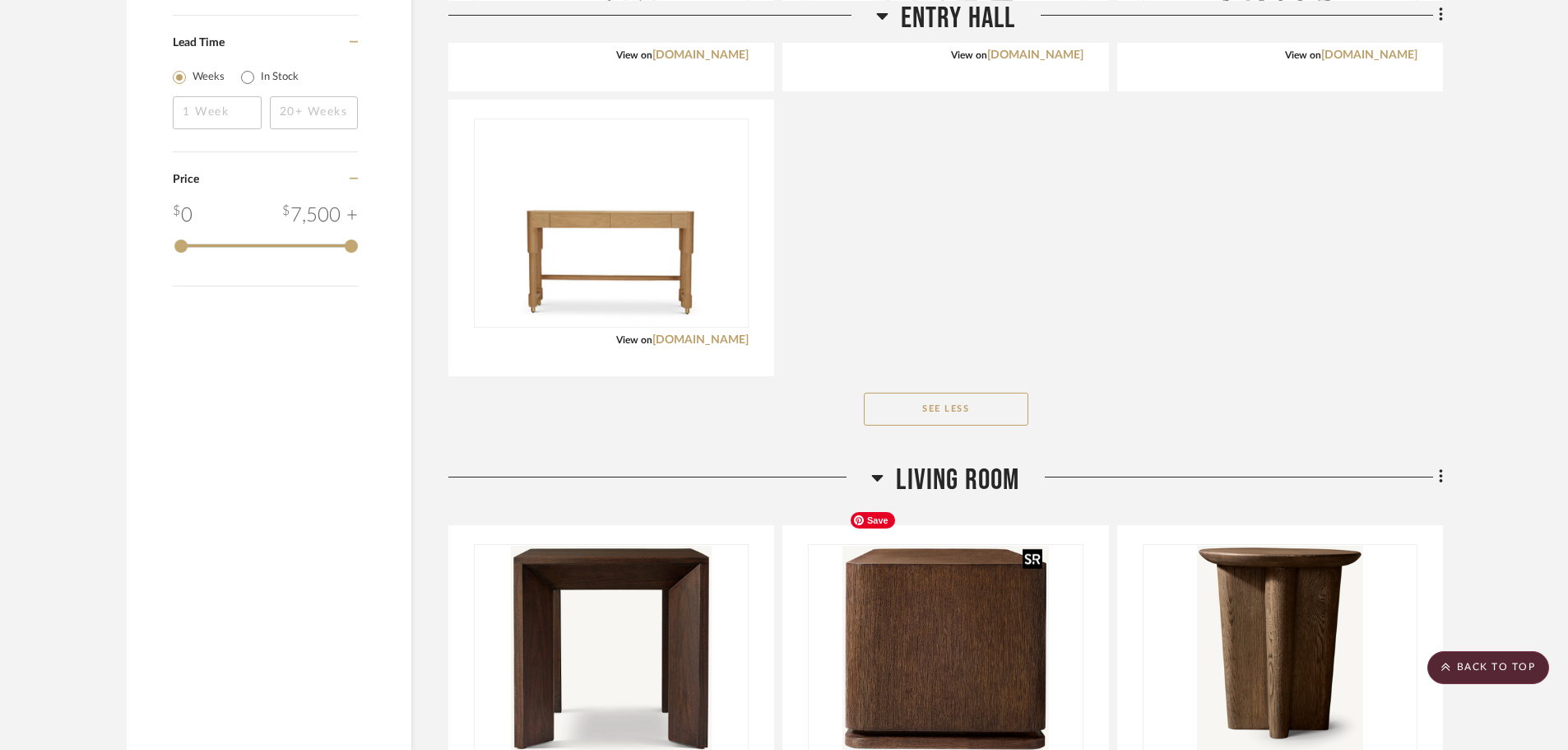
scroll to position [2058, 0]
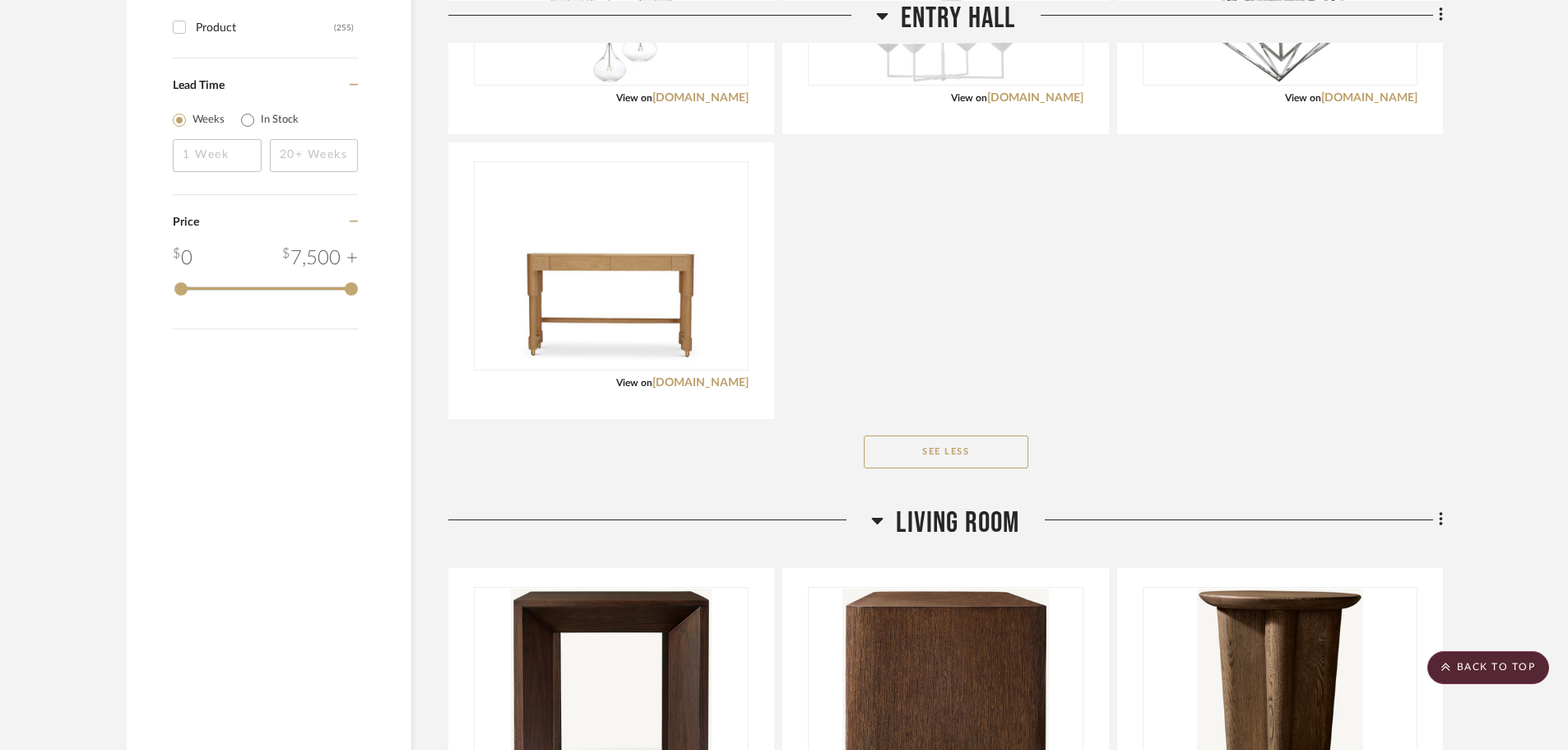
click at [872, 510] on icon at bounding box center [878, 520] width 13 height 19
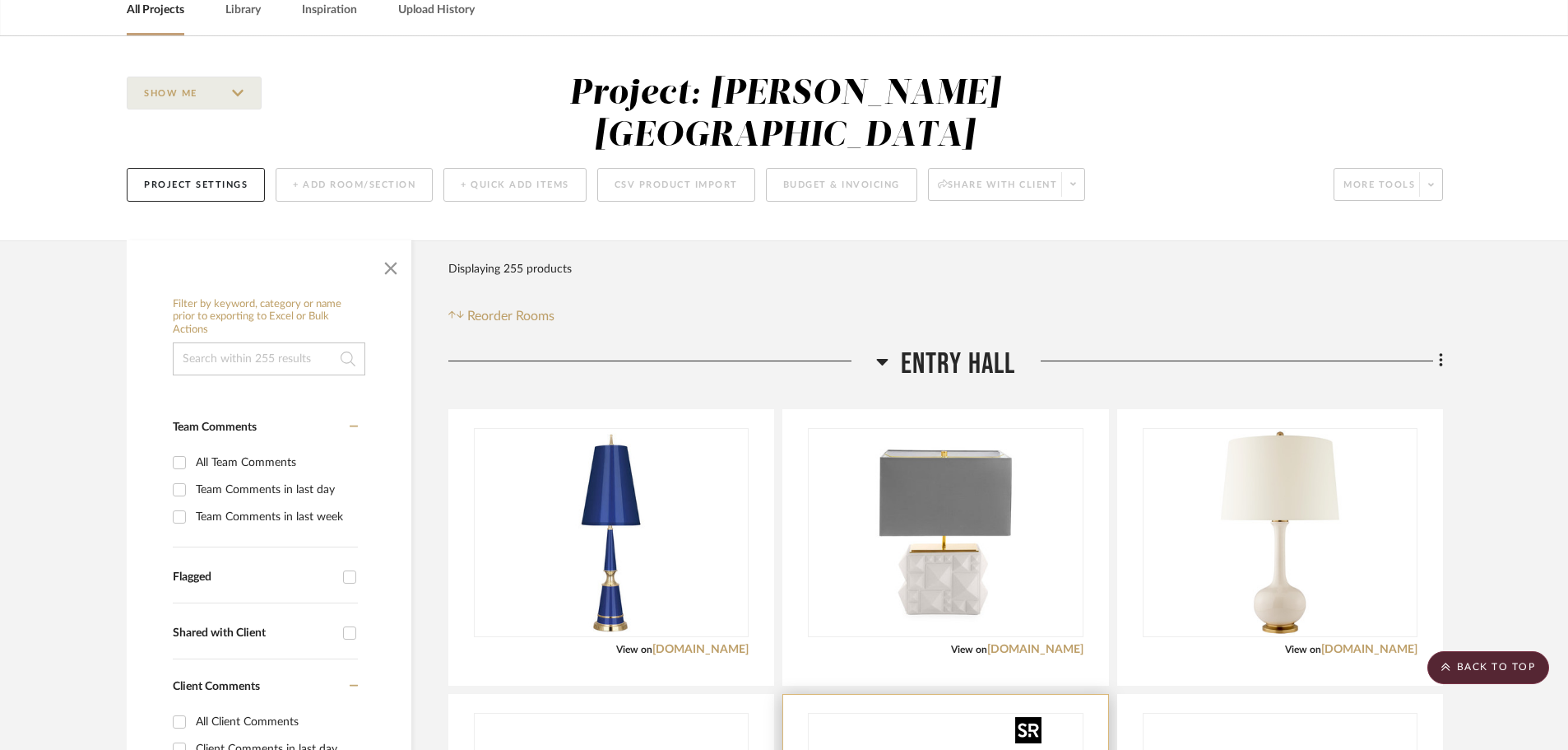
scroll to position [0, 0]
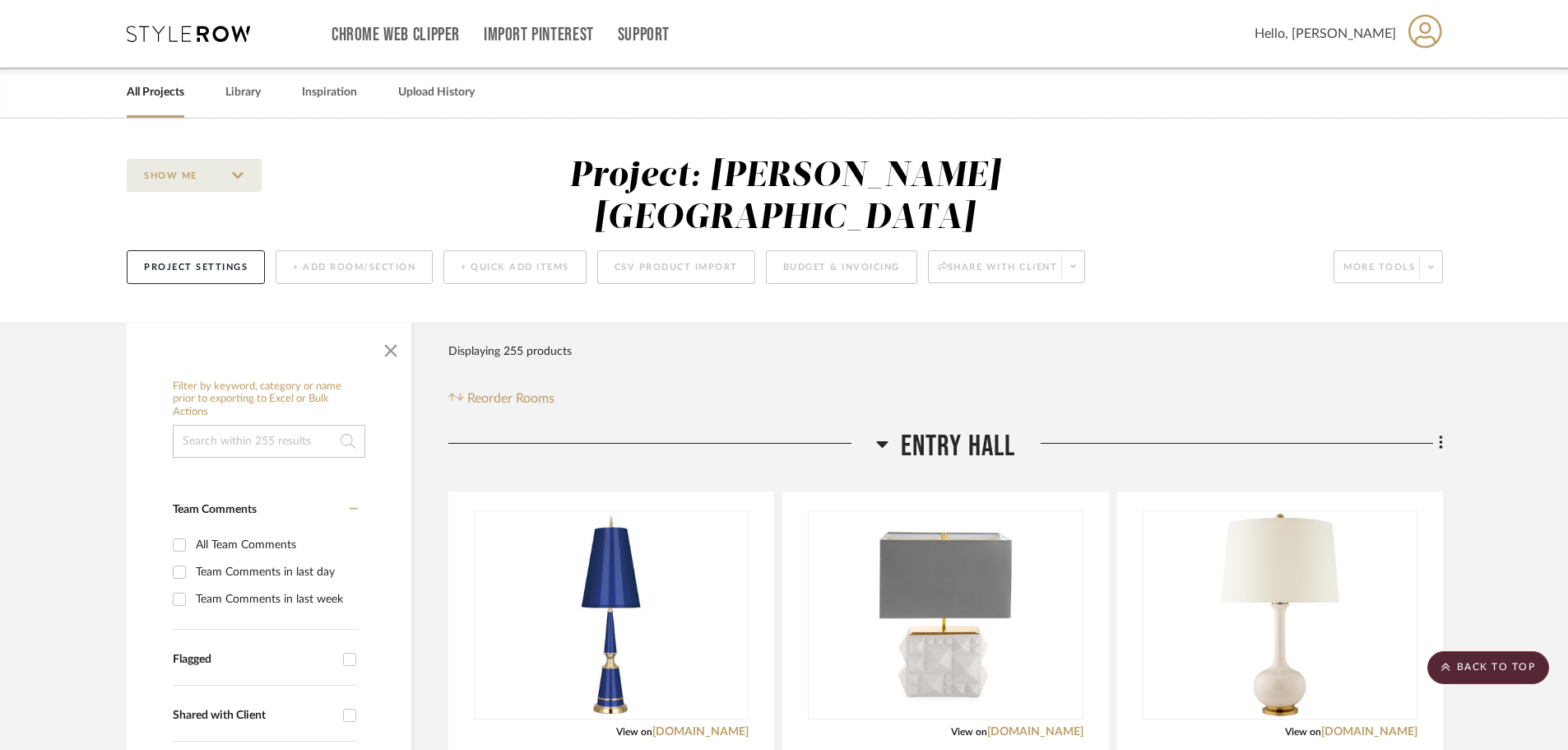
click at [876, 433] on icon at bounding box center [882, 443] width 13 height 19
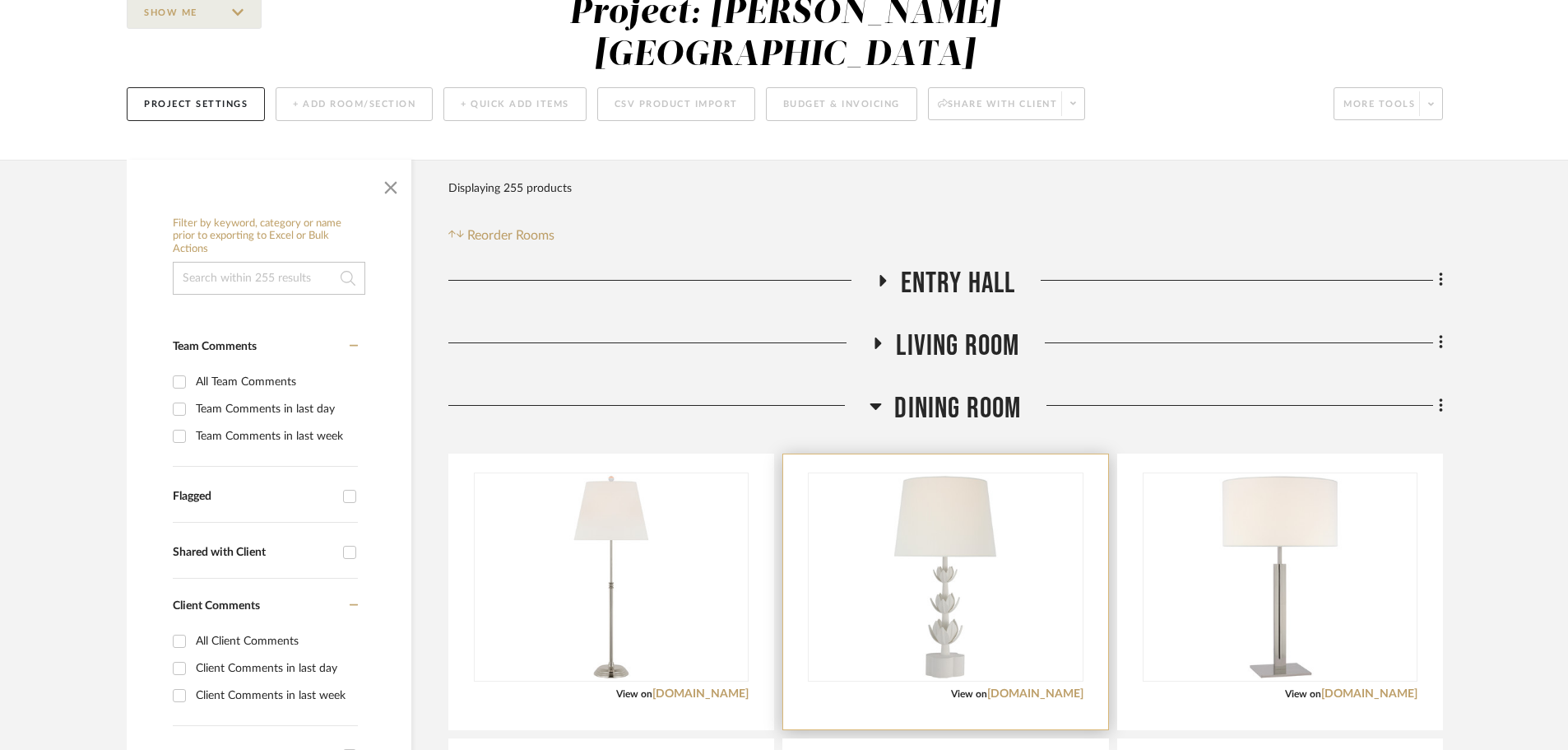
scroll to position [329, 0]
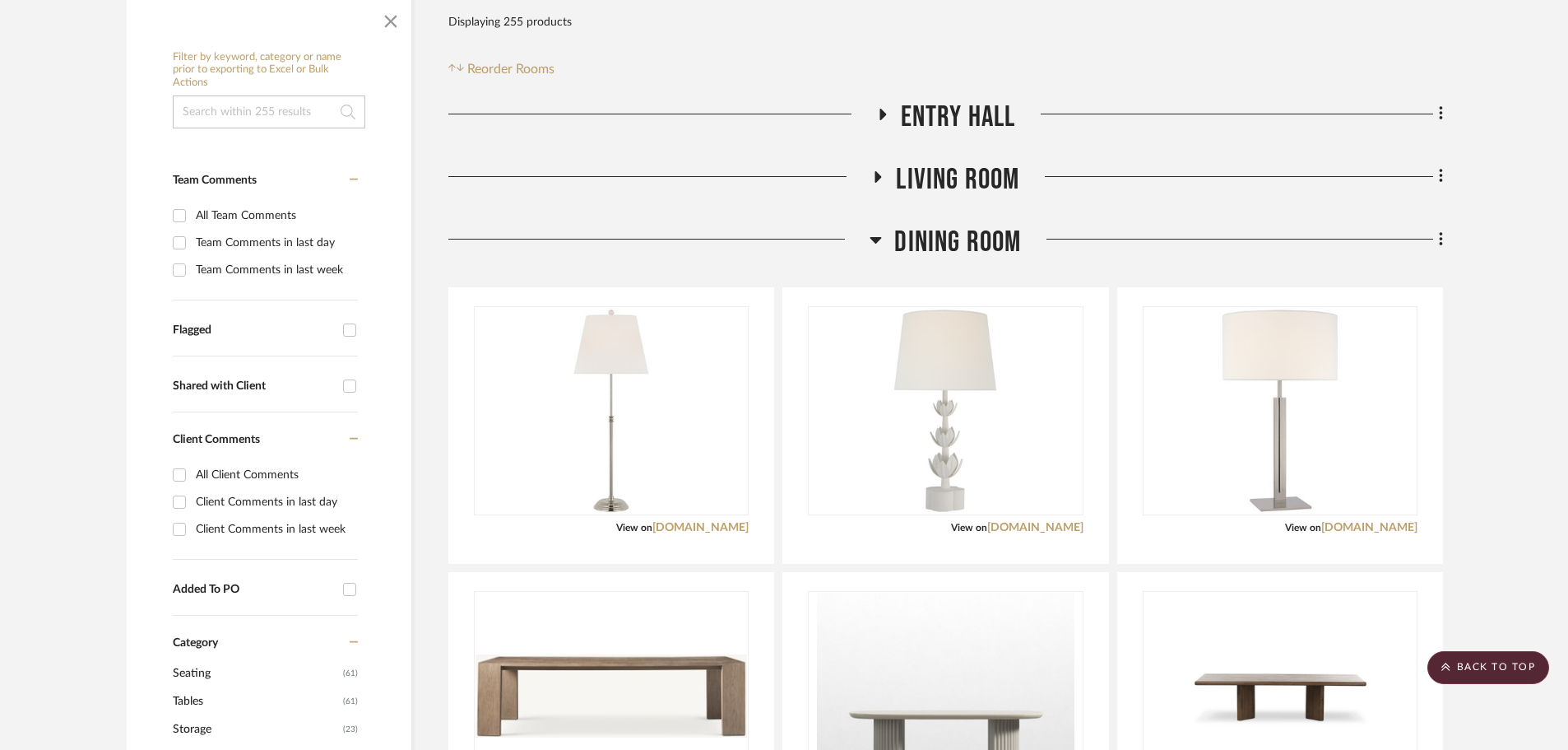
click at [875, 229] on icon at bounding box center [876, 239] width 13 height 19
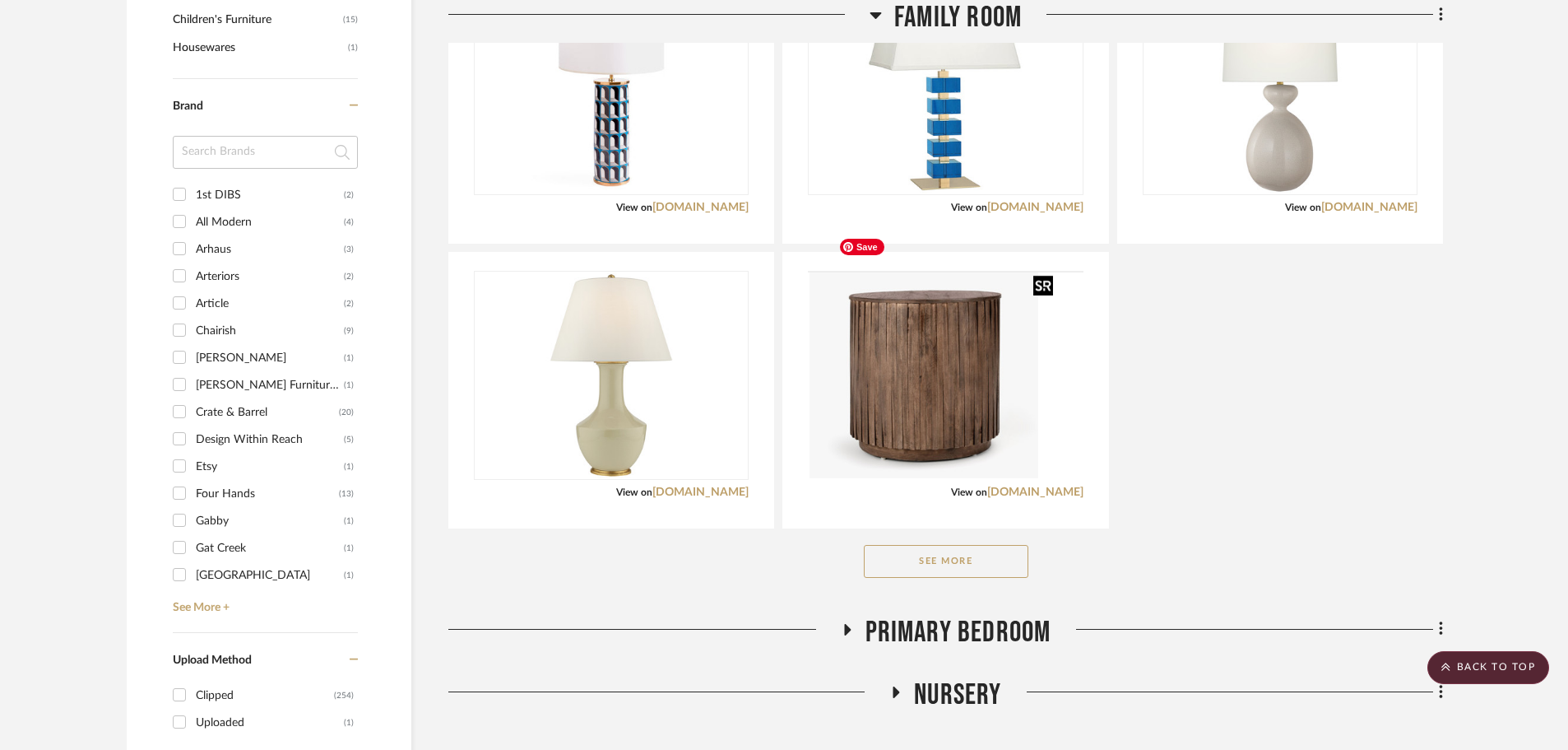
scroll to position [1152, 0]
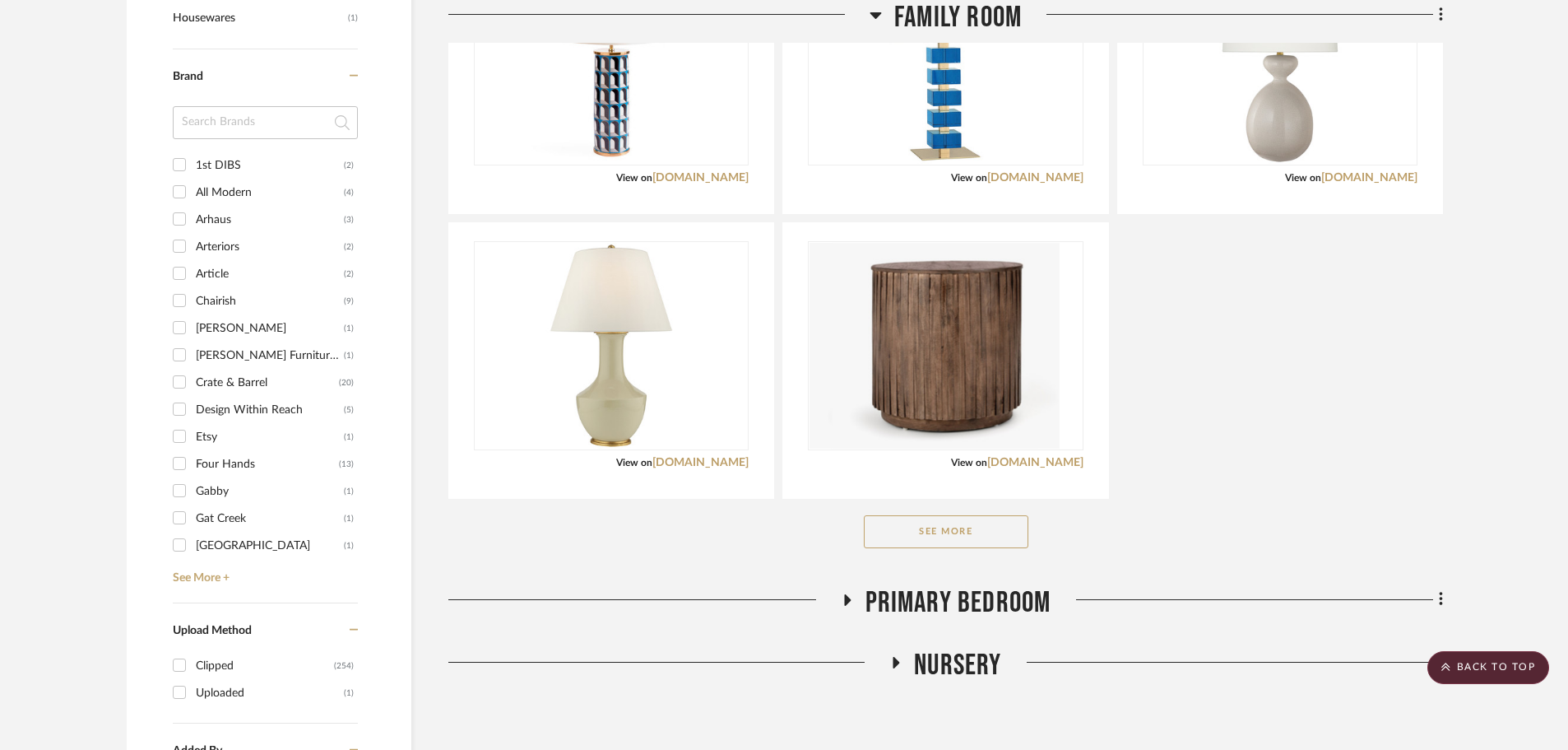
drag, startPoint x: 982, startPoint y: 478, endPoint x: 1107, endPoint y: 413, distance: 140.9
click at [982, 516] on button "See More" at bounding box center [946, 532] width 164 height 33
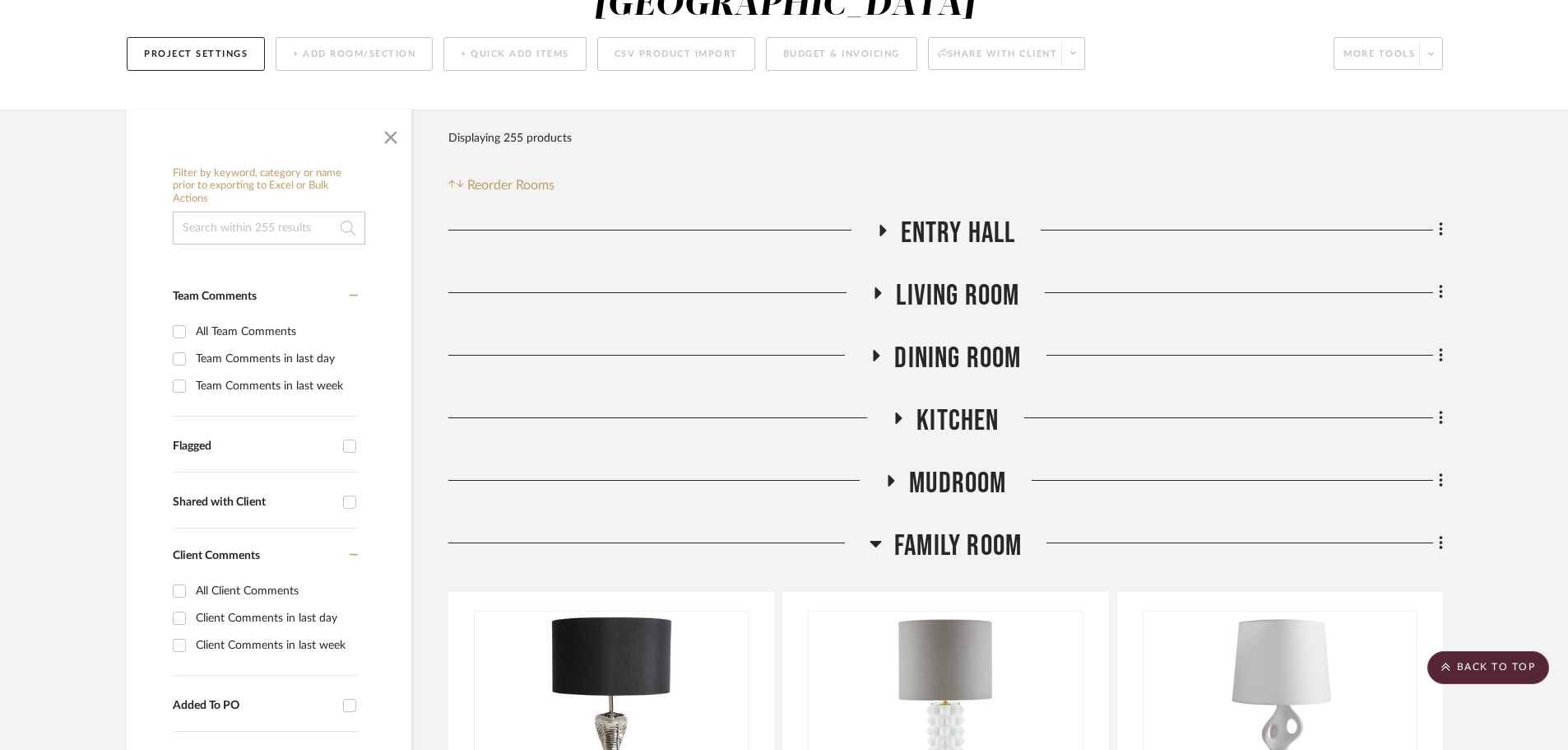
scroll to position [184, 0]
